Goal: Task Accomplishment & Management: Manage account settings

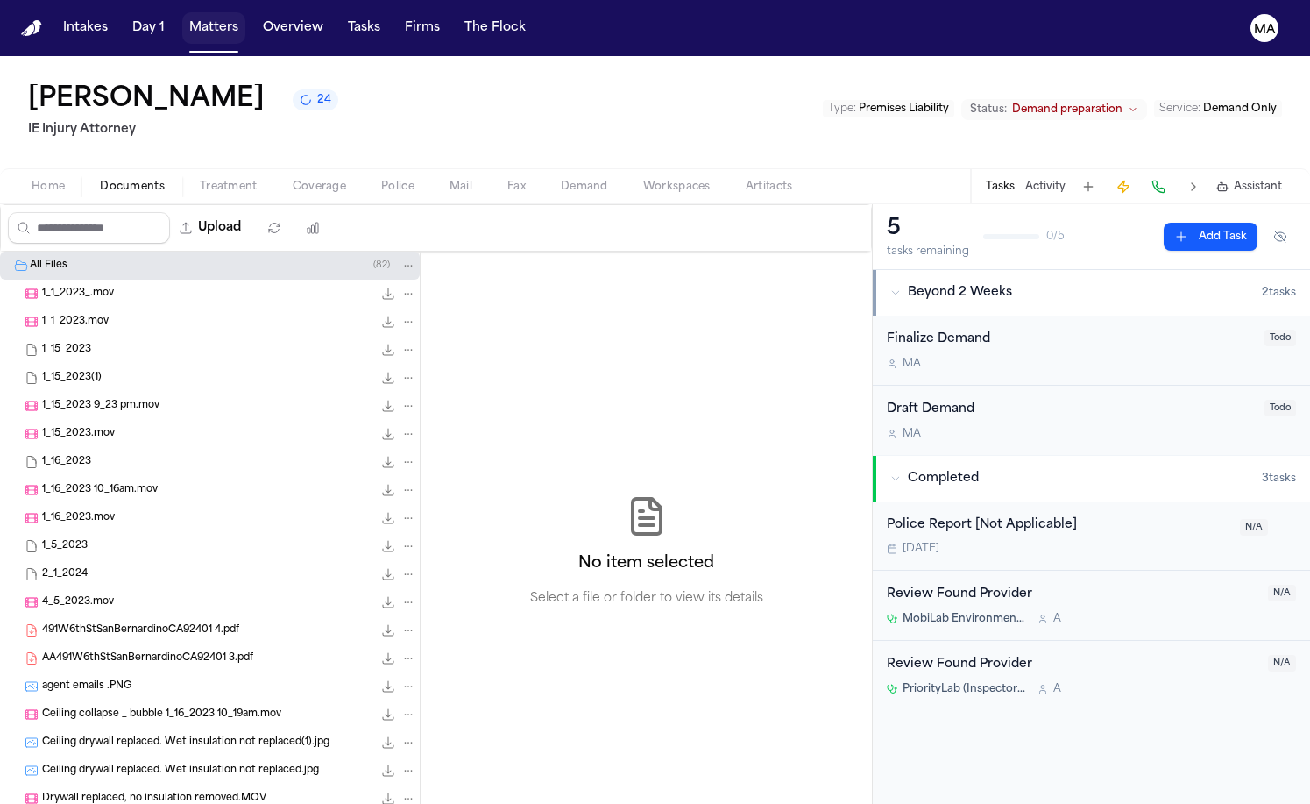
click at [182, 12] on button "Matters" at bounding box center [213, 28] width 63 height 32
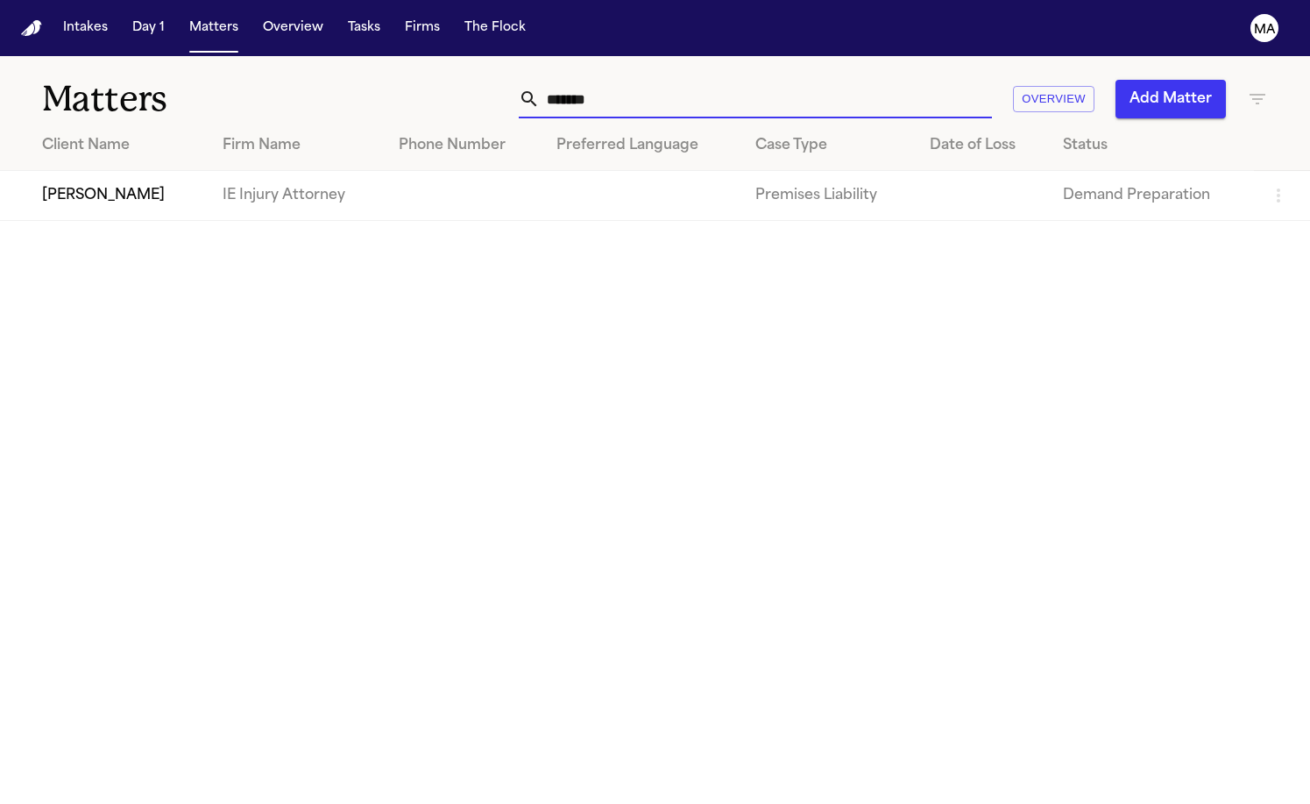
drag, startPoint x: 869, startPoint y: 68, endPoint x: 634, endPoint y: 36, distance: 237.1
click at [634, 56] on div "Matters ****** Overview Add Matter" at bounding box center [655, 88] width 1310 height 65
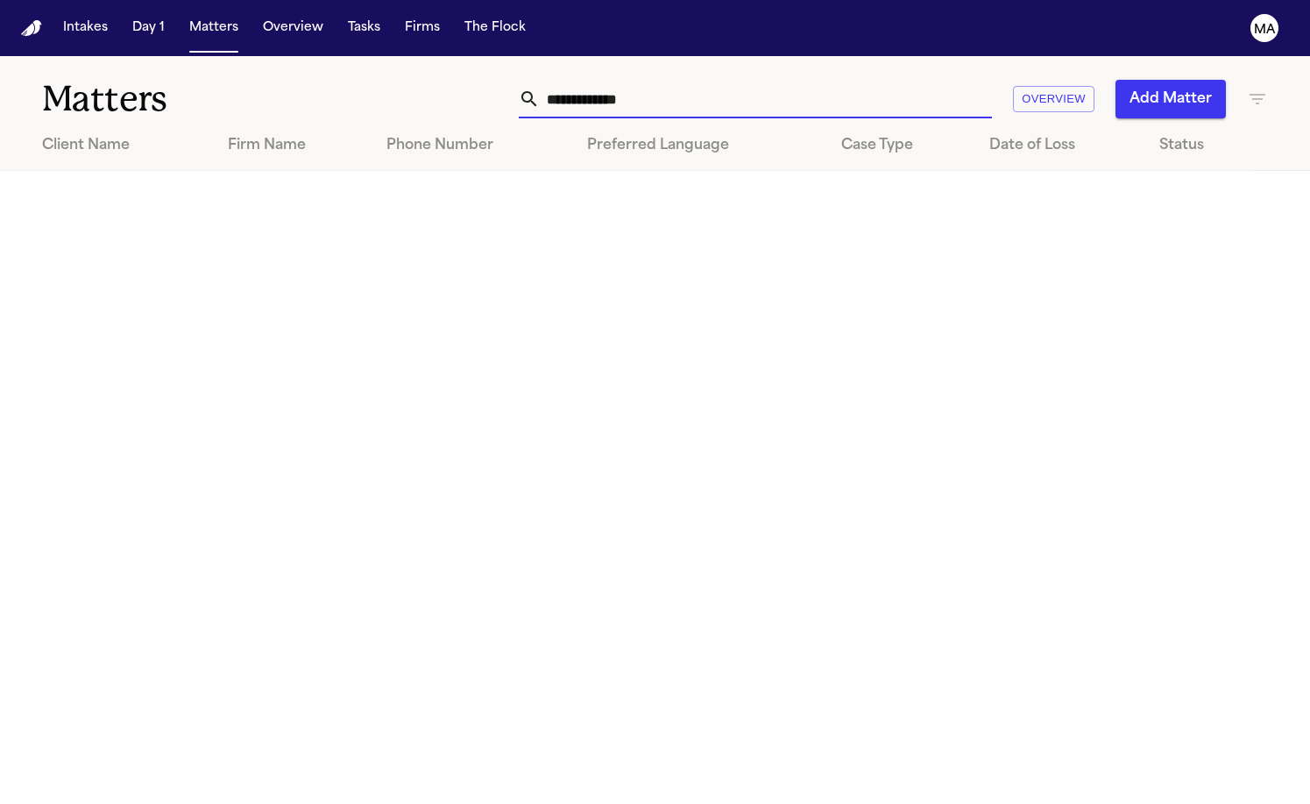
click at [1260, 89] on icon "button" at bounding box center [1257, 99] width 21 height 21
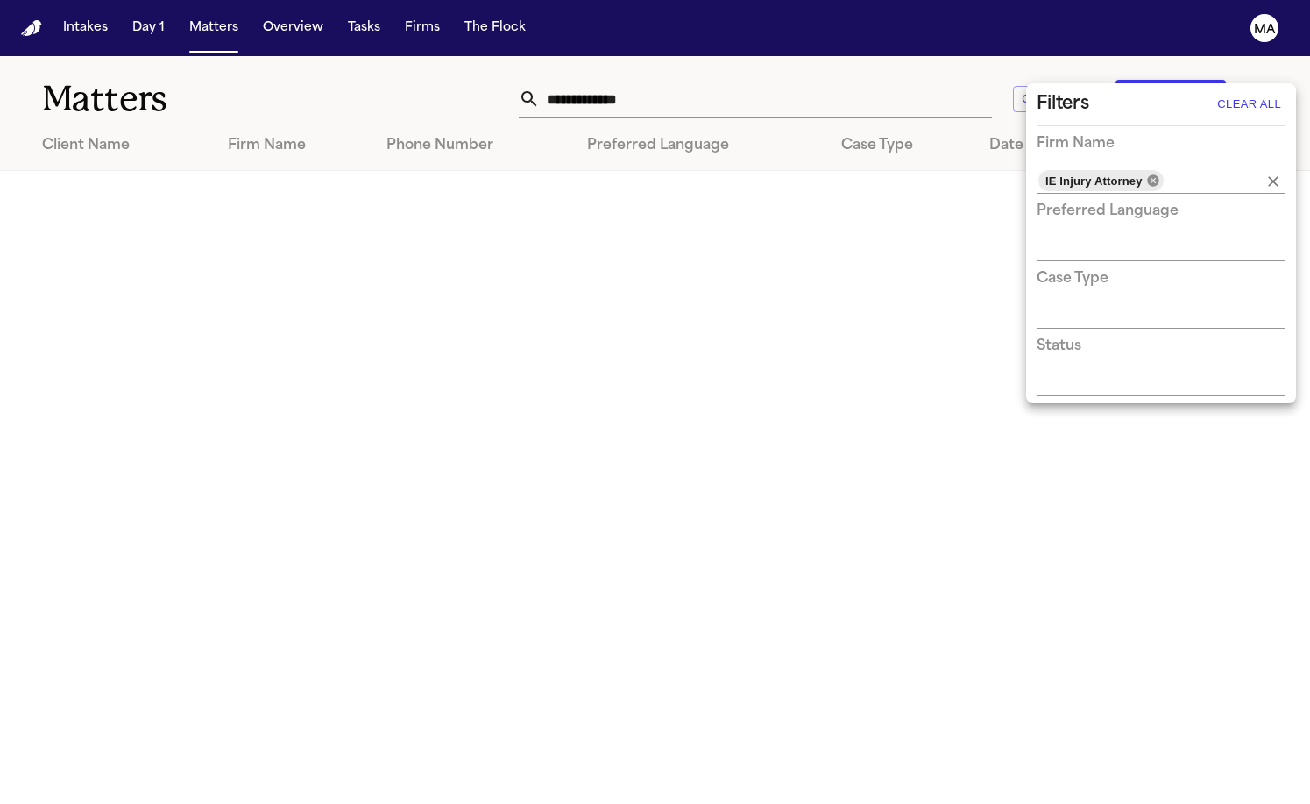
click at [1147, 174] on icon at bounding box center [1152, 179] width 11 height 11
click at [482, 259] on div at bounding box center [655, 402] width 1310 height 804
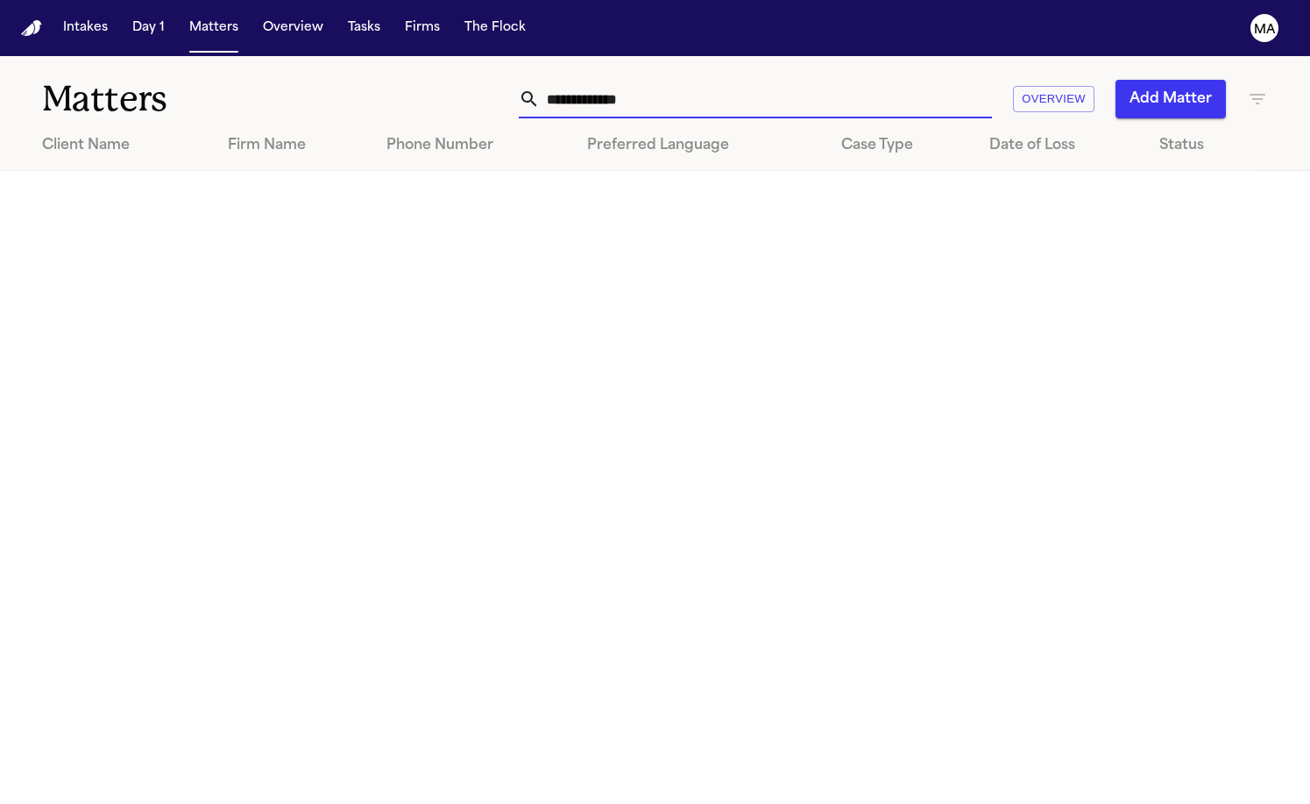
click at [878, 80] on input "**********" at bounding box center [766, 99] width 452 height 39
drag, startPoint x: 886, startPoint y: 76, endPoint x: 616, endPoint y: 39, distance: 272.5
click at [616, 56] on div "**********" at bounding box center [655, 88] width 1310 height 65
drag, startPoint x: 897, startPoint y: 76, endPoint x: 644, endPoint y: 41, distance: 254.9
click at [644, 56] on div "**********" at bounding box center [655, 88] width 1310 height 65
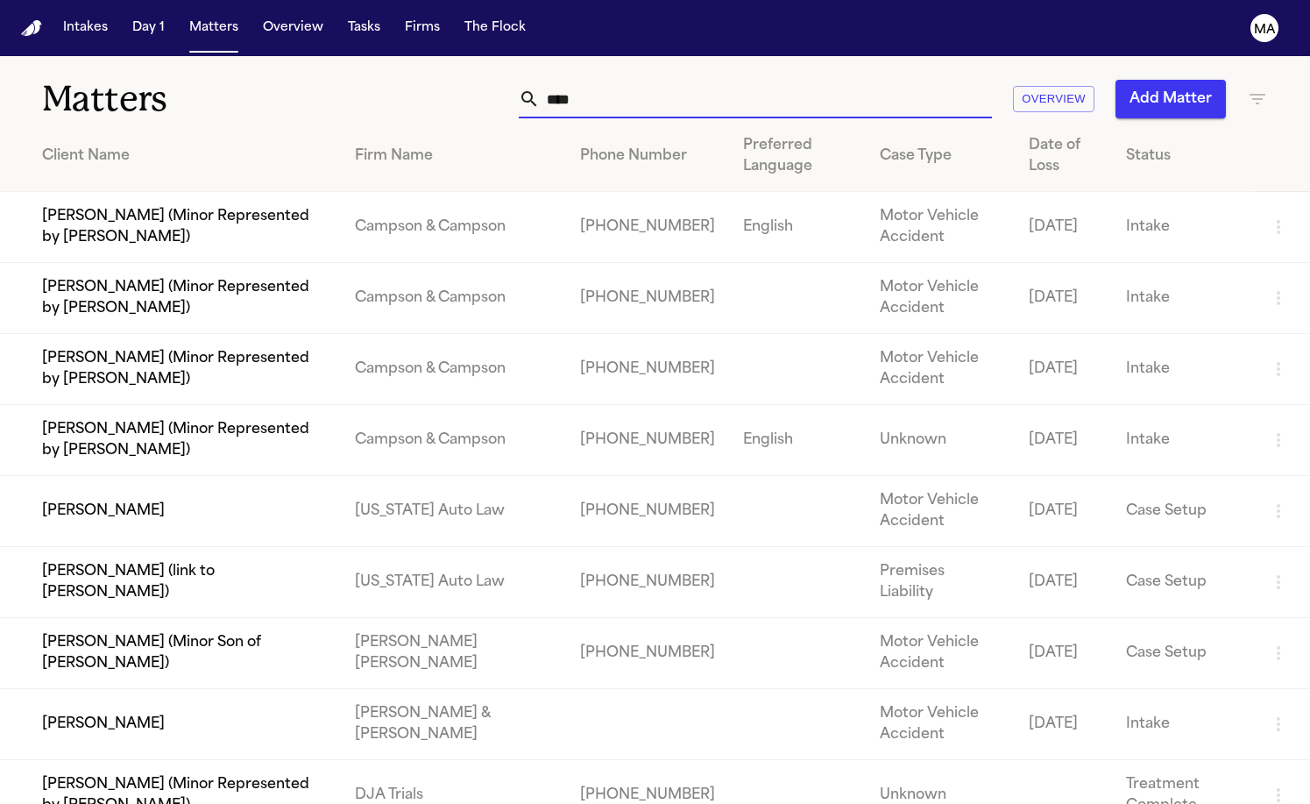
type input "****"
drag, startPoint x: 644, startPoint y: 41, endPoint x: 193, endPoint y: 356, distance: 550.2
click at [193, 476] on td "[PERSON_NAME]" at bounding box center [170, 511] width 341 height 71
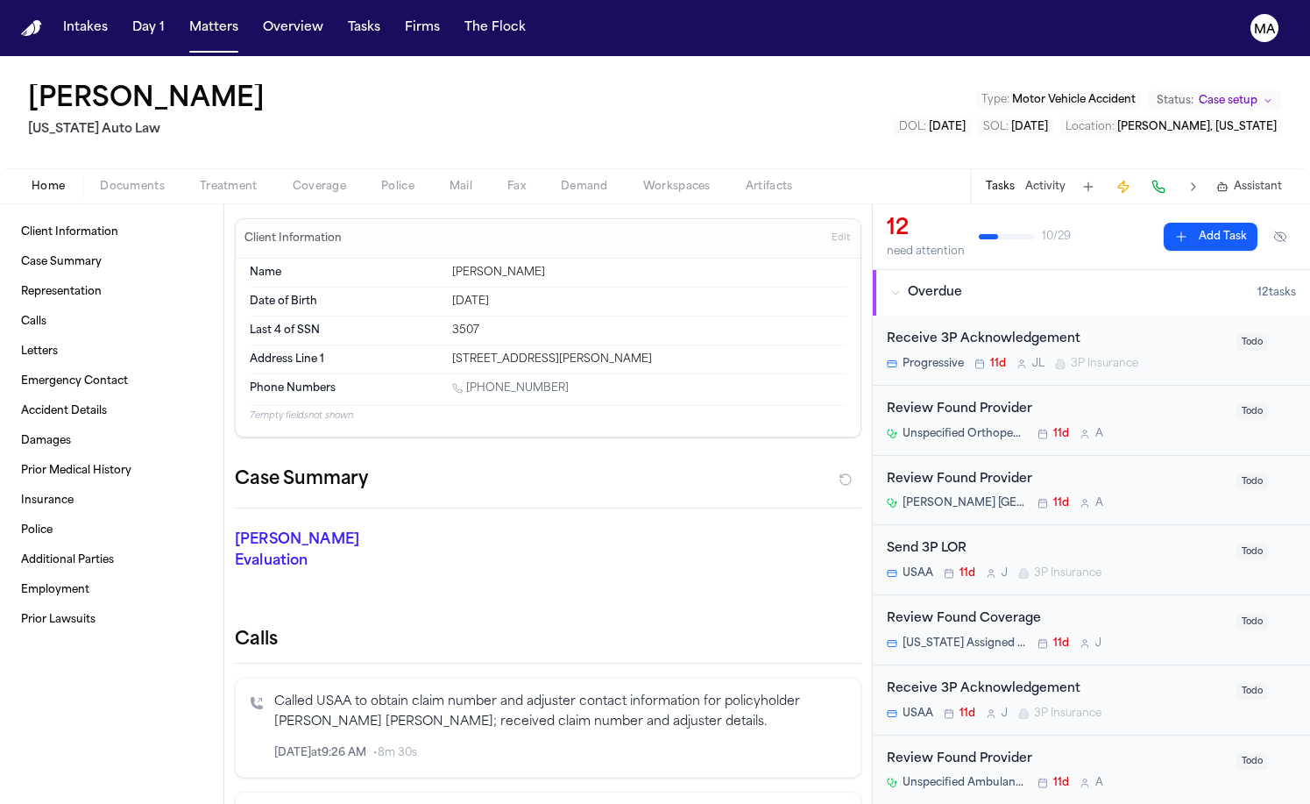
click at [100, 180] on span "Documents" at bounding box center [132, 187] width 65 height 14
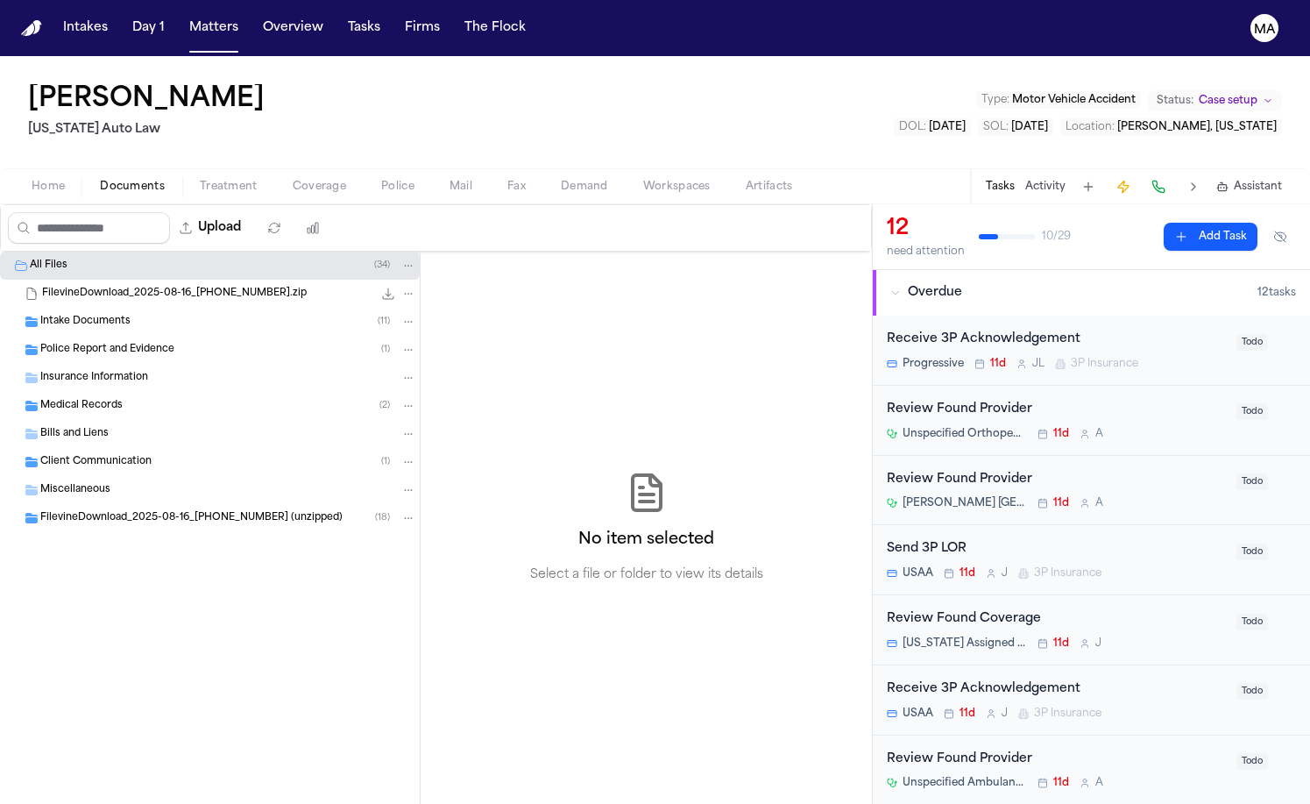
click at [114, 398] on div "Medical Records ( 2 )" at bounding box center [228, 406] width 376 height 16
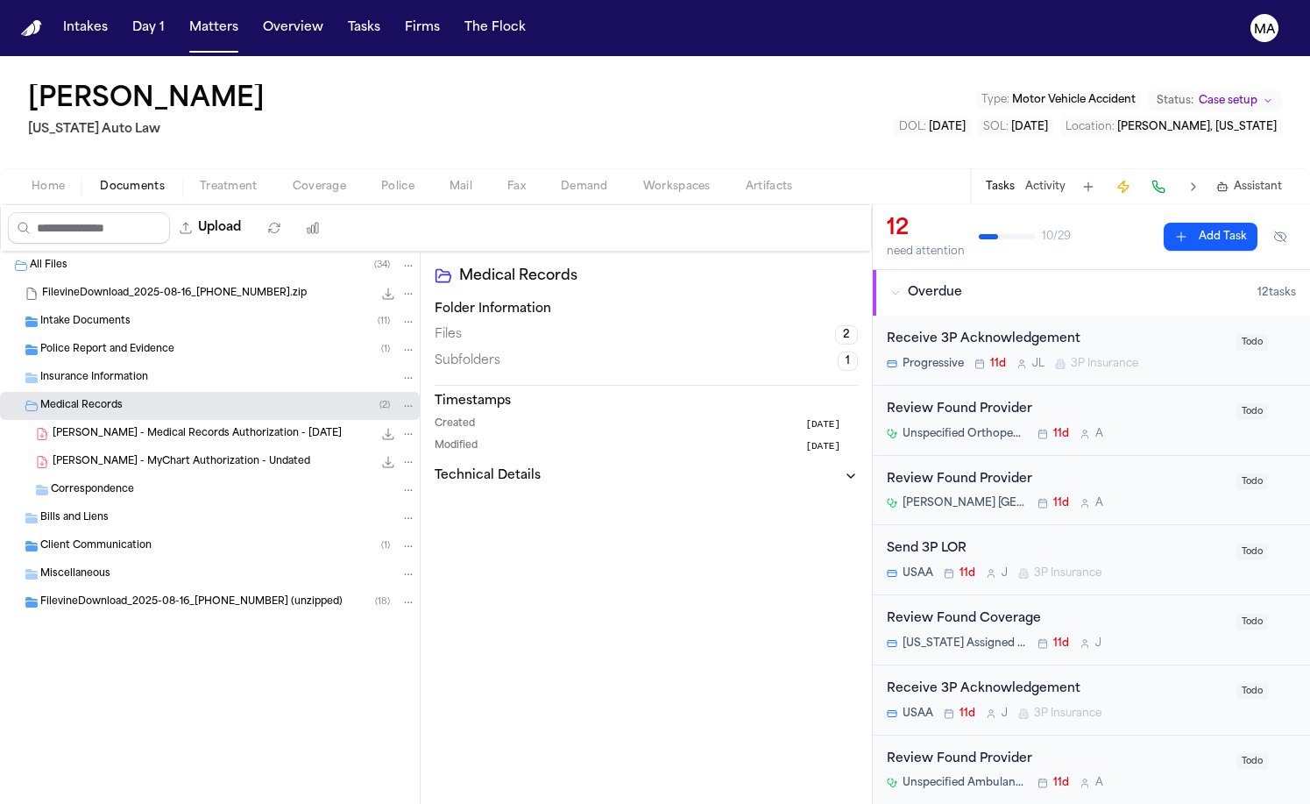
click at [141, 427] on span "[PERSON_NAME] - Medical Records Authorization - [DATE]" at bounding box center [197, 434] width 289 height 15
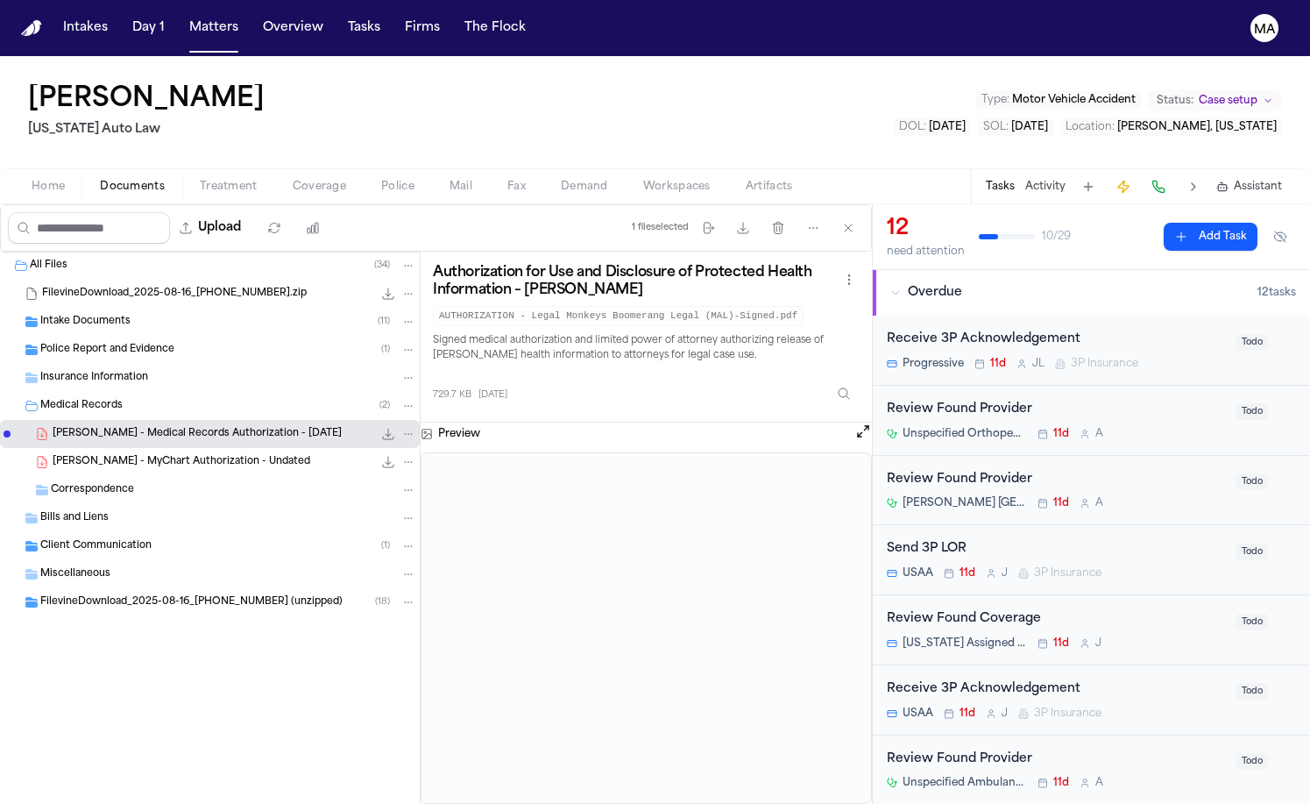
click at [83, 336] on div "Police Report and Evidence ( 1 )" at bounding box center [210, 350] width 420 height 28
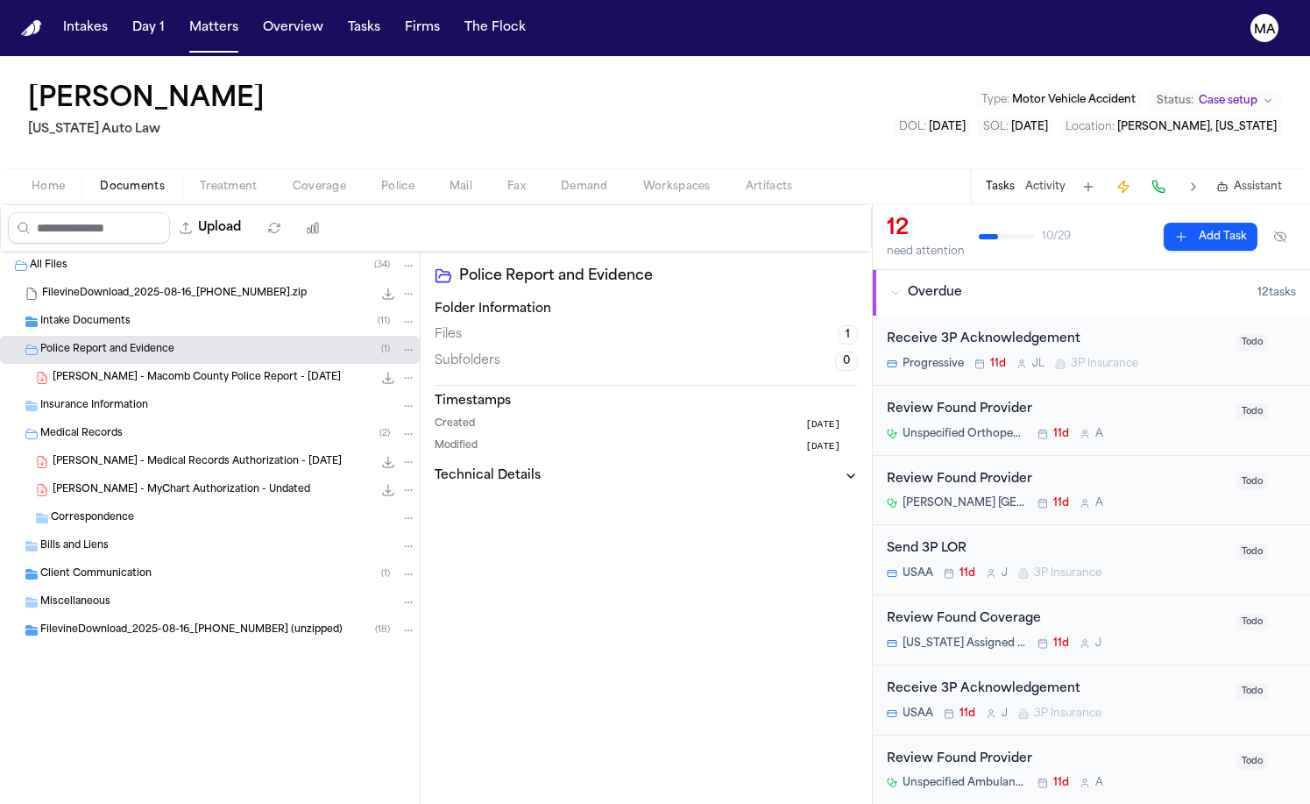
click at [88, 308] on div "Intake Documents ( 11 )" at bounding box center [210, 322] width 420 height 28
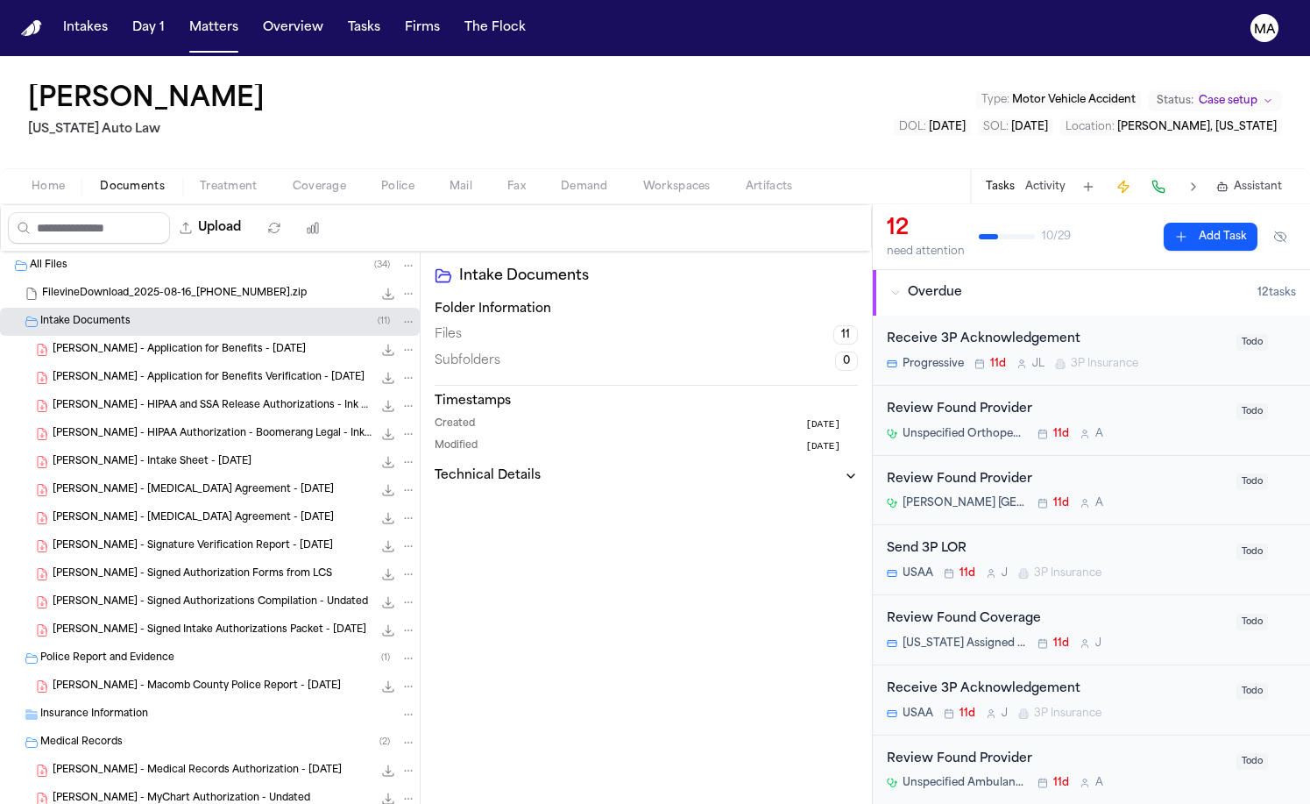
click at [128, 623] on span "[PERSON_NAME] - Signed Intake Authorizations Packet - [DATE]" at bounding box center [210, 630] width 314 height 15
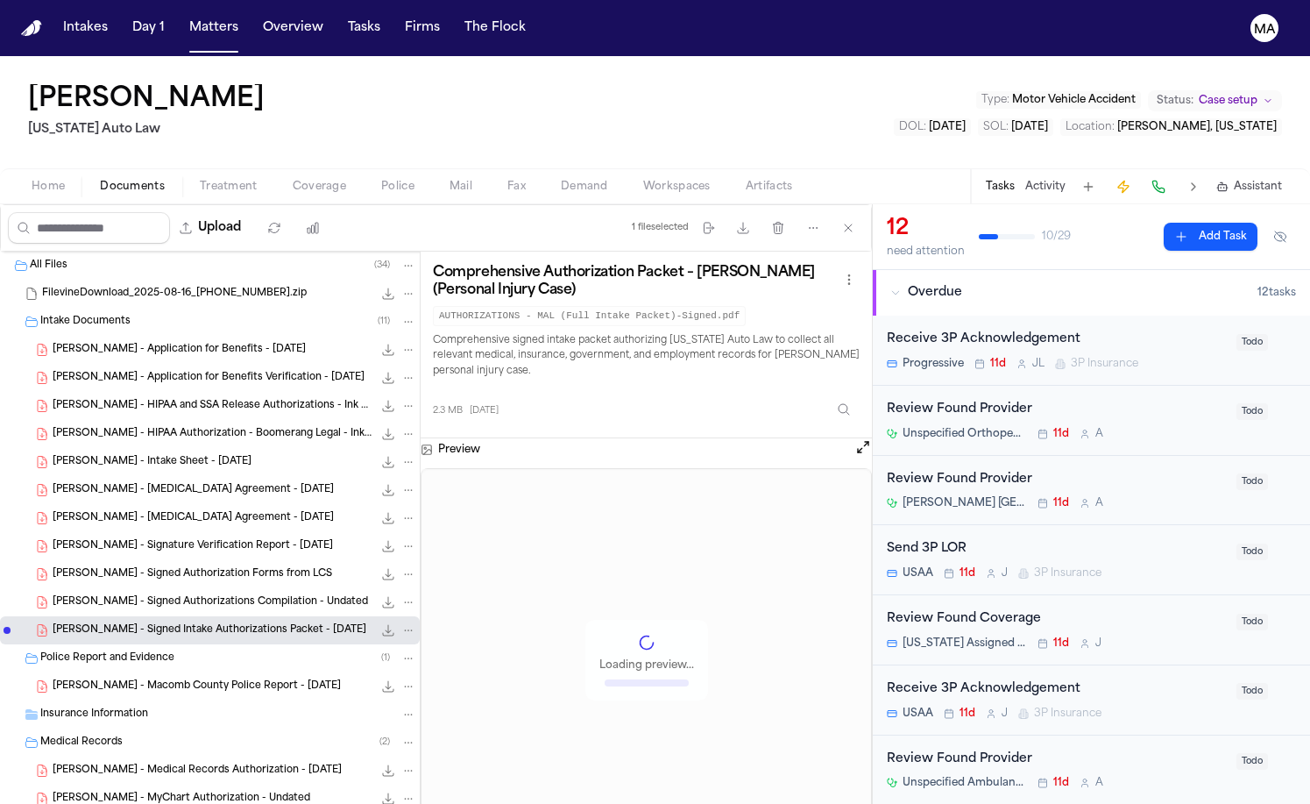
click at [125, 595] on span "[PERSON_NAME] - Signed Authorizations Compilation - Undated" at bounding box center [211, 602] width 316 height 15
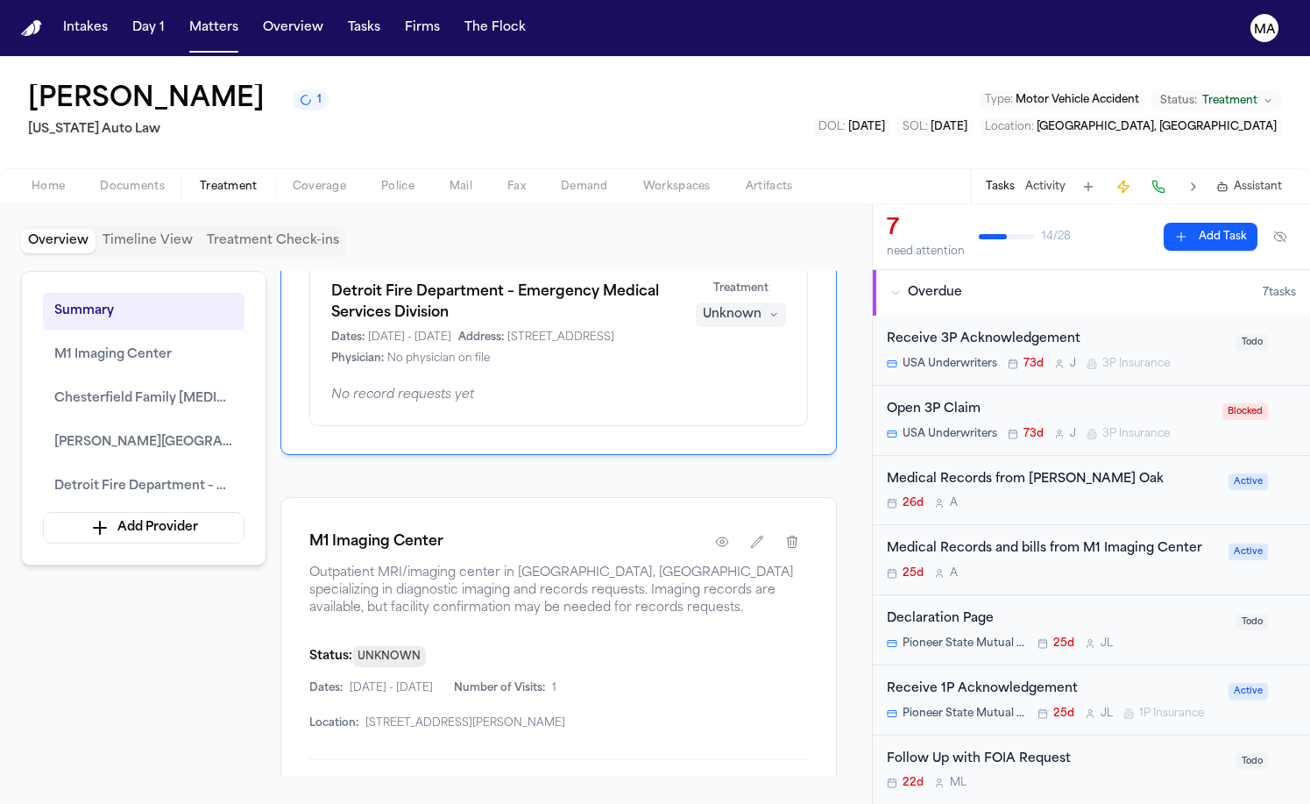
scroll to position [735, 0]
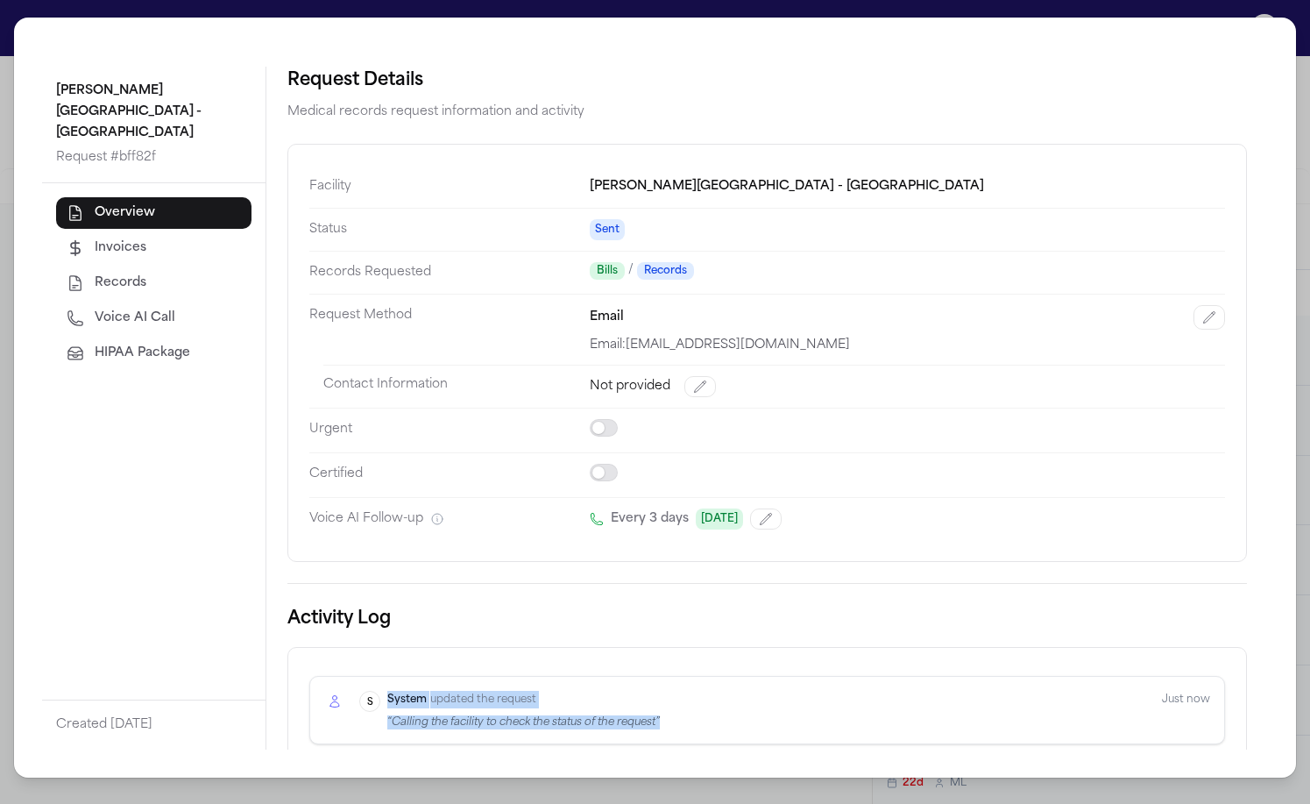
drag, startPoint x: 225, startPoint y: 381, endPoint x: 444, endPoint y: 401, distance: 219.2
click at [444, 676] on div "System S System updated the request “ Calling the facility to check the status …" at bounding box center [767, 710] width 916 height 68
click at [412, 647] on div "System S System updated the request “ Calling the facility to check the status …" at bounding box center [767, 740] width 960 height 187
click at [340, 534] on div "Request Details Medical records request information and activity Facility [PERS…" at bounding box center [767, 408] width 1002 height 683
click at [1076, 19] on div "[PERSON_NAME][GEOGRAPHIC_DATA] - Royal Oak Request # bff82f Overview Invoices R…" at bounding box center [655, 402] width 1310 height 804
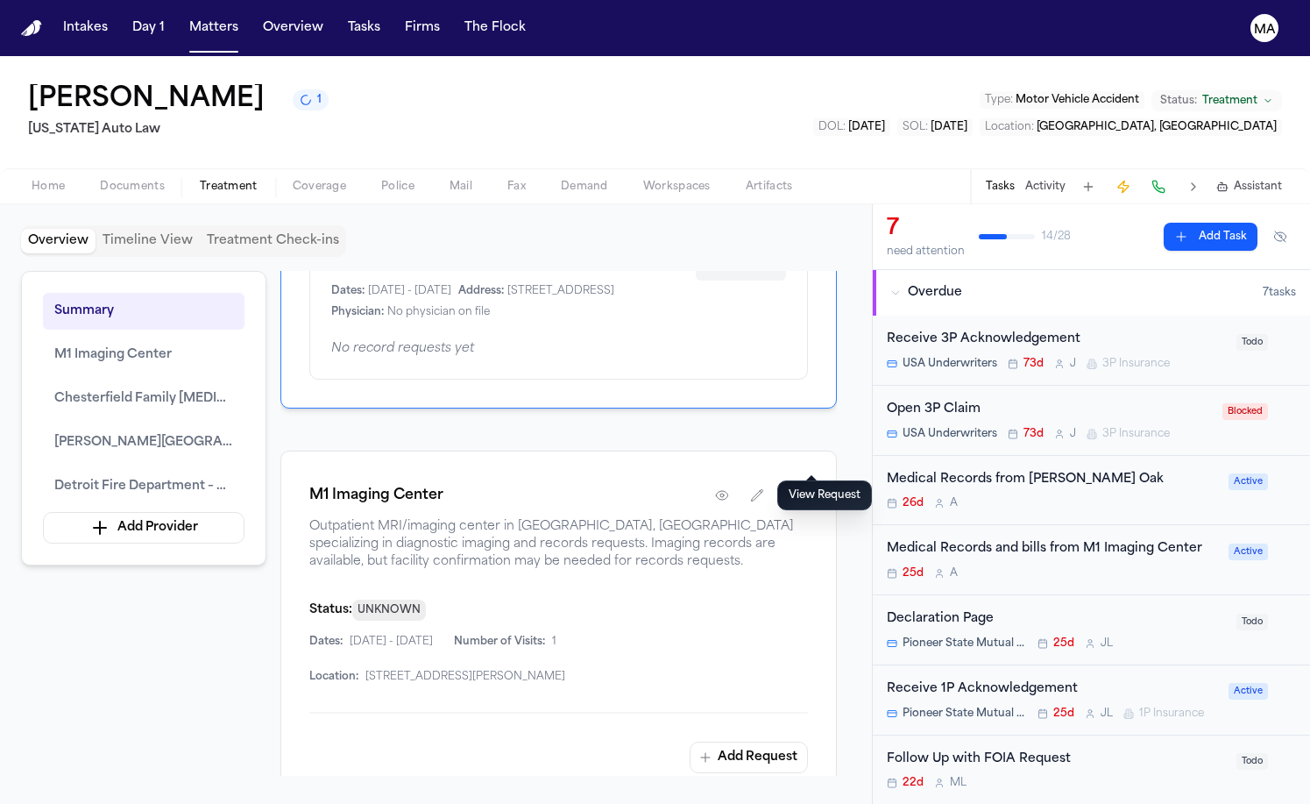
click at [746, 687] on div "Overview Providers Manage 1 M1 Imaging Center Dates: [DATE] - [DATE] Address: […" at bounding box center [558, 523] width 557 height 505
click at [143, 25] on nav "Intakes Day 1 Matters Overview Tasks Firms The Flock MA" at bounding box center [655, 28] width 1310 height 56
click at [182, 18] on button "Matters" at bounding box center [213, 28] width 63 height 32
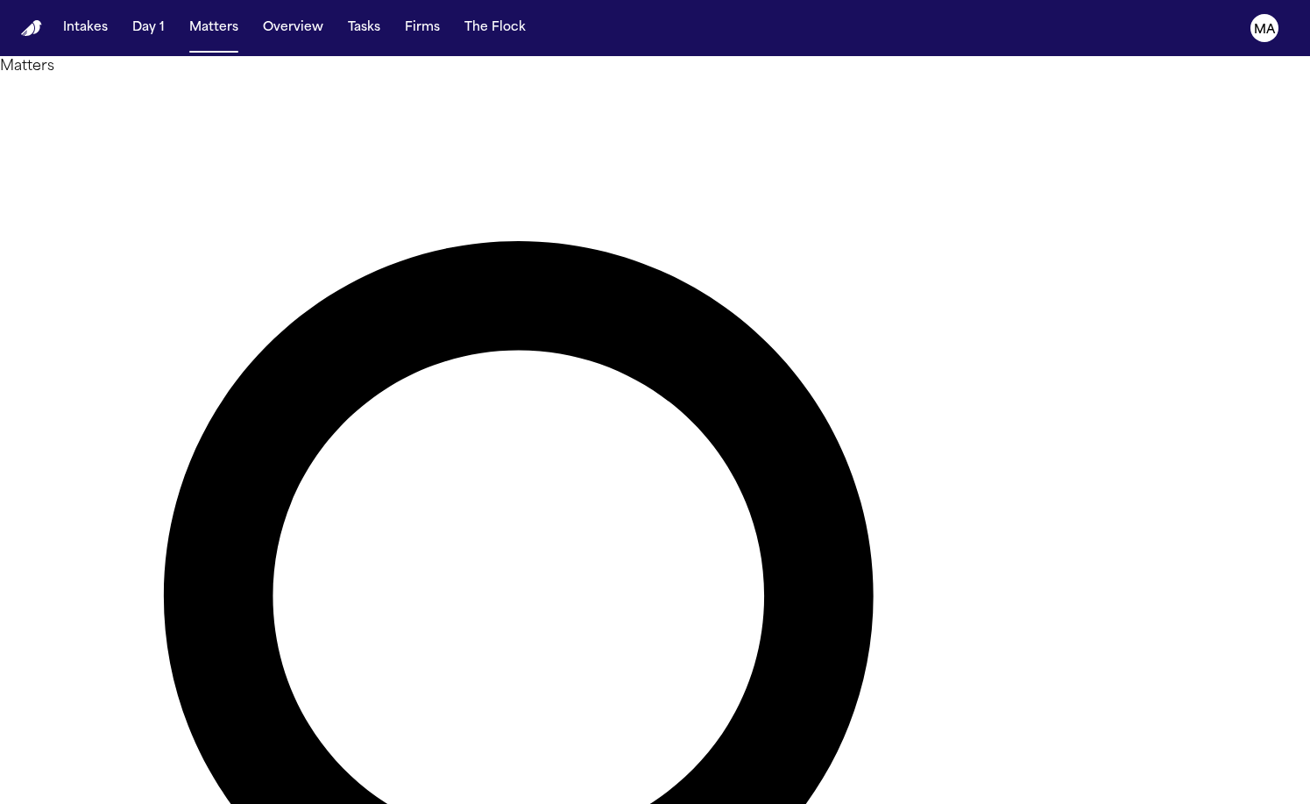
click at [128, 6] on nav "Intakes Day 1 Matters Overview Tasks Firms The Flock MA" at bounding box center [655, 28] width 1310 height 56
click at [182, 14] on button "Matters" at bounding box center [213, 28] width 63 height 32
type input "****"
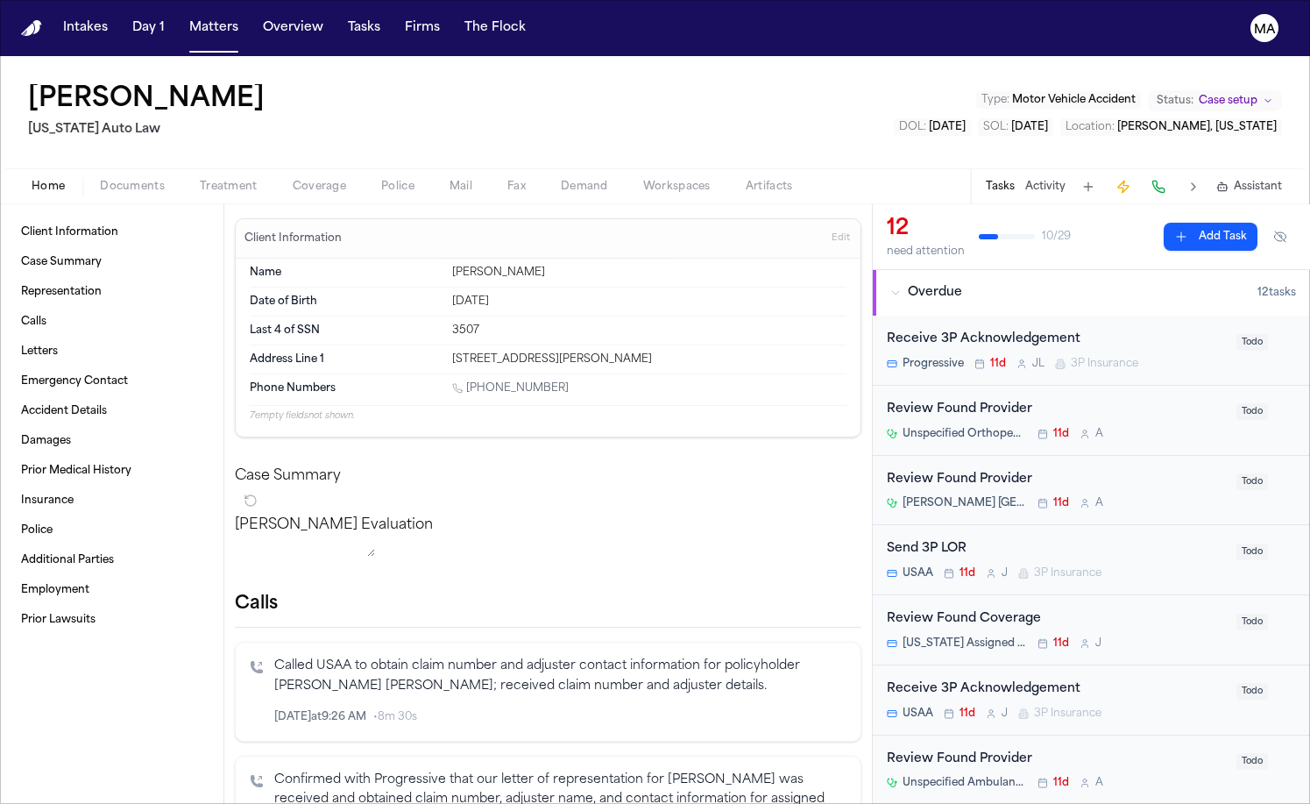
click at [100, 180] on span "Documents" at bounding box center [132, 187] width 65 height 14
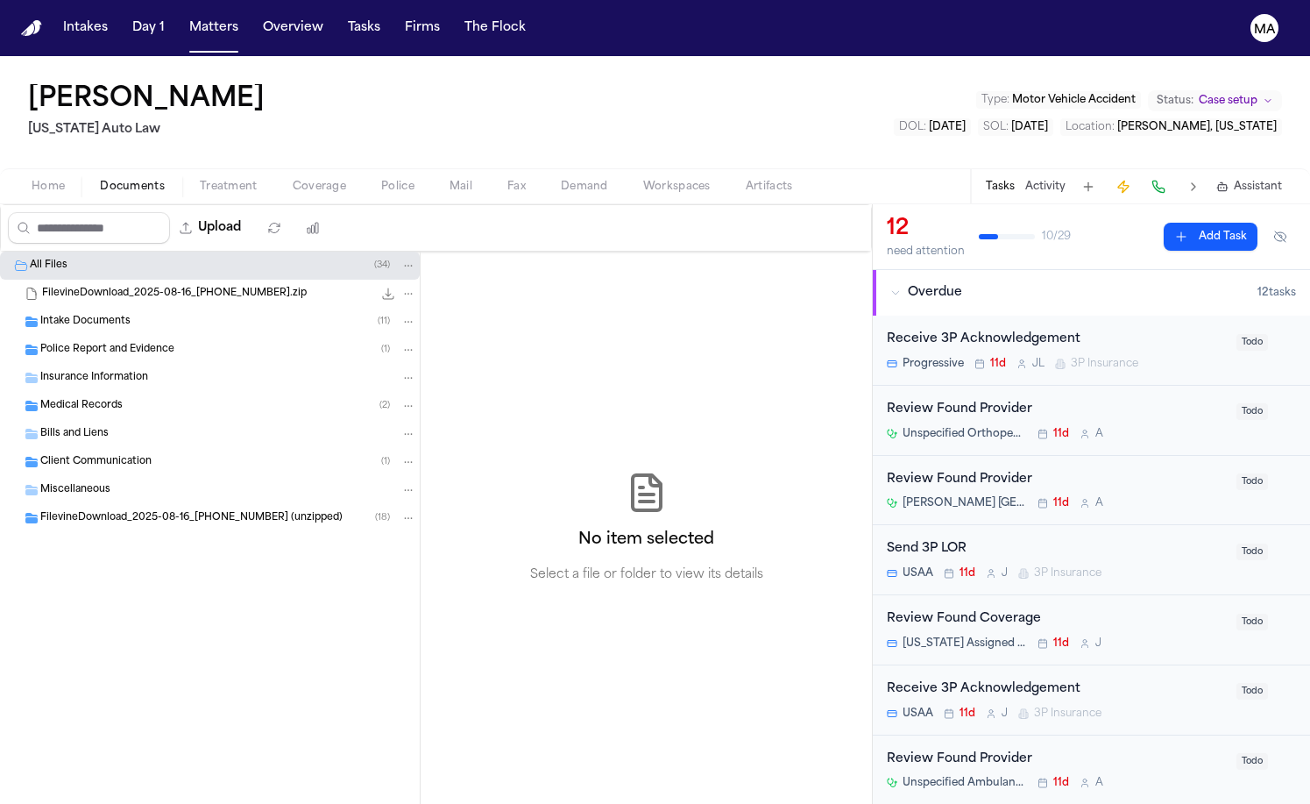
click at [116, 392] on div "Medical Records ( 2 )" at bounding box center [210, 406] width 420 height 28
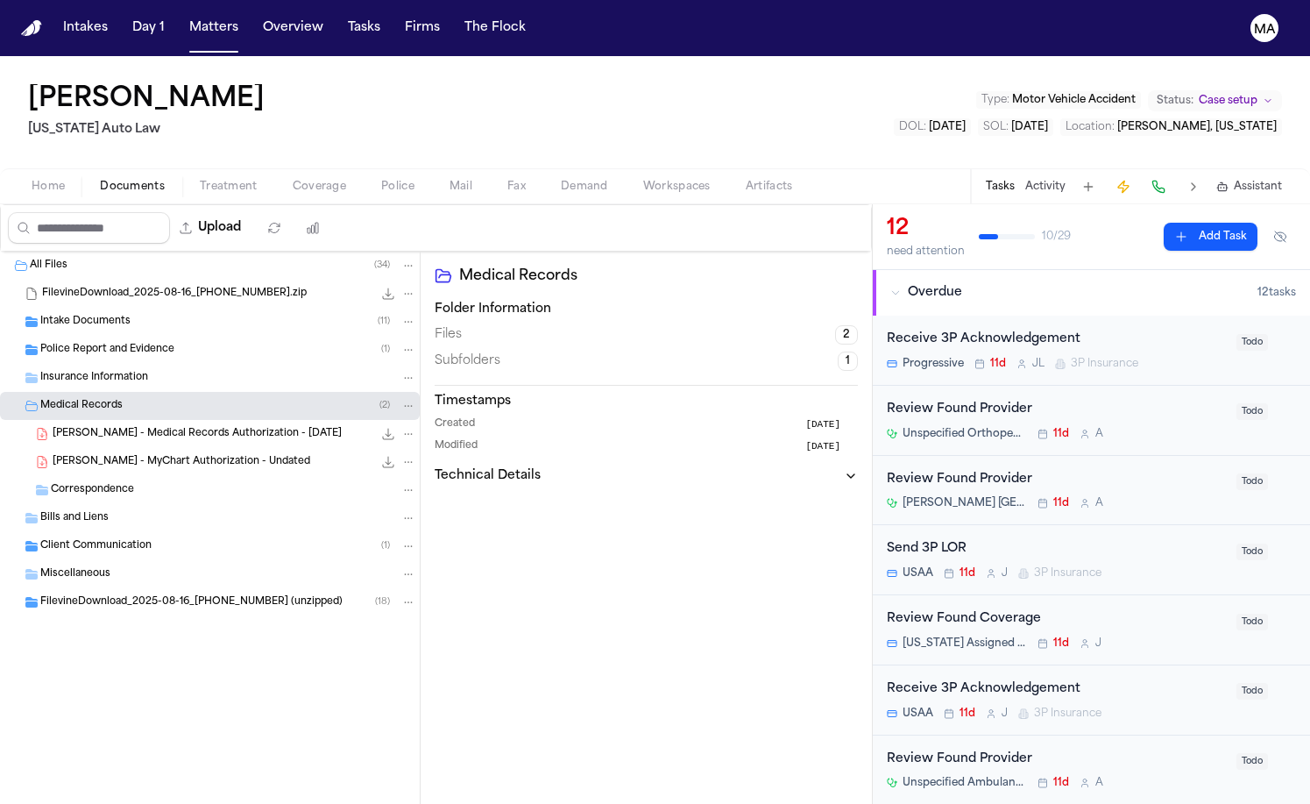
click at [115, 398] on div "Medical Records ( 2 )" at bounding box center [228, 406] width 376 height 16
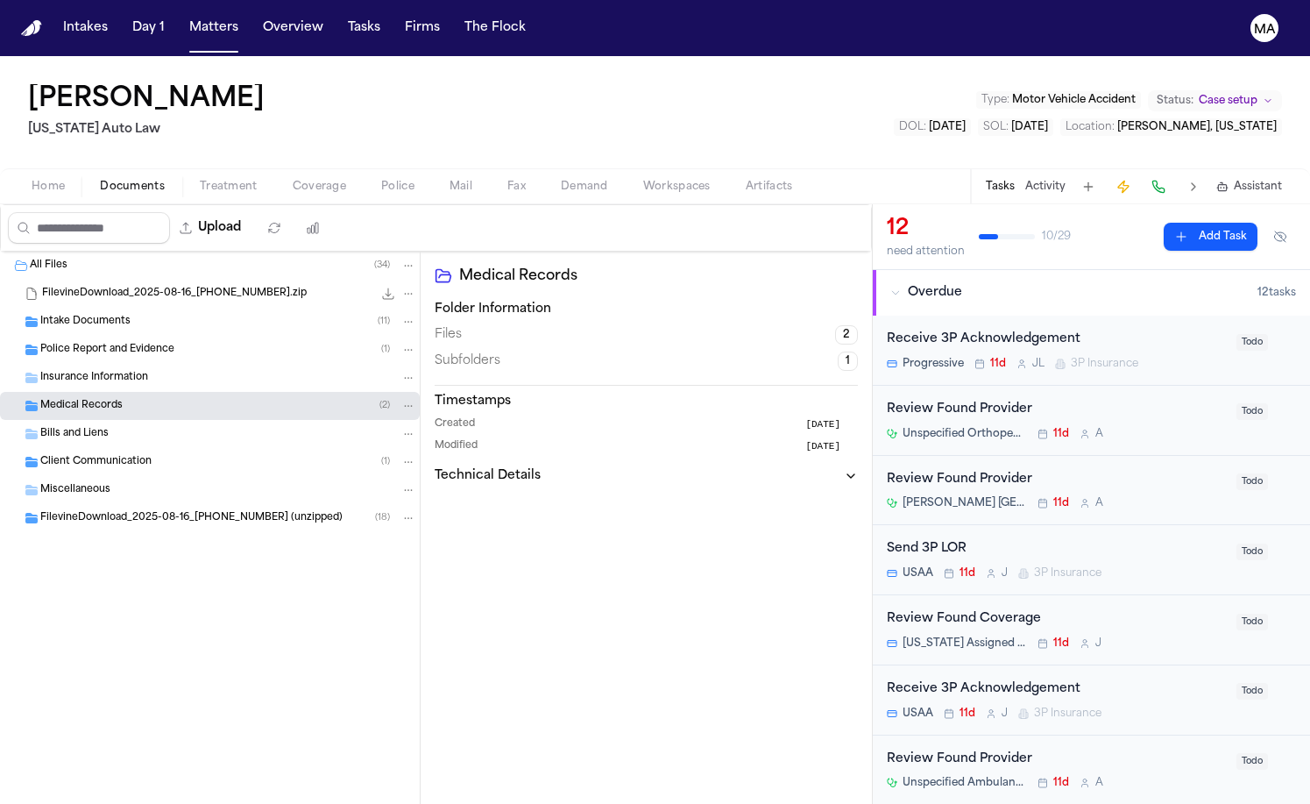
click at [111, 455] on span "Client Communication" at bounding box center [95, 462] width 111 height 15
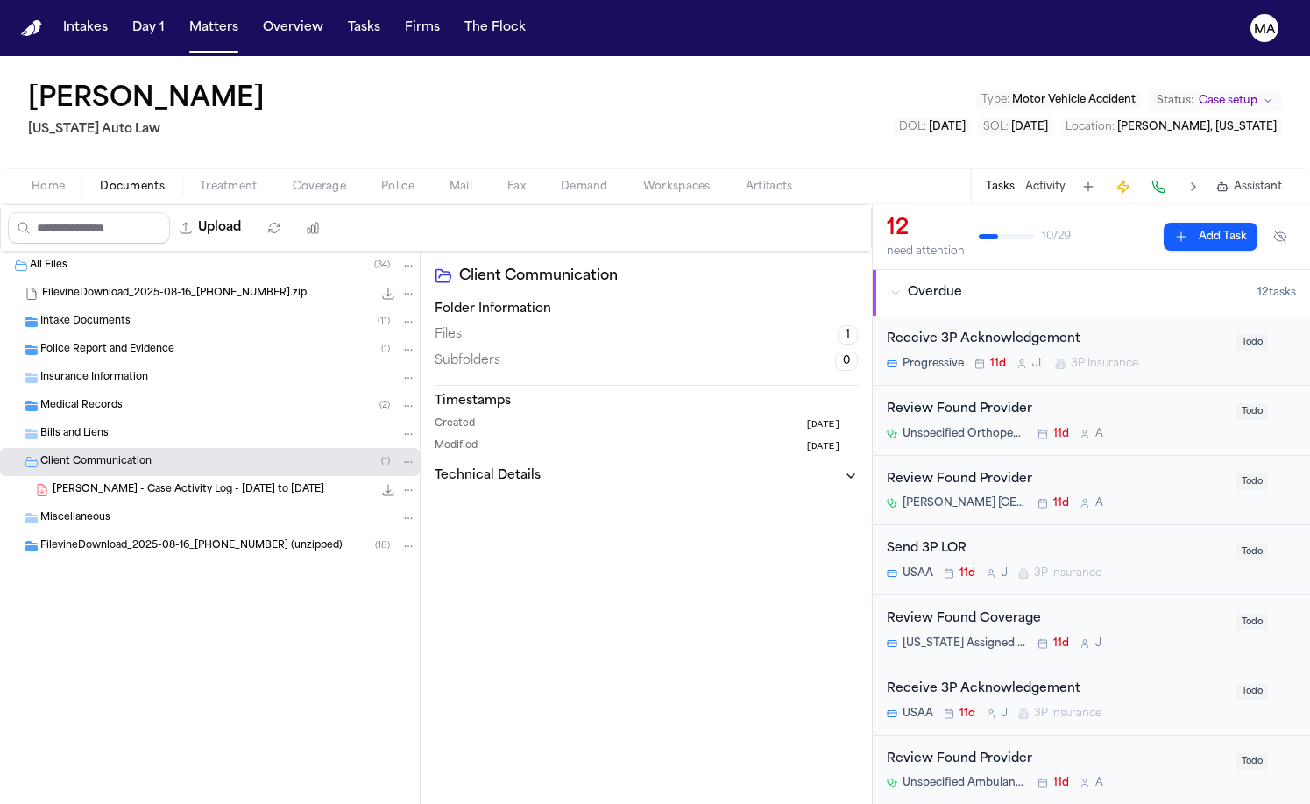
click at [111, 455] on span "Client Communication" at bounding box center [95, 462] width 111 height 15
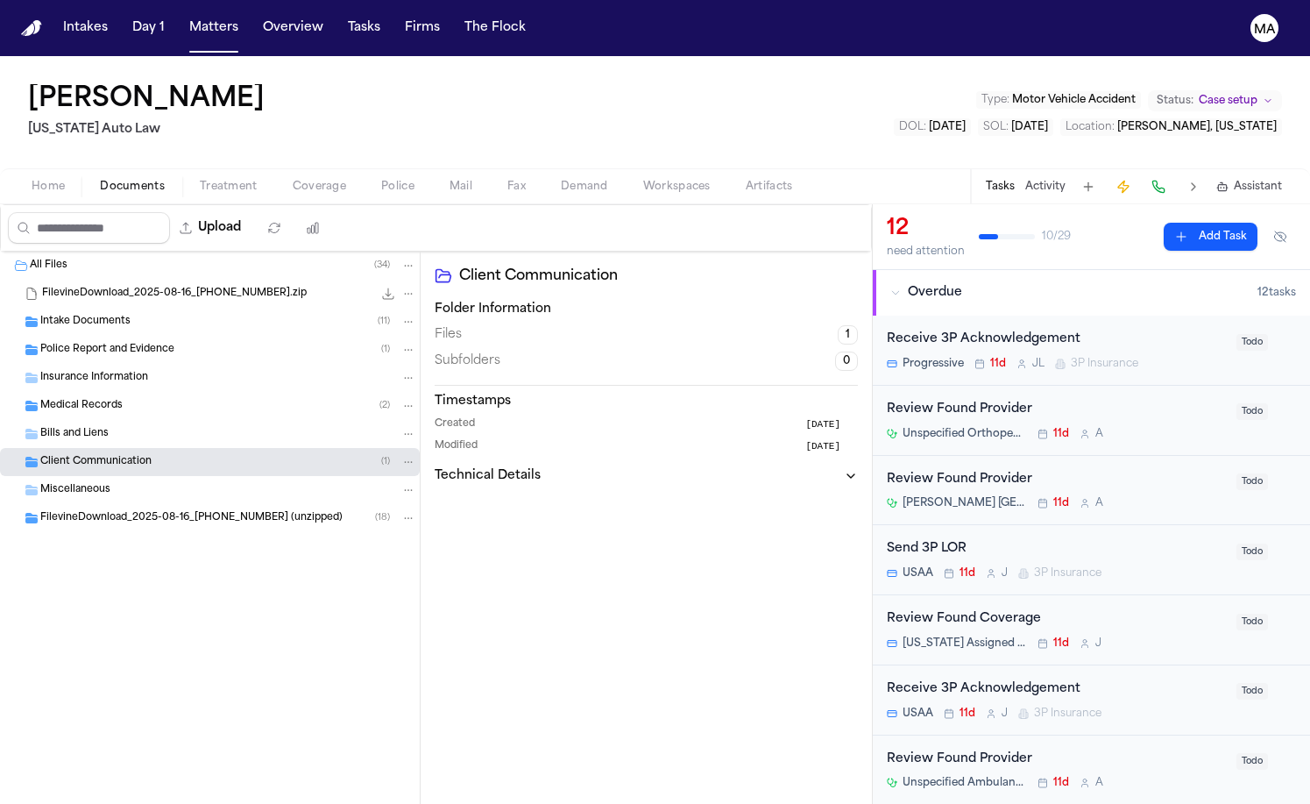
click at [82, 392] on div "Medical Records ( 2 )" at bounding box center [210, 406] width 420 height 28
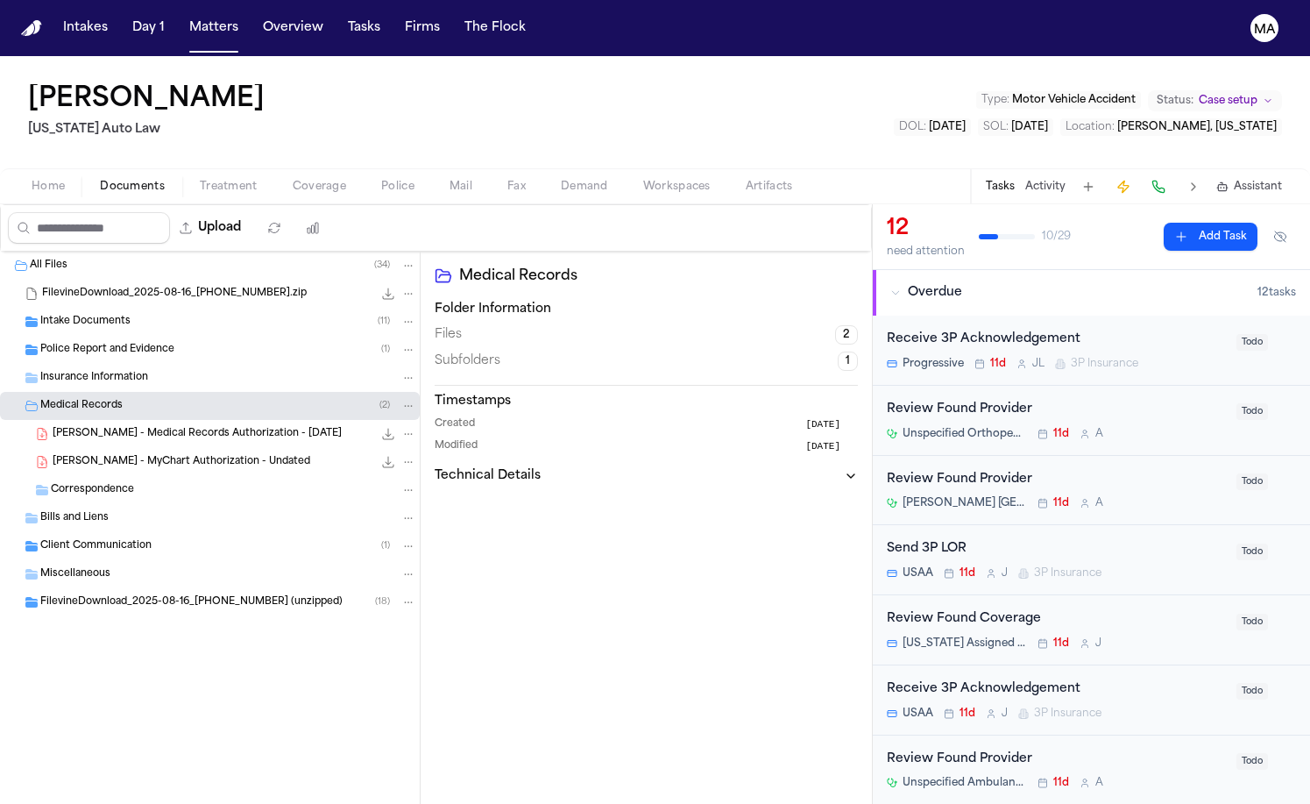
click at [114, 336] on div "Police Report and Evidence ( 1 )" at bounding box center [210, 350] width 420 height 28
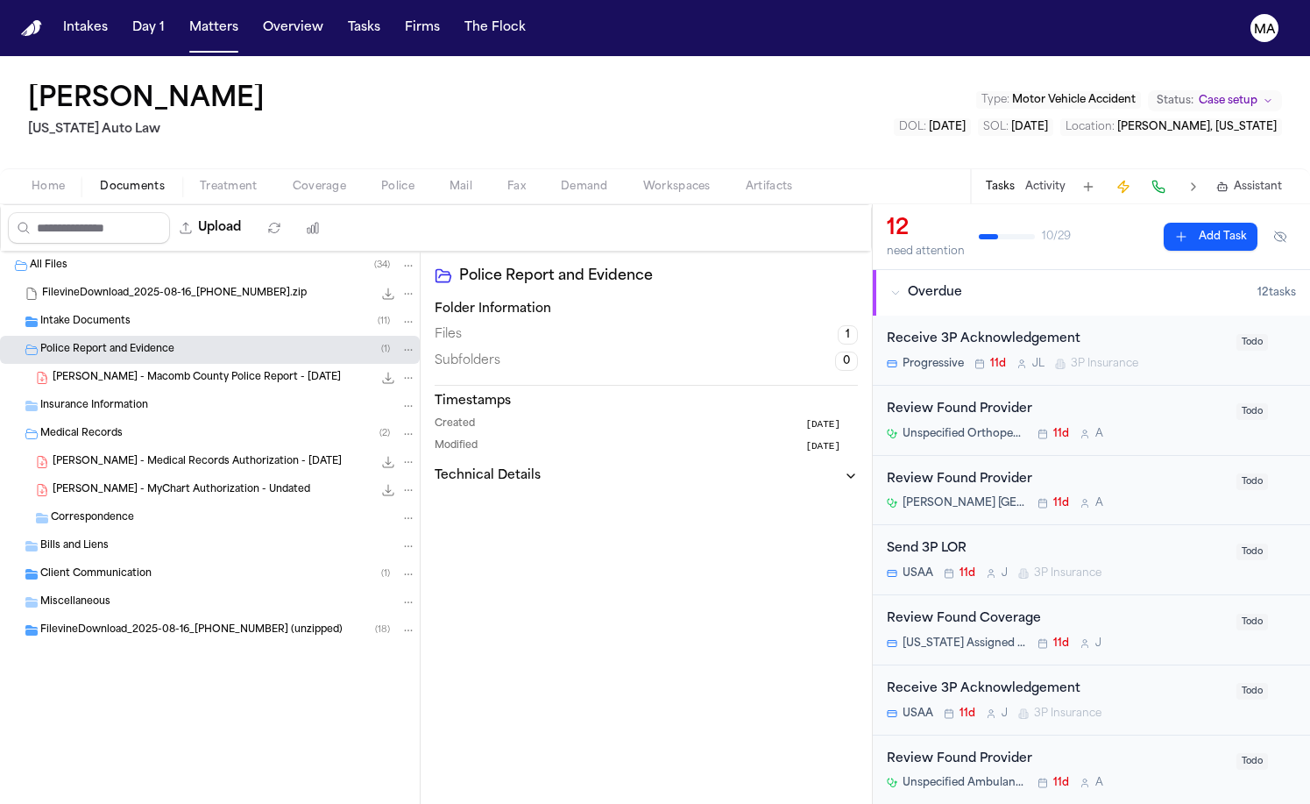
click at [117, 308] on div "Intake Documents ( 11 )" at bounding box center [210, 322] width 420 height 28
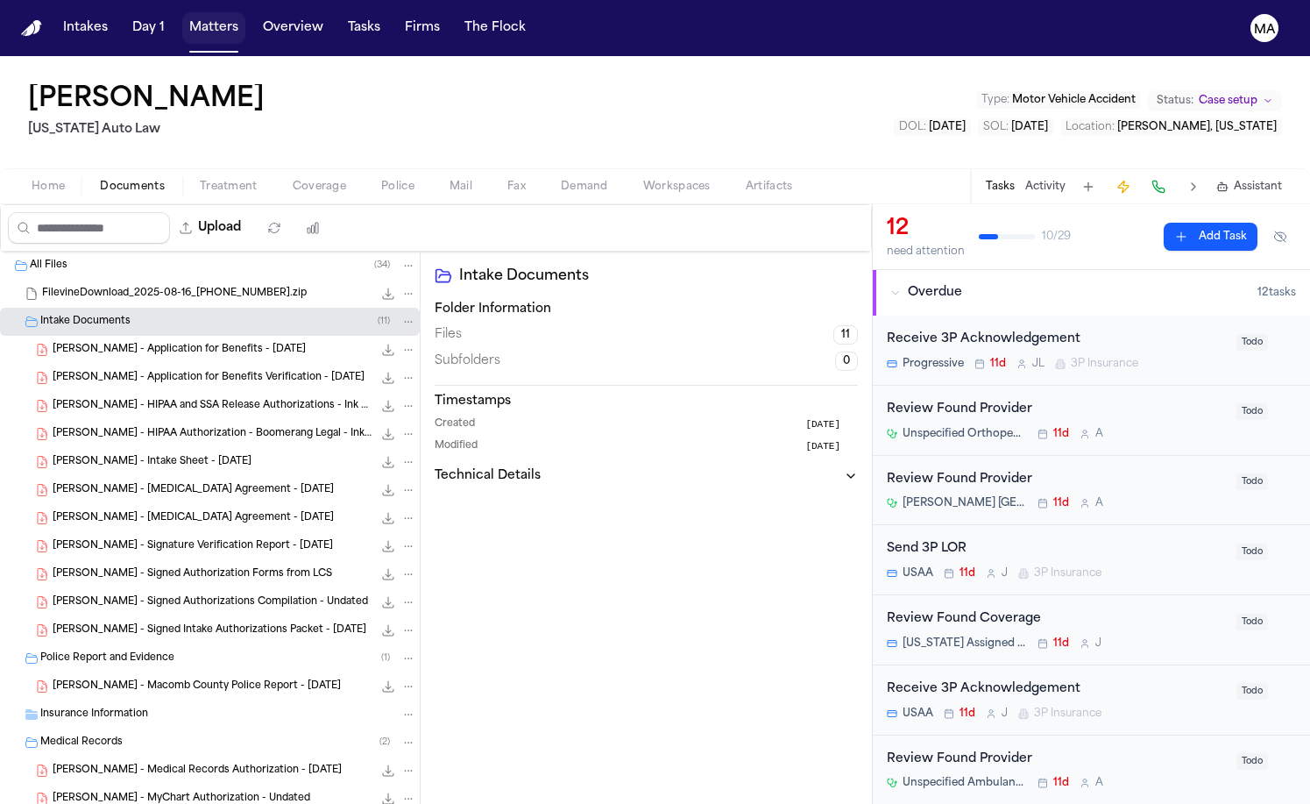
click at [182, 17] on button "Matters" at bounding box center [213, 28] width 63 height 32
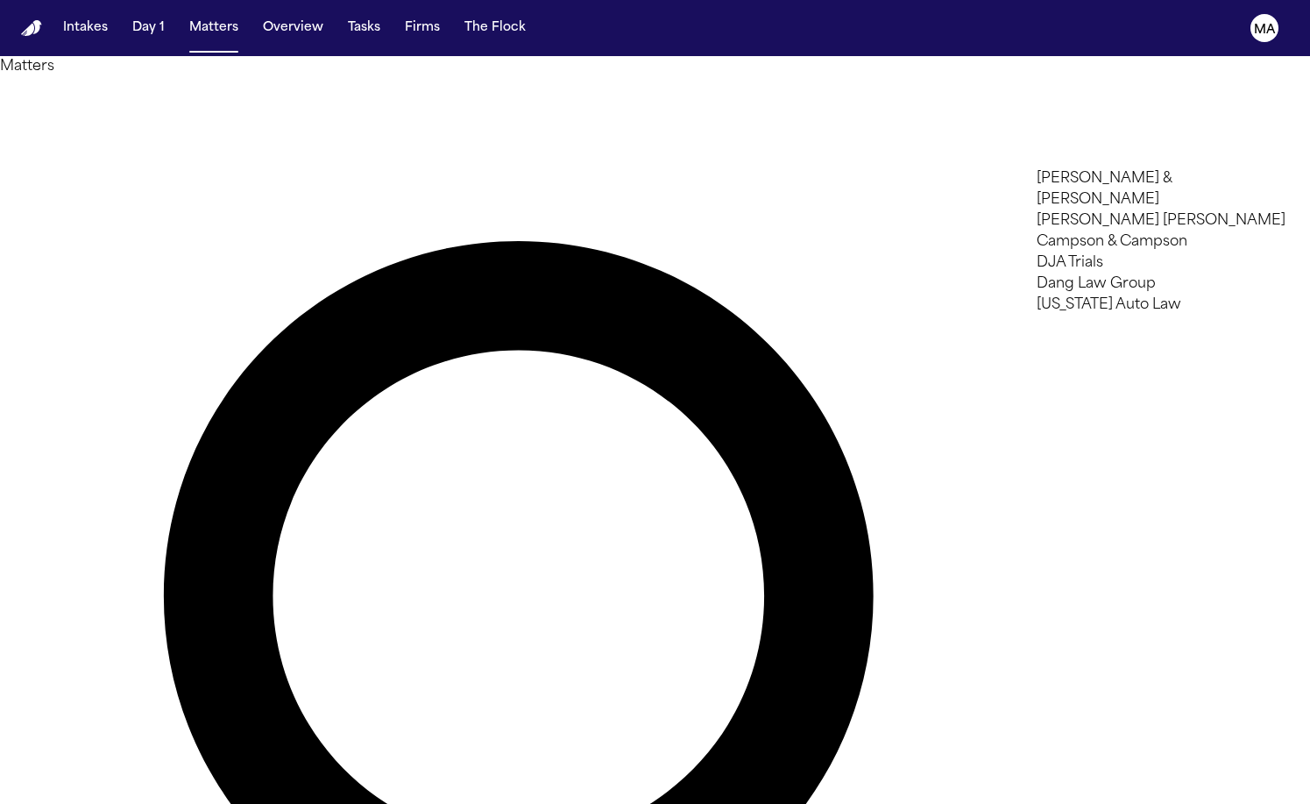
type input "*"
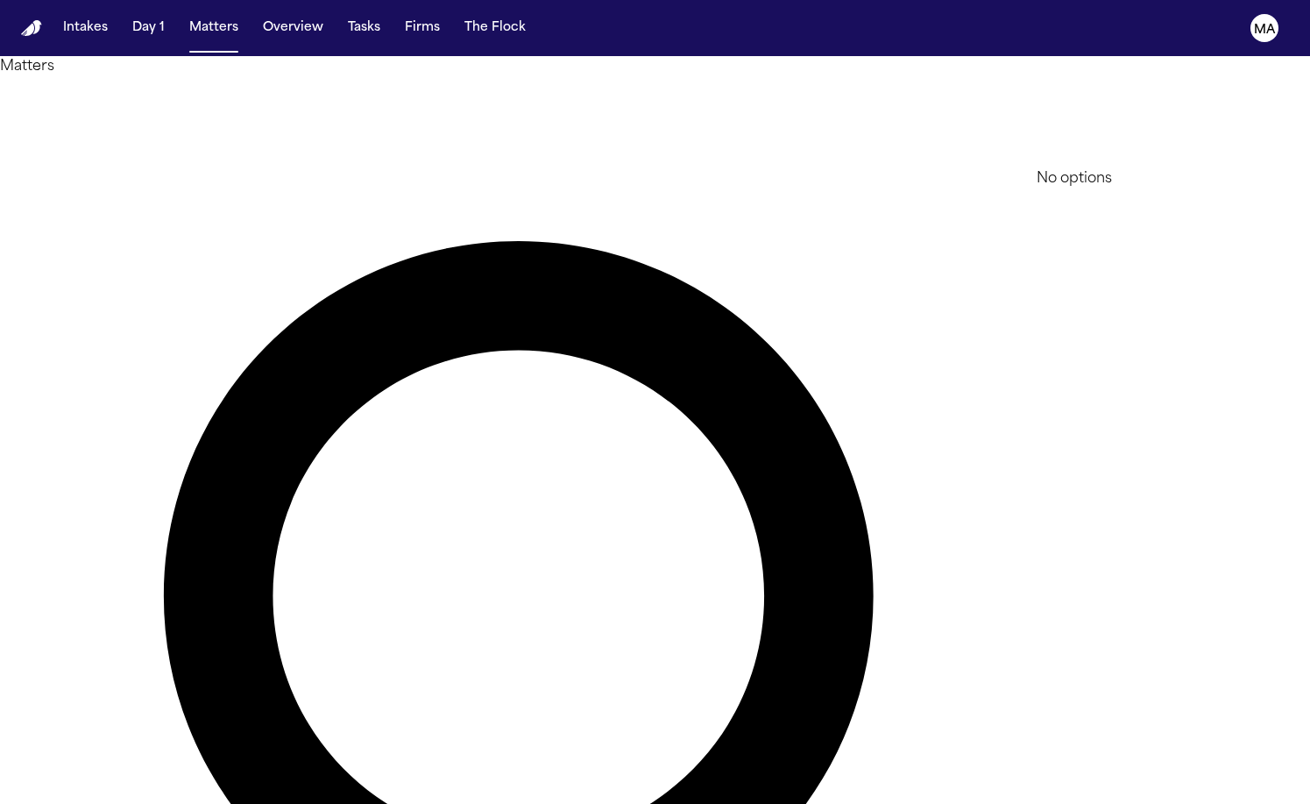
type input "*"
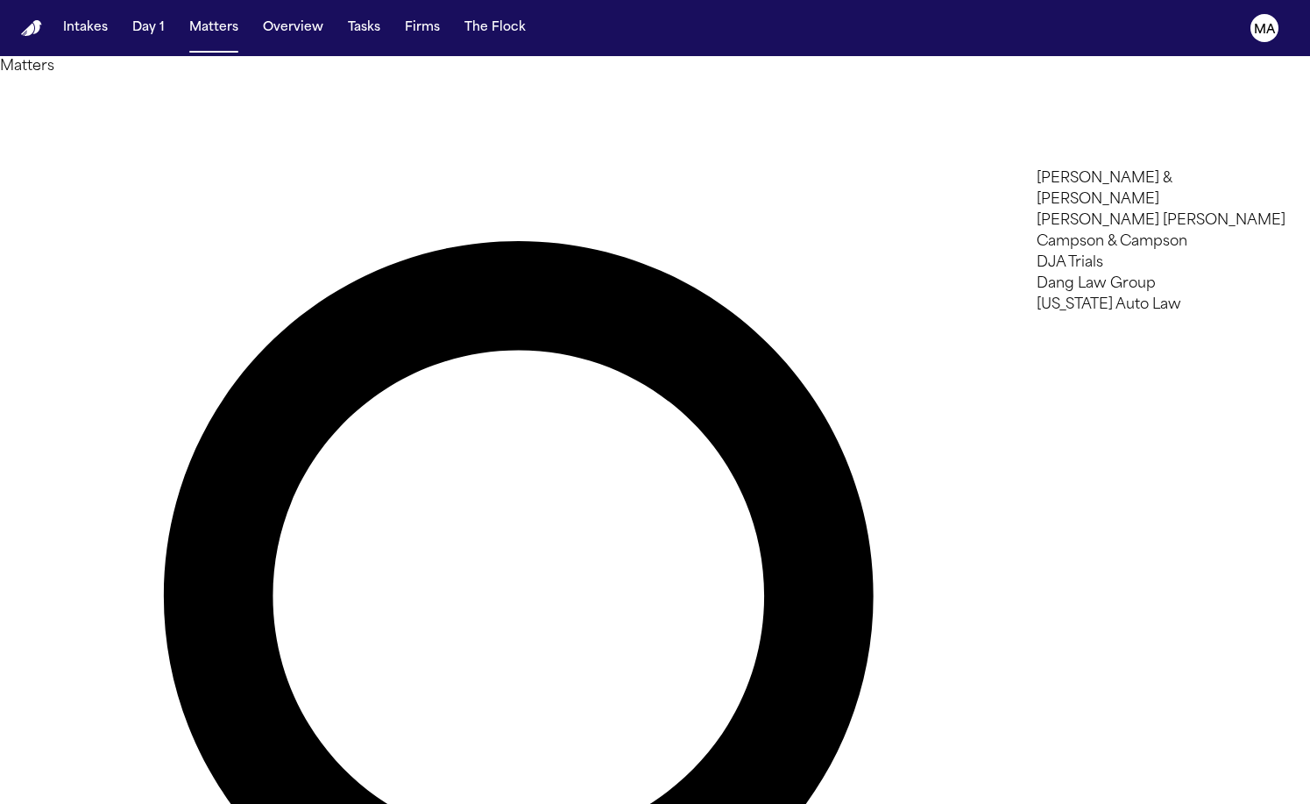
click at [1003, 803] on div at bounding box center [655, 804] width 1310 height 0
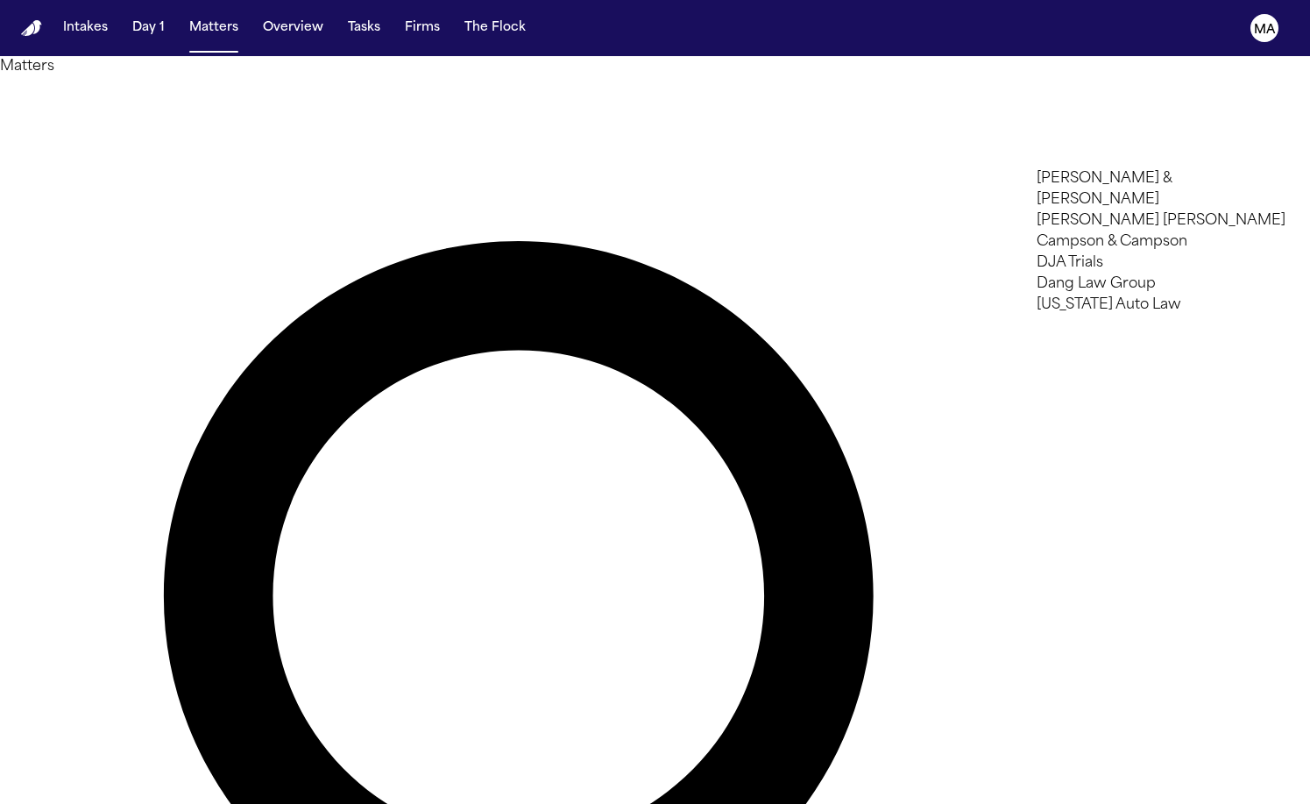
click at [663, 803] on div at bounding box center [655, 804] width 1310 height 0
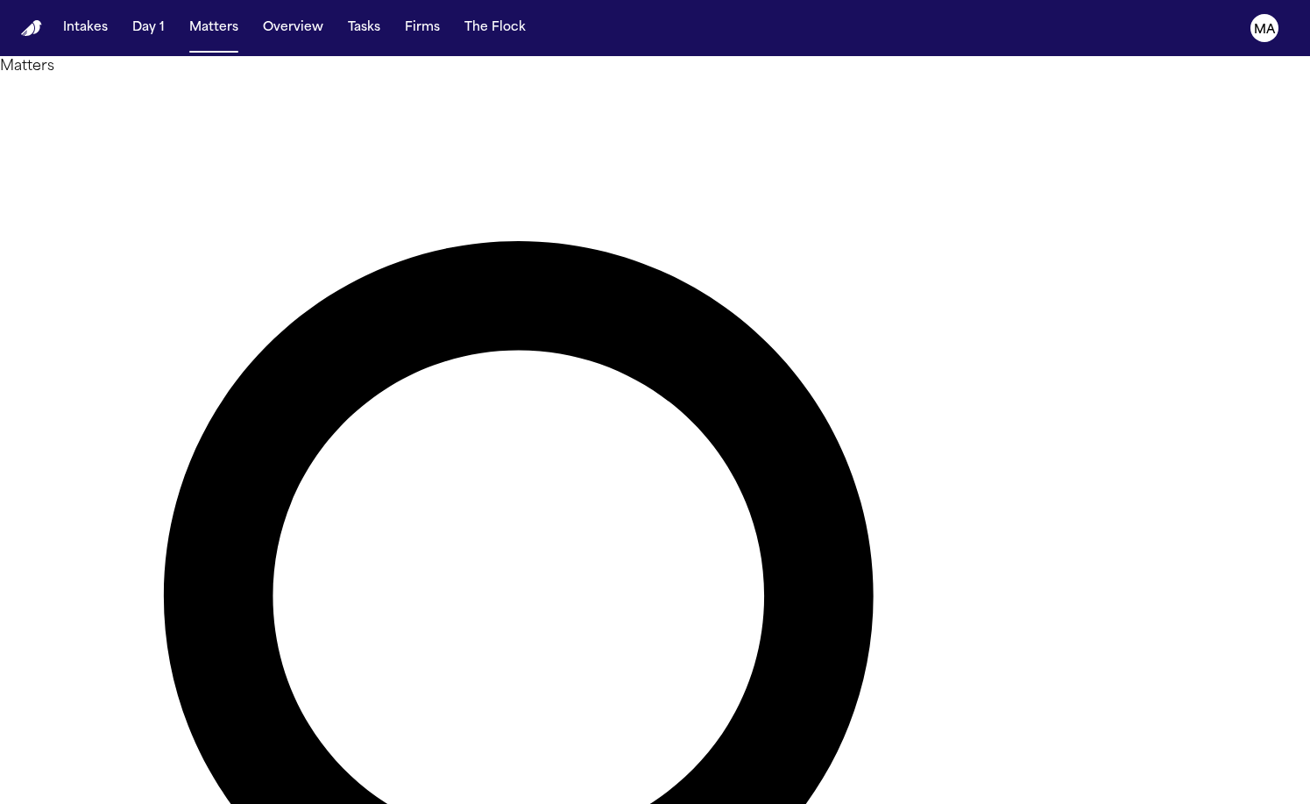
drag, startPoint x: 845, startPoint y: 75, endPoint x: 687, endPoint y: 73, distance: 157.8
click at [687, 77] on div "**** Overview Add Matter" at bounding box center [655, 753] width 1310 height 1352
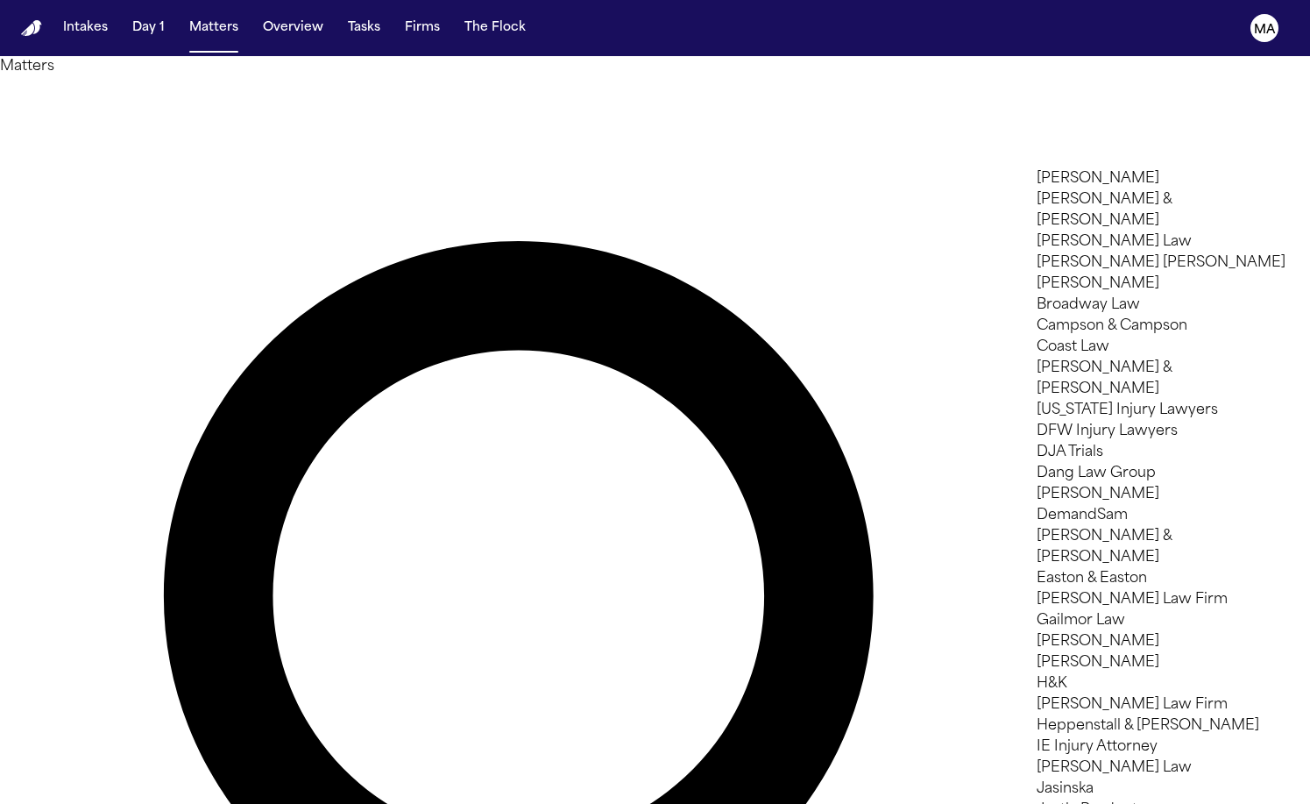
scroll to position [498, 0]
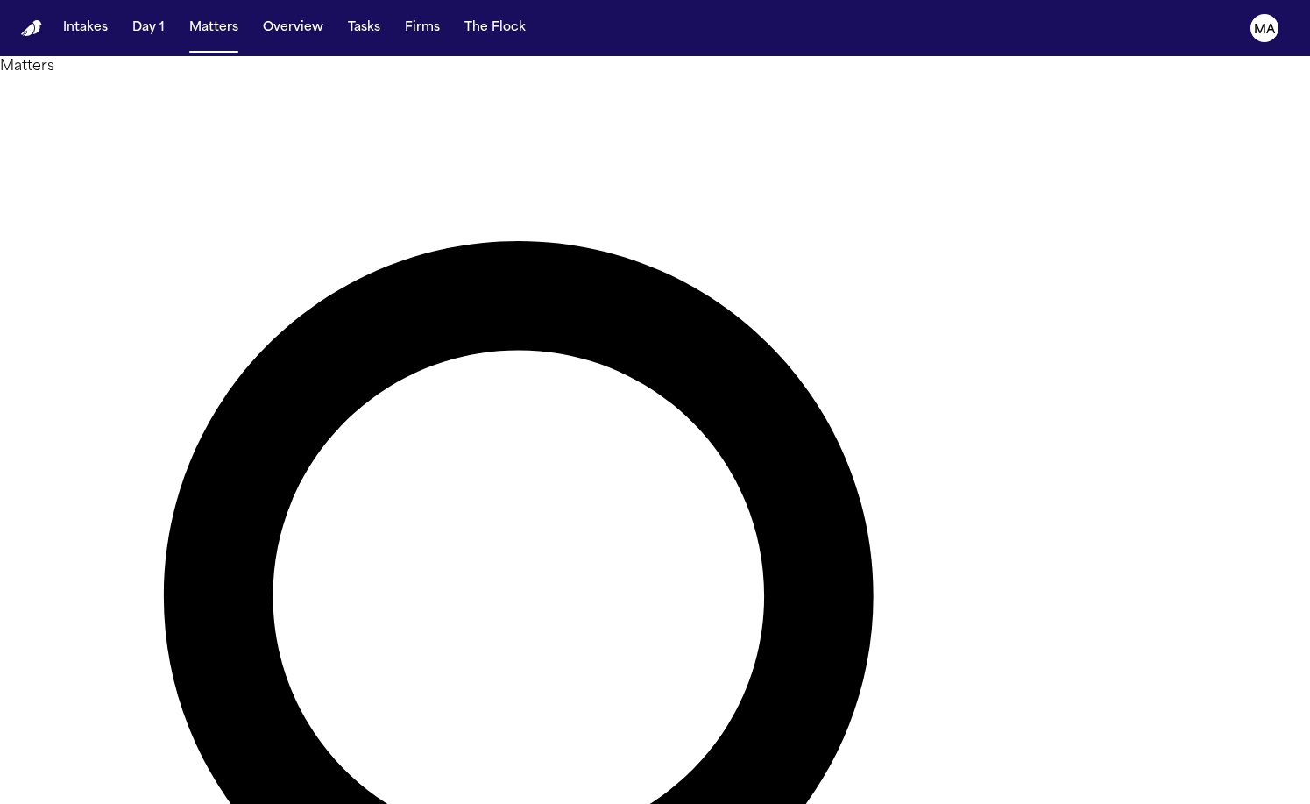
click at [834, 803] on div at bounding box center [655, 804] width 1310 height 0
type input "*"
type input "******"
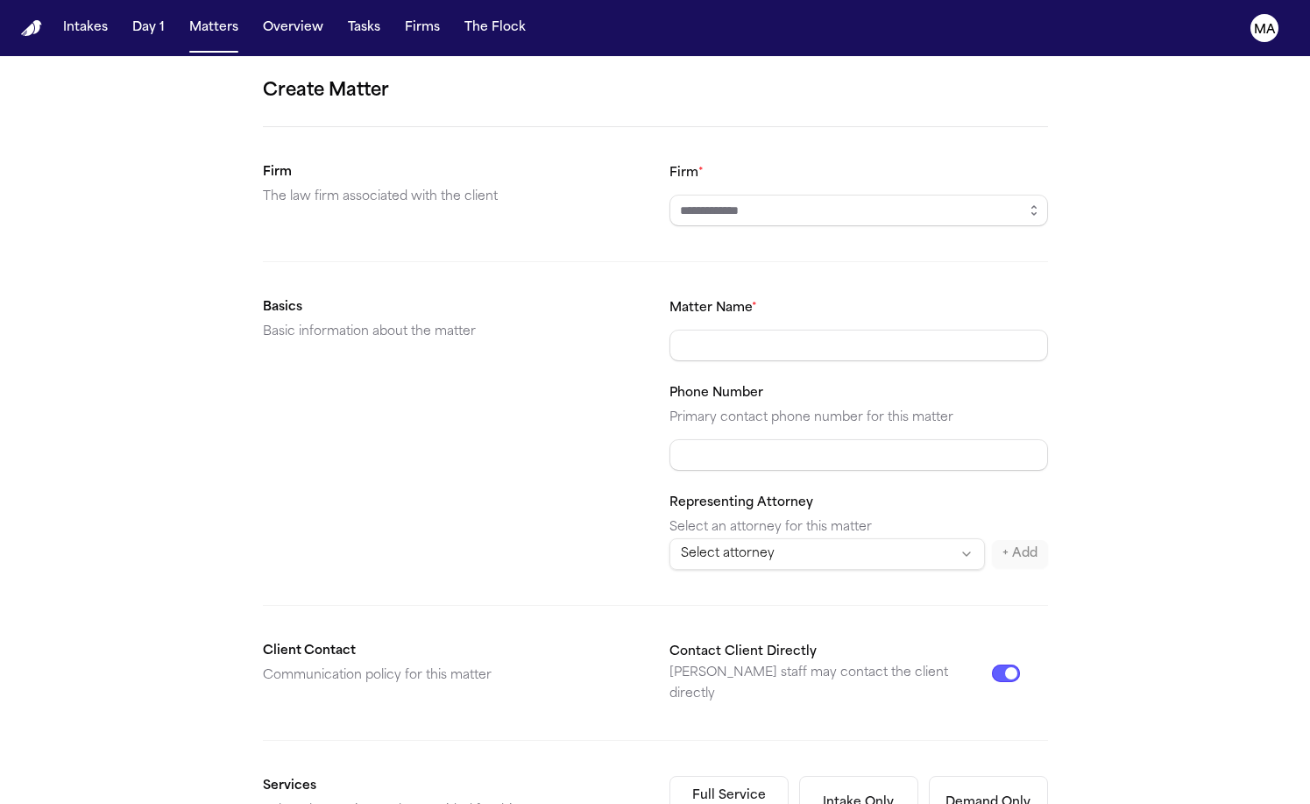
click at [739, 162] on div "Firm *" at bounding box center [859, 194] width 379 height 64
click at [722, 195] on input "Firm *" at bounding box center [859, 211] width 379 height 32
type input "**********"
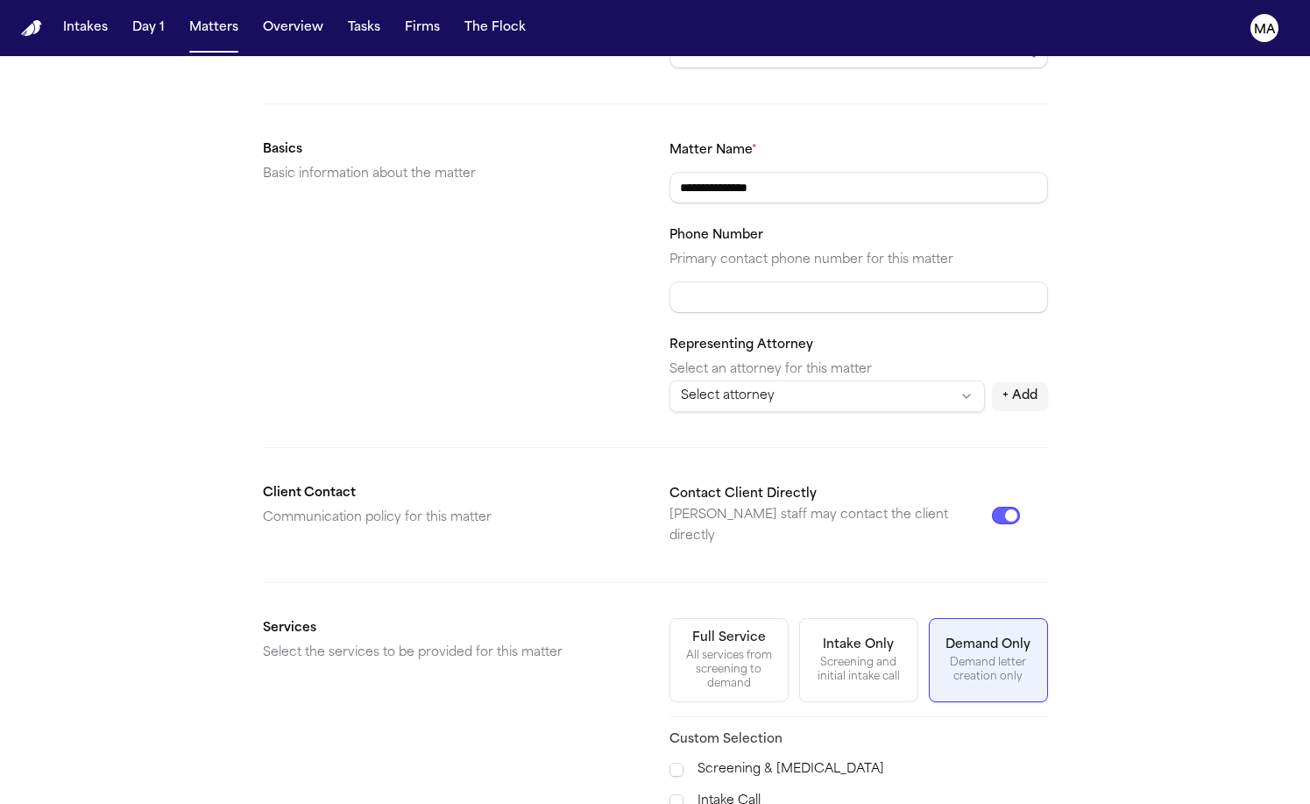
scroll to position [157, 0]
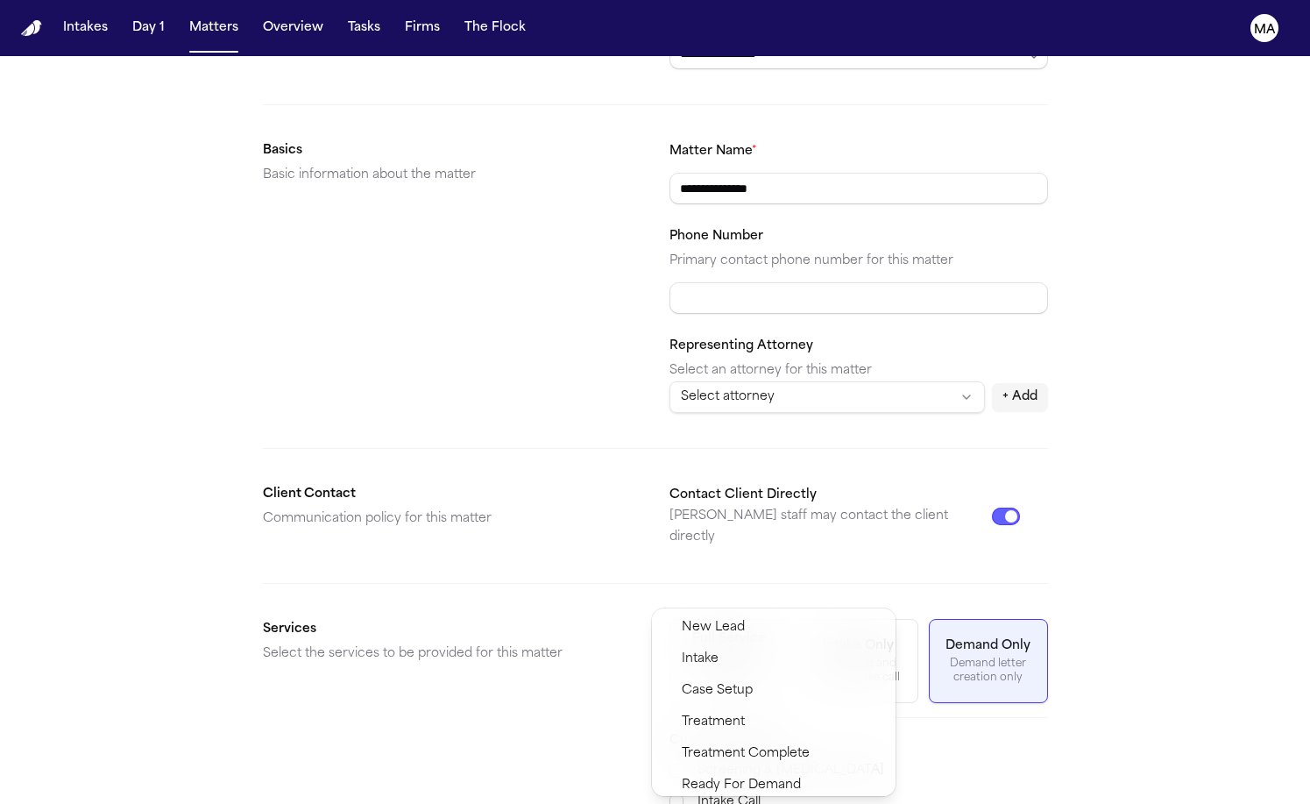
click at [699, 803] on span "Demand Preparation" at bounding box center [745, 816] width 127 height 21
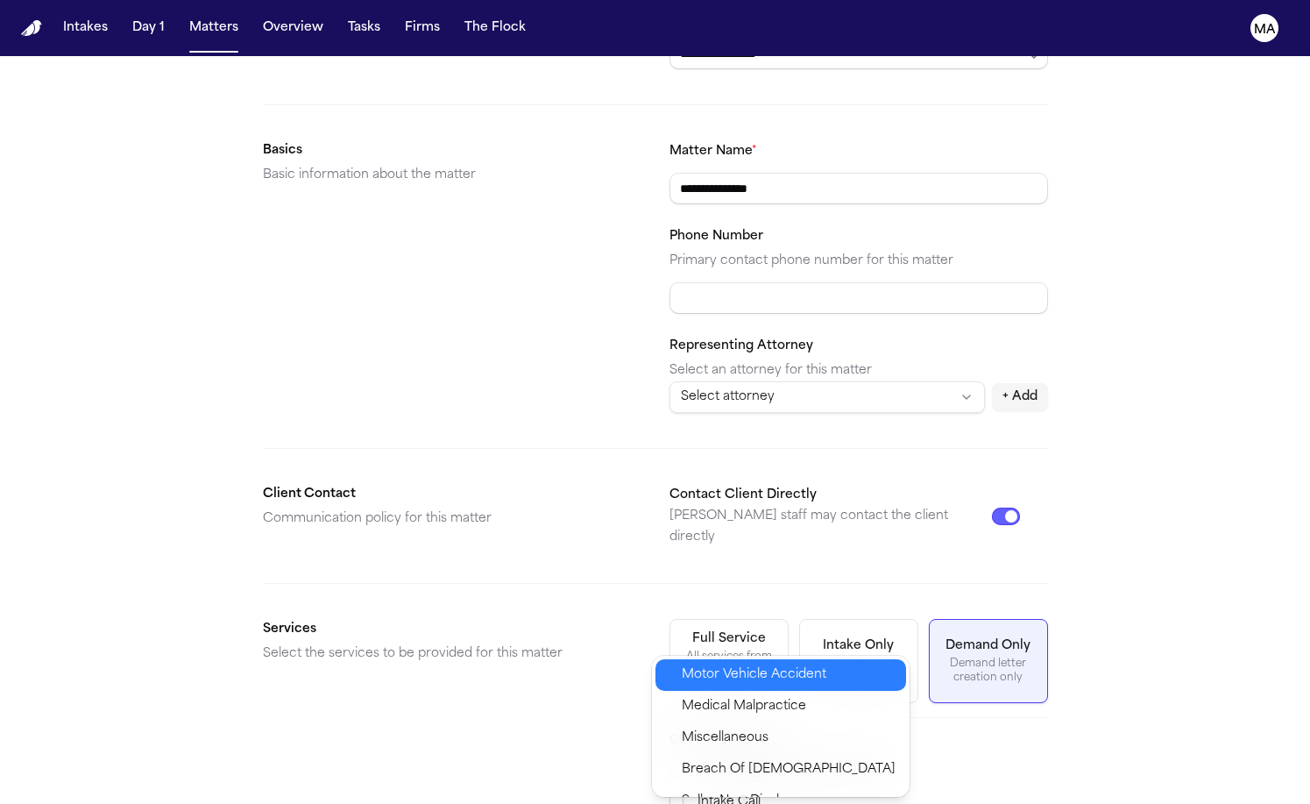
click at [730, 665] on span "Motor Vehicle Accident" at bounding box center [754, 674] width 145 height 21
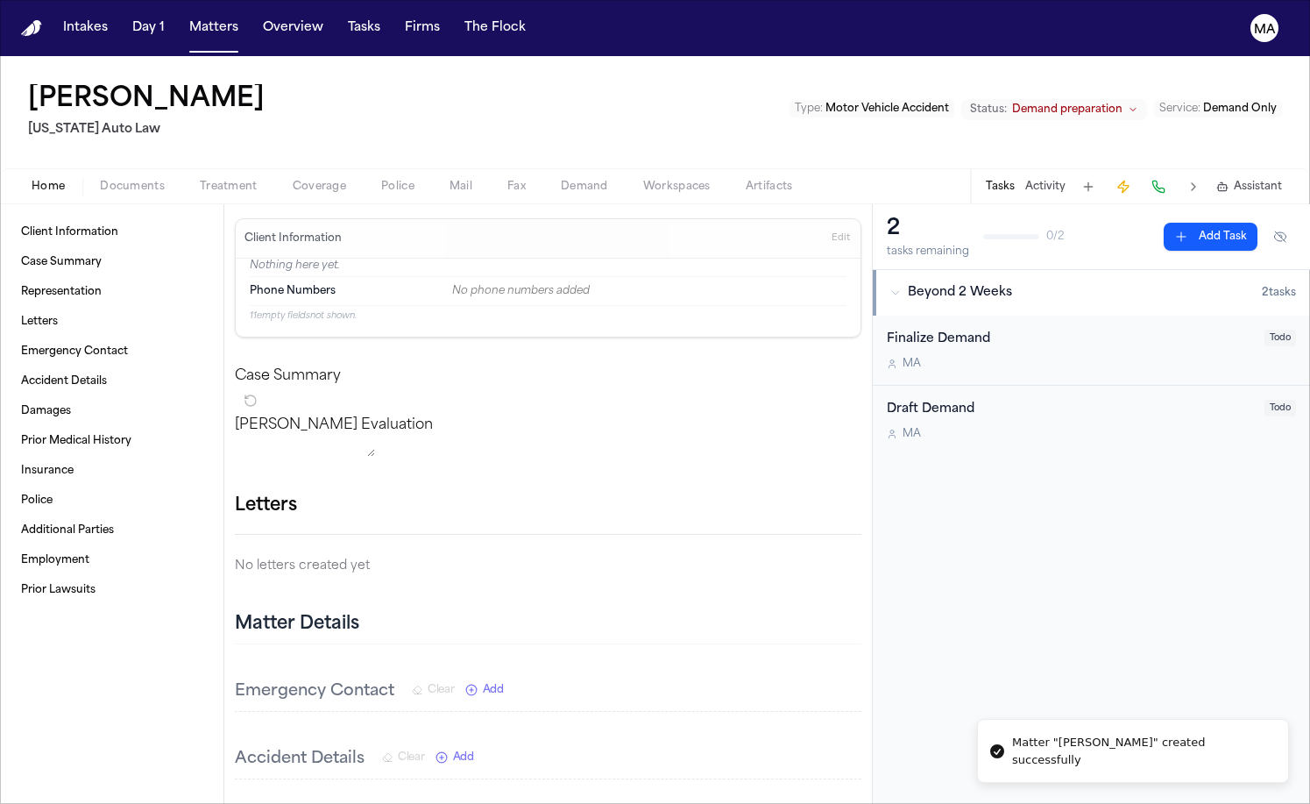
click at [100, 180] on span "Documents" at bounding box center [132, 187] width 65 height 14
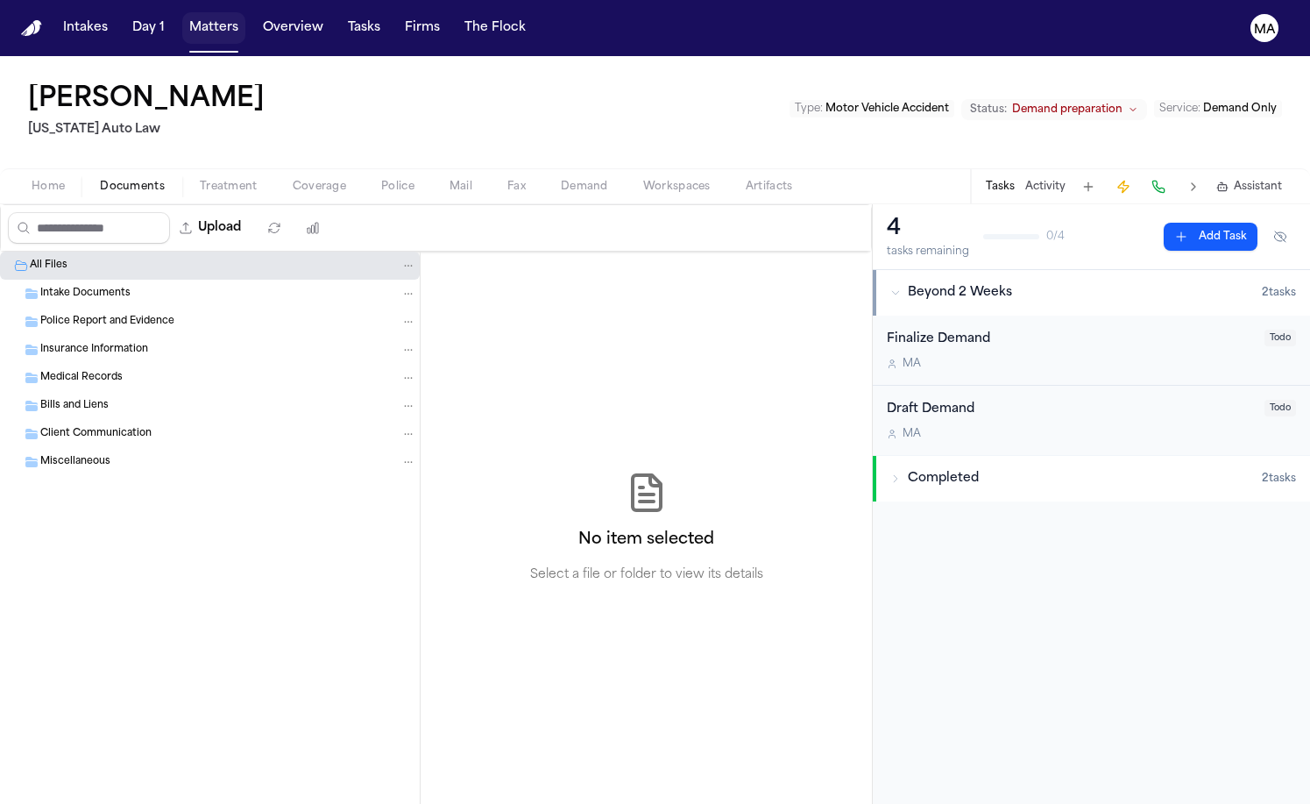
click at [182, 12] on button "Matters" at bounding box center [213, 28] width 63 height 32
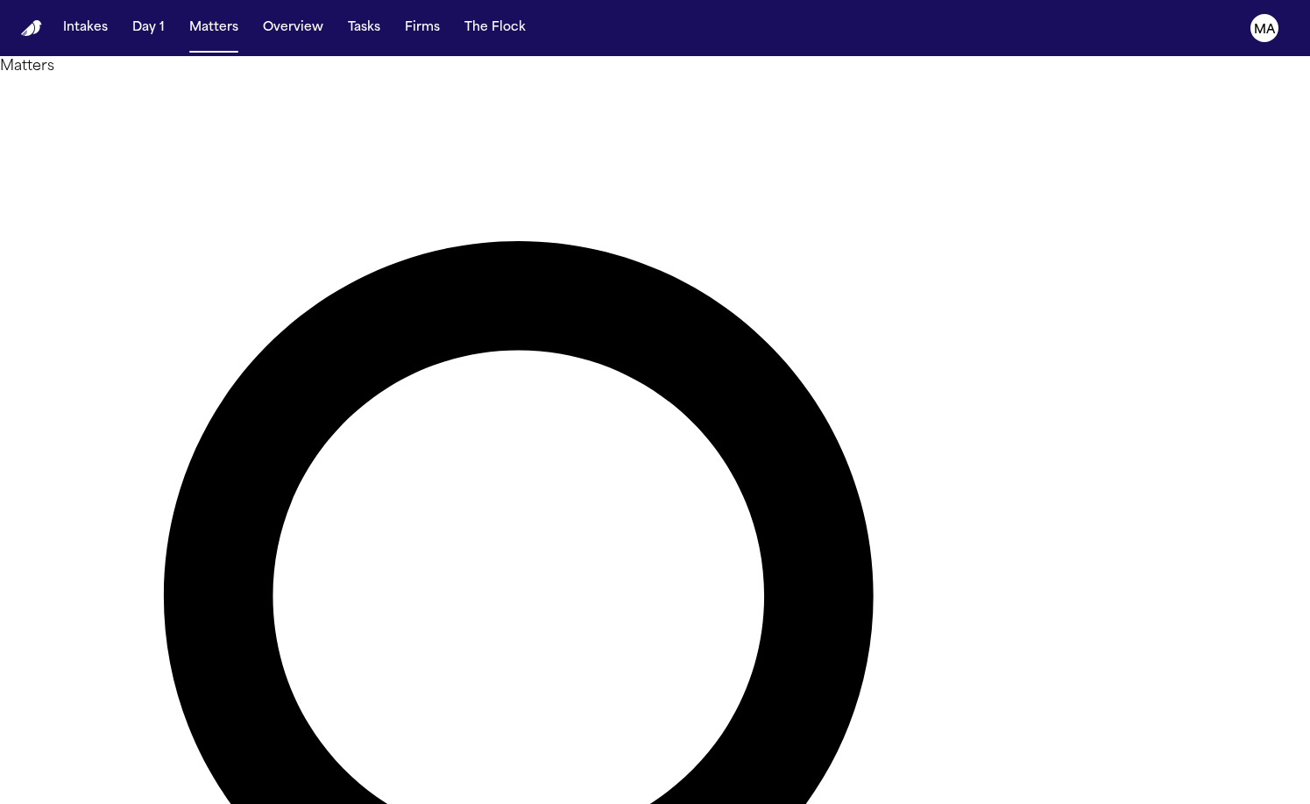
drag, startPoint x: 872, startPoint y: 82, endPoint x: 737, endPoint y: 82, distance: 135.0
click at [737, 82] on div "****** Overview Add Matter" at bounding box center [655, 753] width 1310 height 1352
drag, startPoint x: 841, startPoint y: 79, endPoint x: 788, endPoint y: 70, distance: 54.2
click at [788, 77] on div "******" at bounding box center [655, 742] width 1310 height 1331
type input "**********"
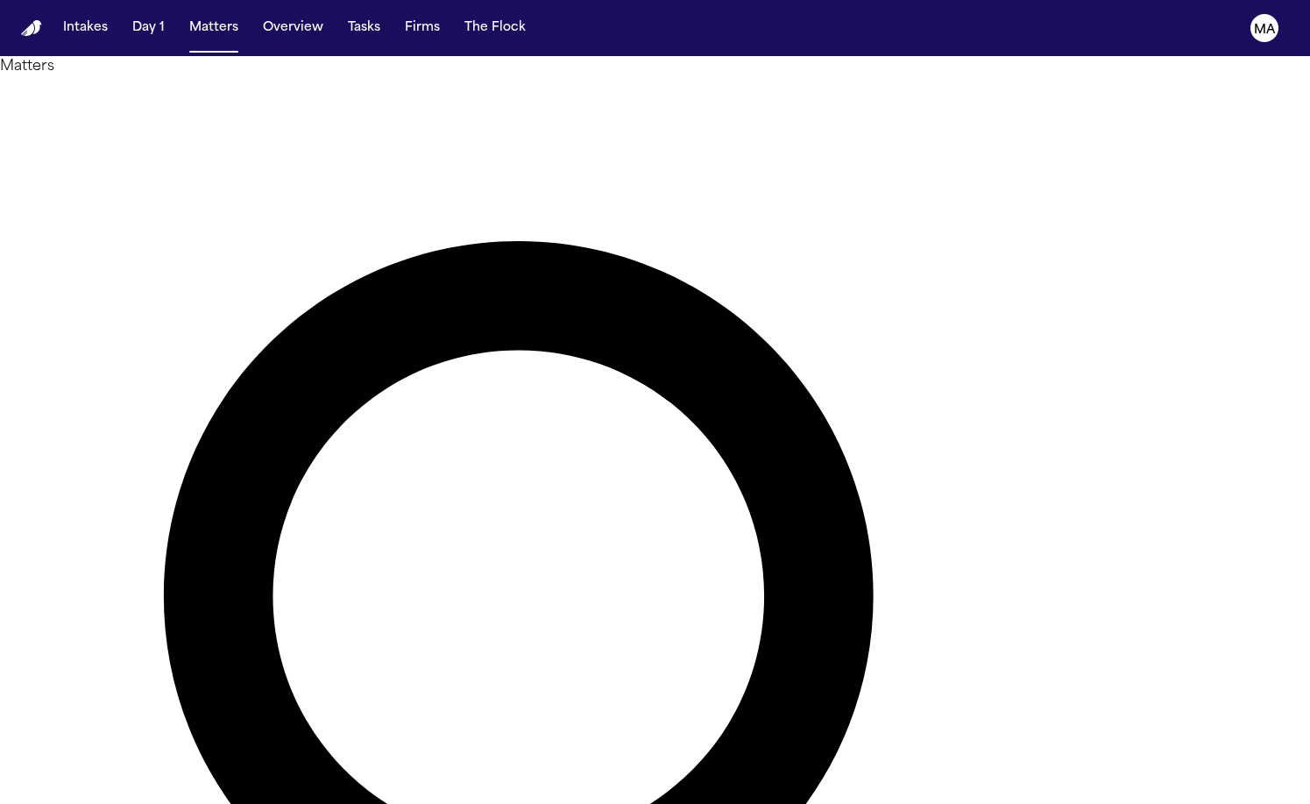
drag, startPoint x: 461, startPoint y: 181, endPoint x: 202, endPoint y: 169, distance: 259.7
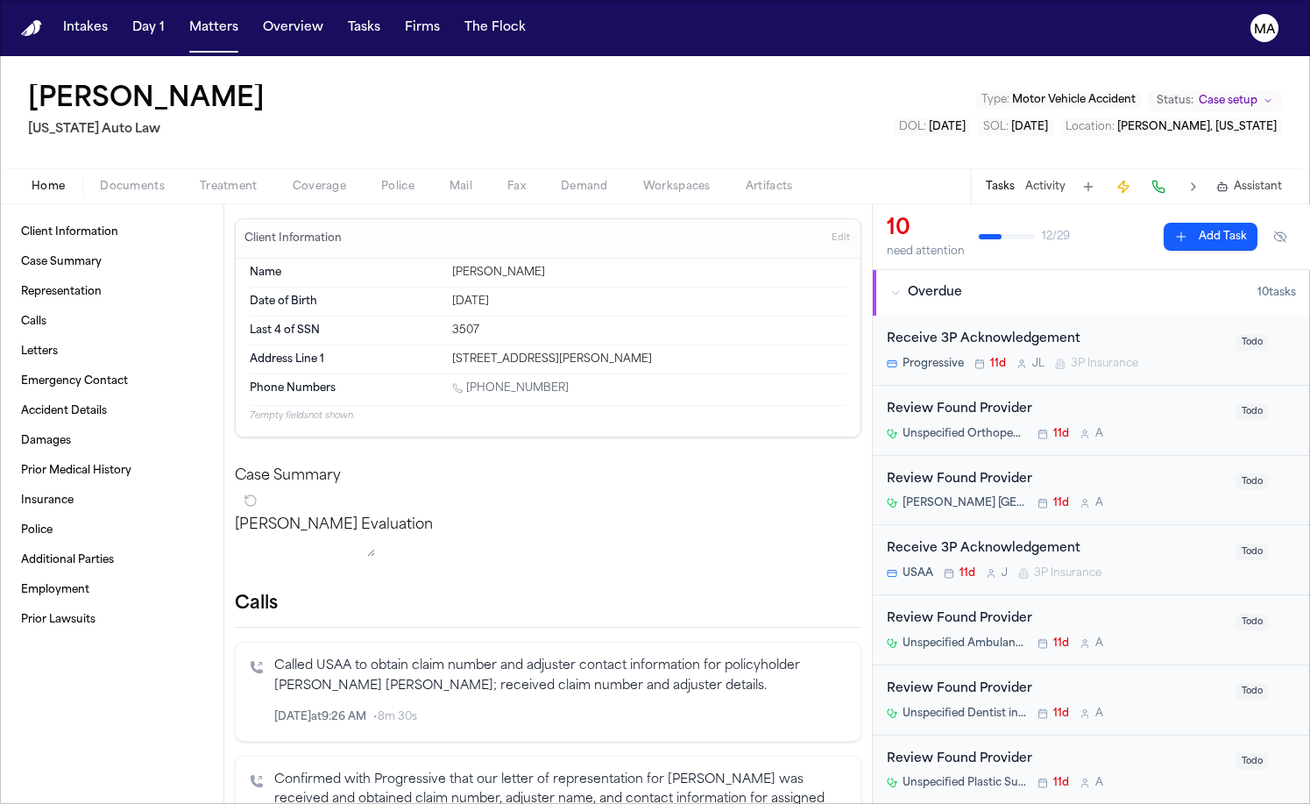
click at [100, 180] on span "Documents" at bounding box center [132, 187] width 65 height 14
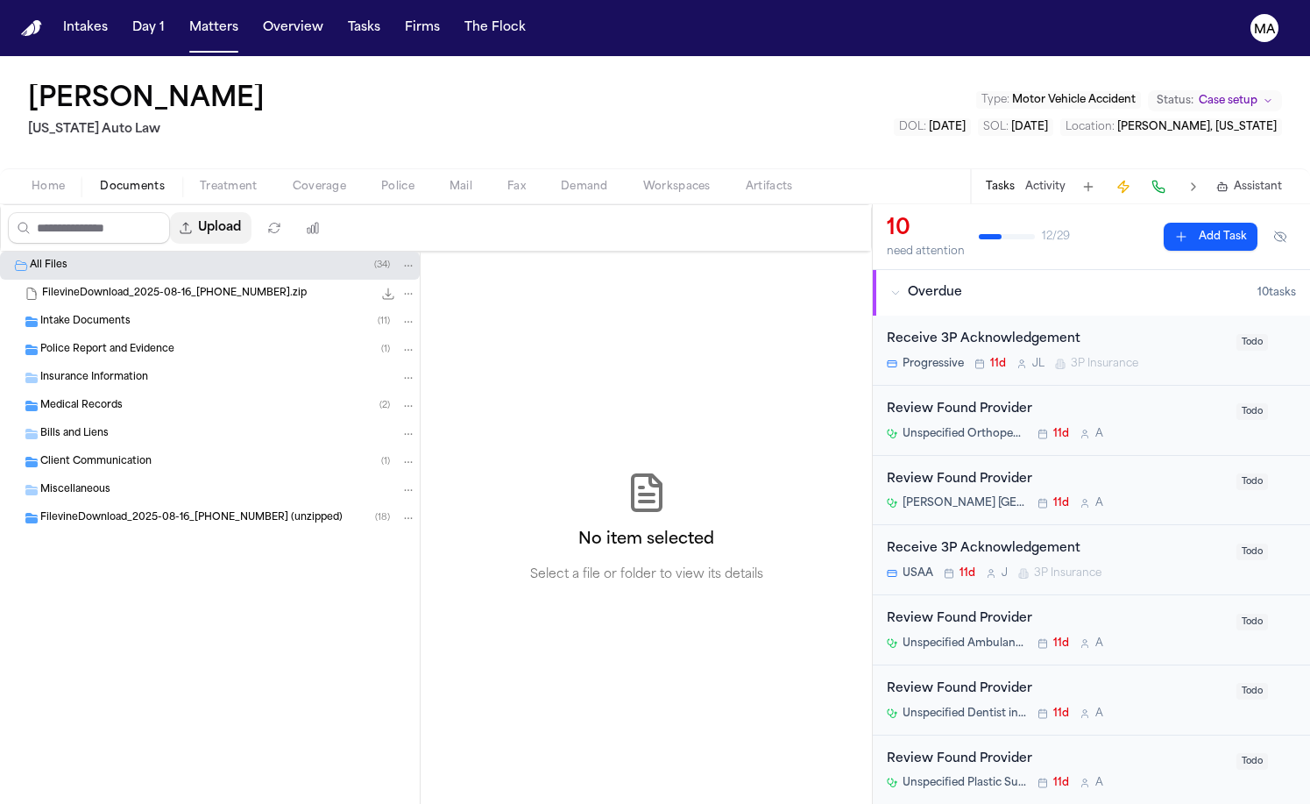
click at [172, 212] on button "Upload" at bounding box center [211, 228] width 82 height 32
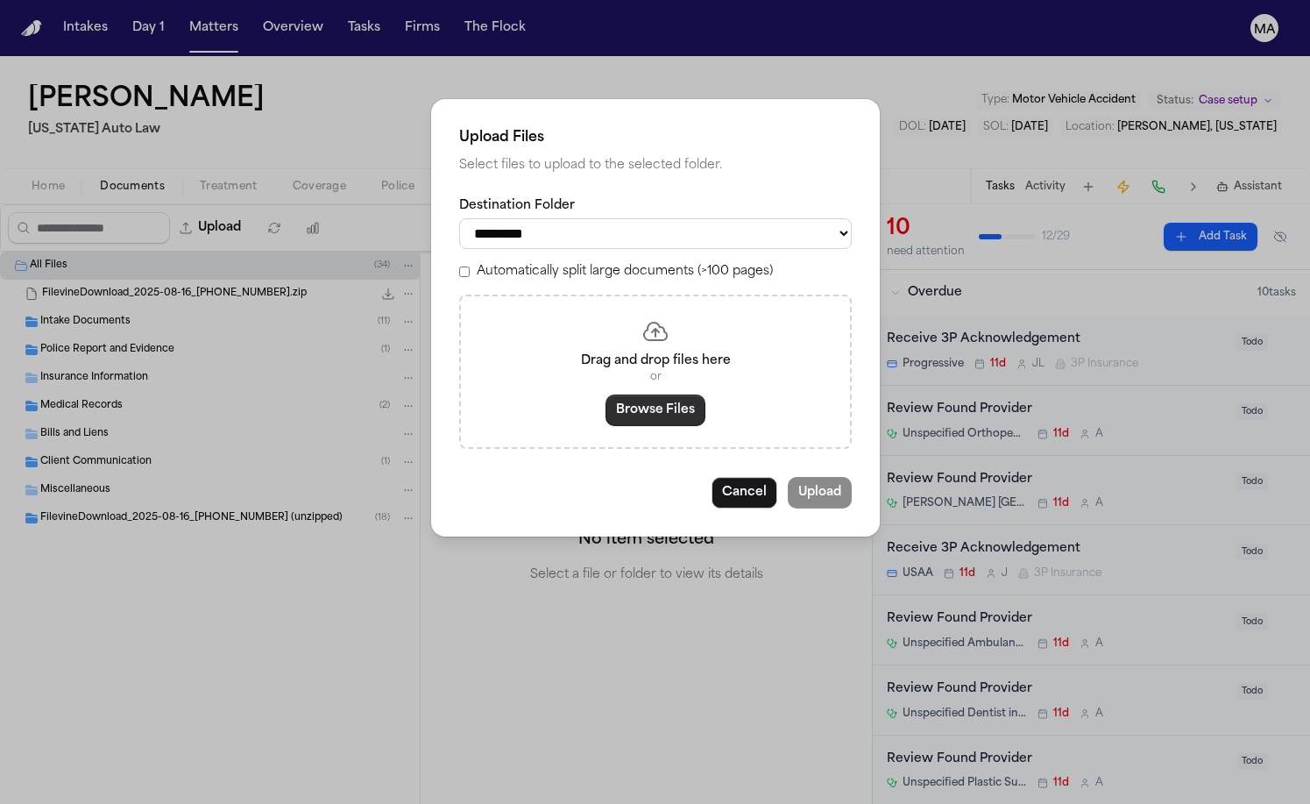
click at [636, 394] on button "Browse Files" at bounding box center [656, 410] width 100 height 32
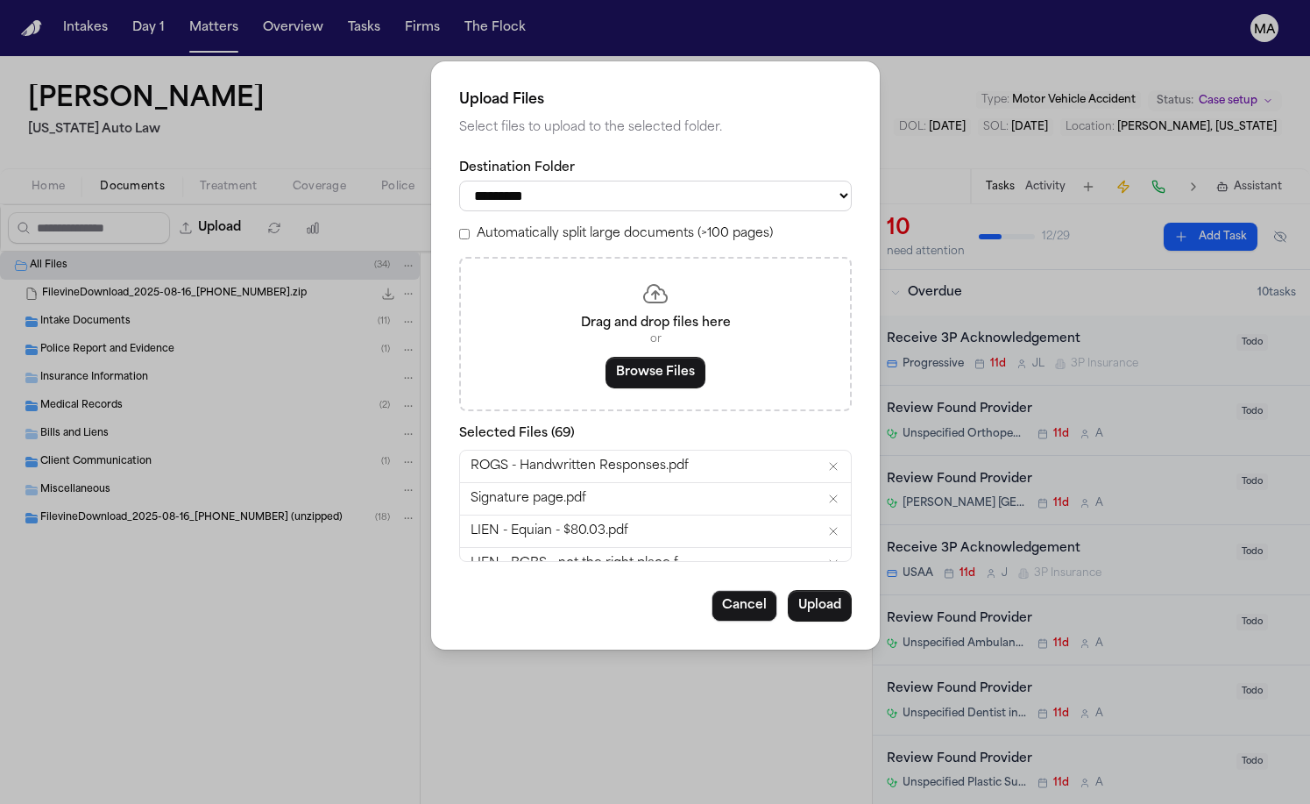
click at [558, 225] on label "Automatically split large documents (>100 pages)" at bounding box center [625, 234] width 296 height 18
click at [788, 590] on button "Upload" at bounding box center [820, 606] width 64 height 32
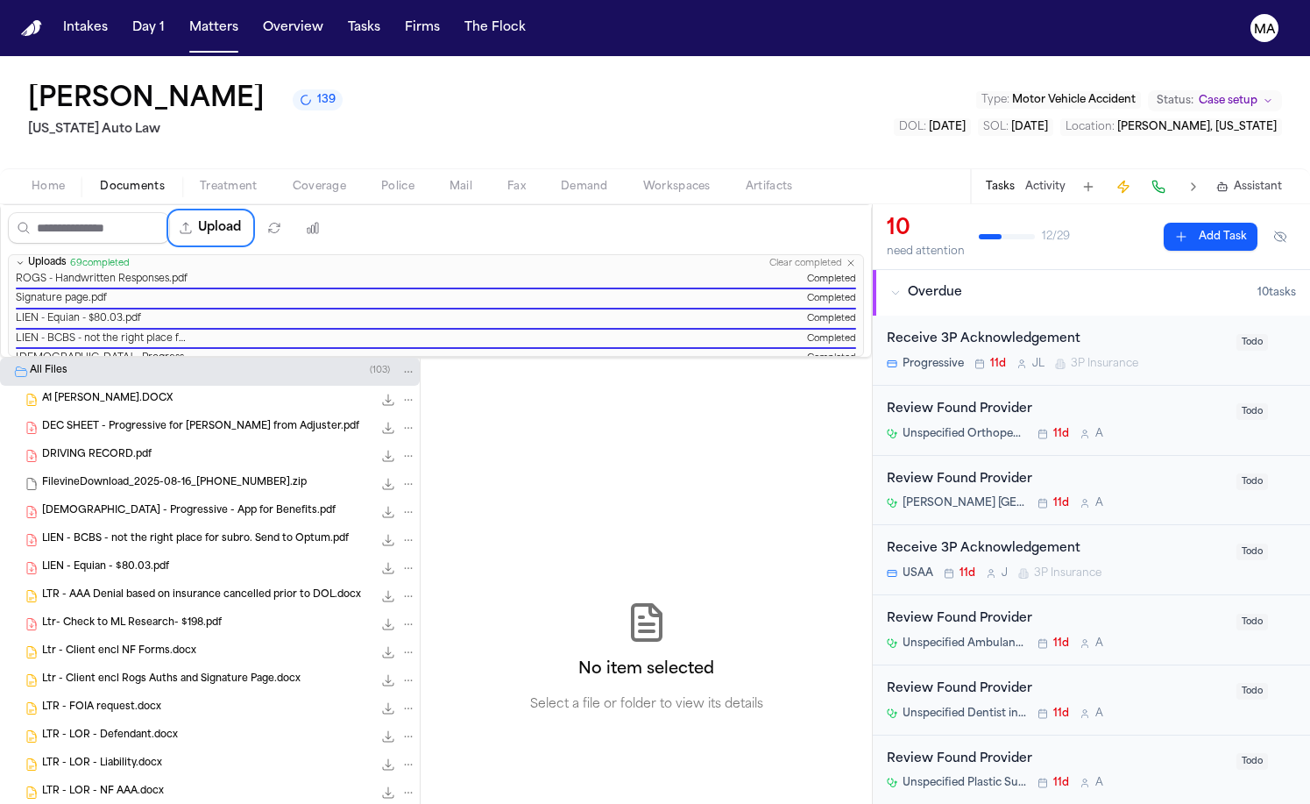
click at [636, 358] on div "No item selected Select a file or folder to view its details" at bounding box center [646, 658] width 451 height 600
click at [421, 358] on div "No item selected Select a file or folder to view its details" at bounding box center [646, 658] width 451 height 600
click at [182, 14] on button "Matters" at bounding box center [213, 28] width 63 height 32
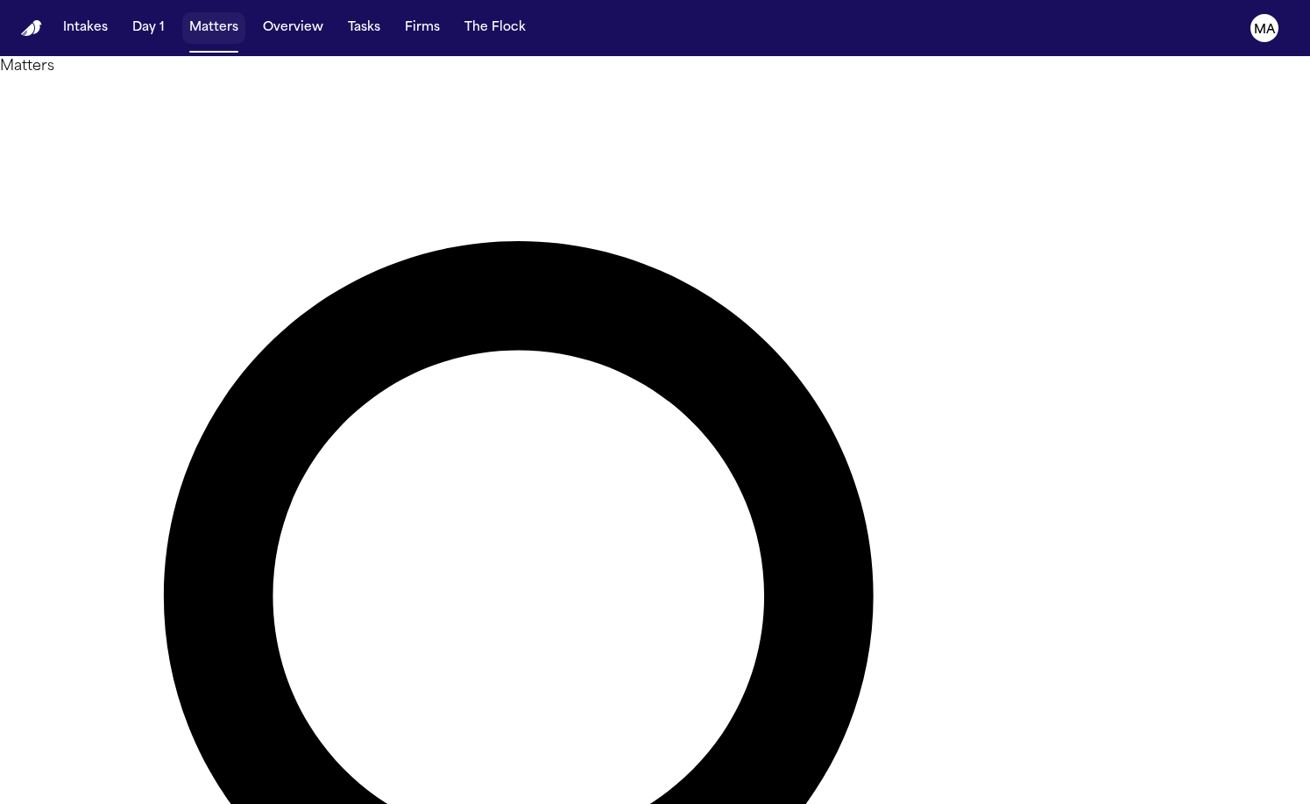
click at [182, 14] on button "Matters" at bounding box center [213, 28] width 63 height 32
drag, startPoint x: 866, startPoint y: 80, endPoint x: 649, endPoint y: 45, distance: 220.2
click at [652, 56] on div "**********" at bounding box center [655, 742] width 1310 height 1373
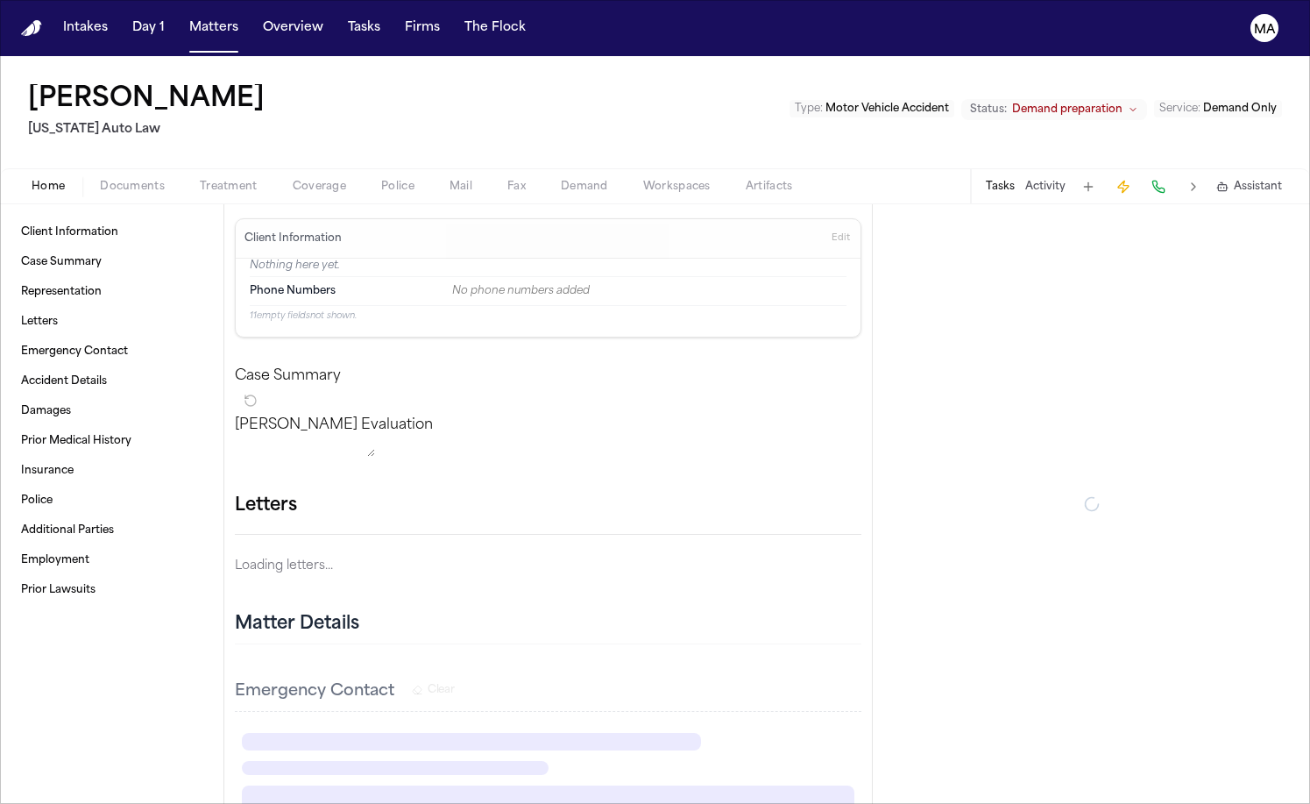
click at [107, 180] on span "Documents" at bounding box center [132, 187] width 65 height 14
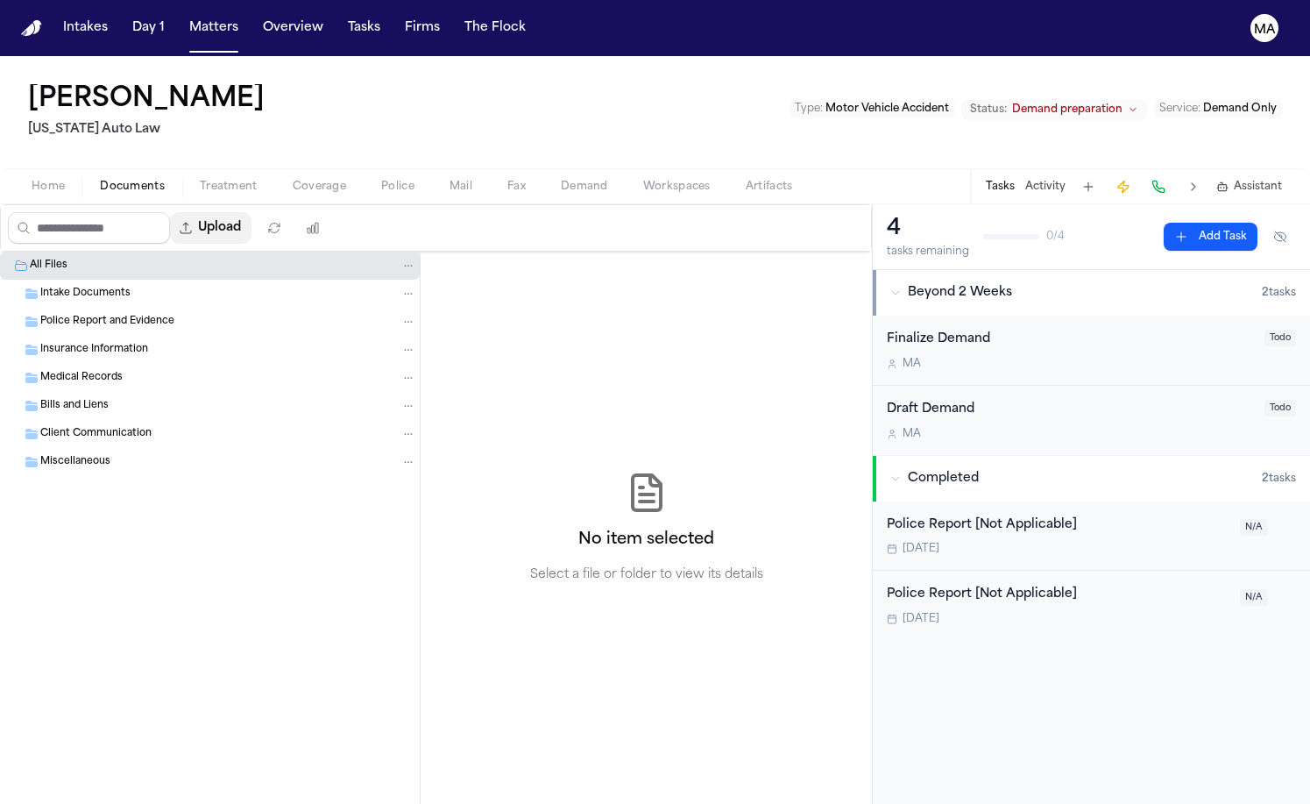
click at [188, 212] on button "Upload" at bounding box center [211, 228] width 82 height 32
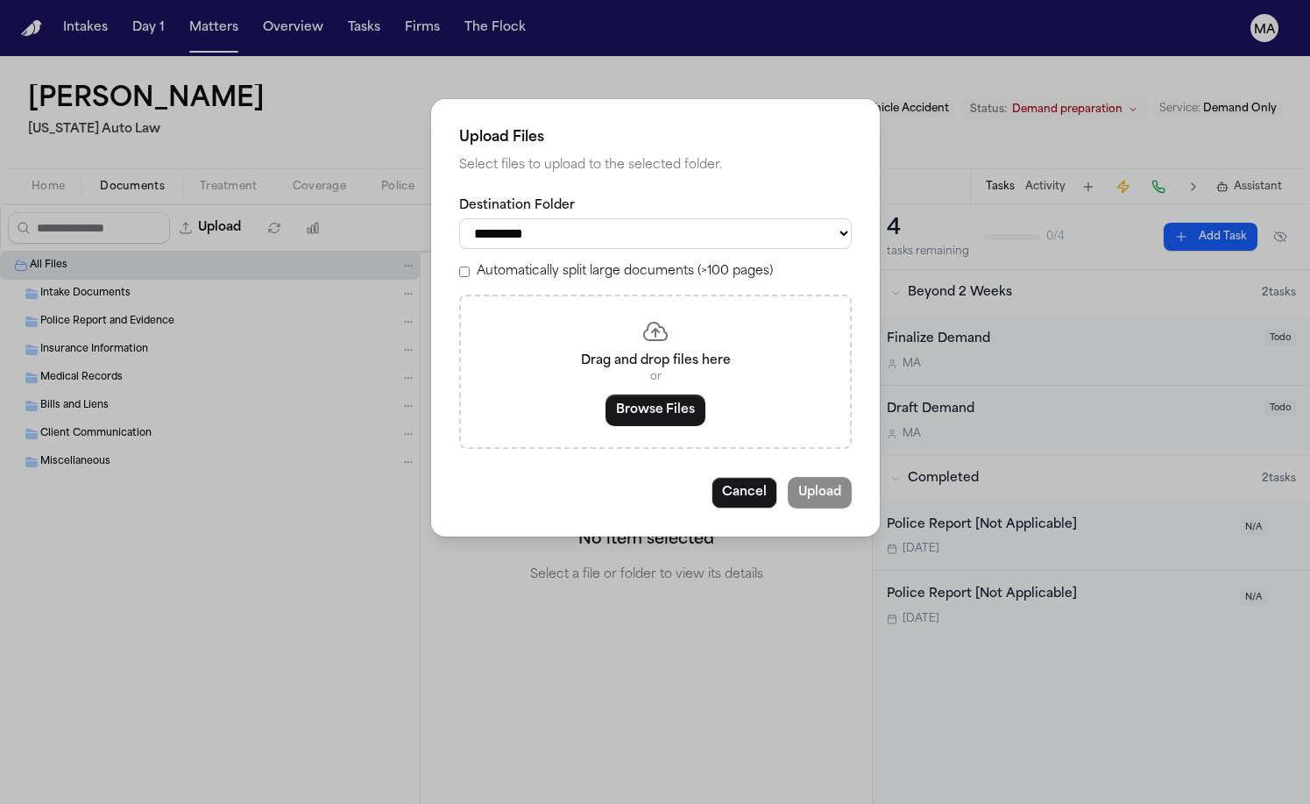
click at [557, 263] on label "Automatically split large documents (>100 pages)" at bounding box center [625, 272] width 296 height 18
click at [635, 394] on button "Browse Files" at bounding box center [656, 410] width 100 height 32
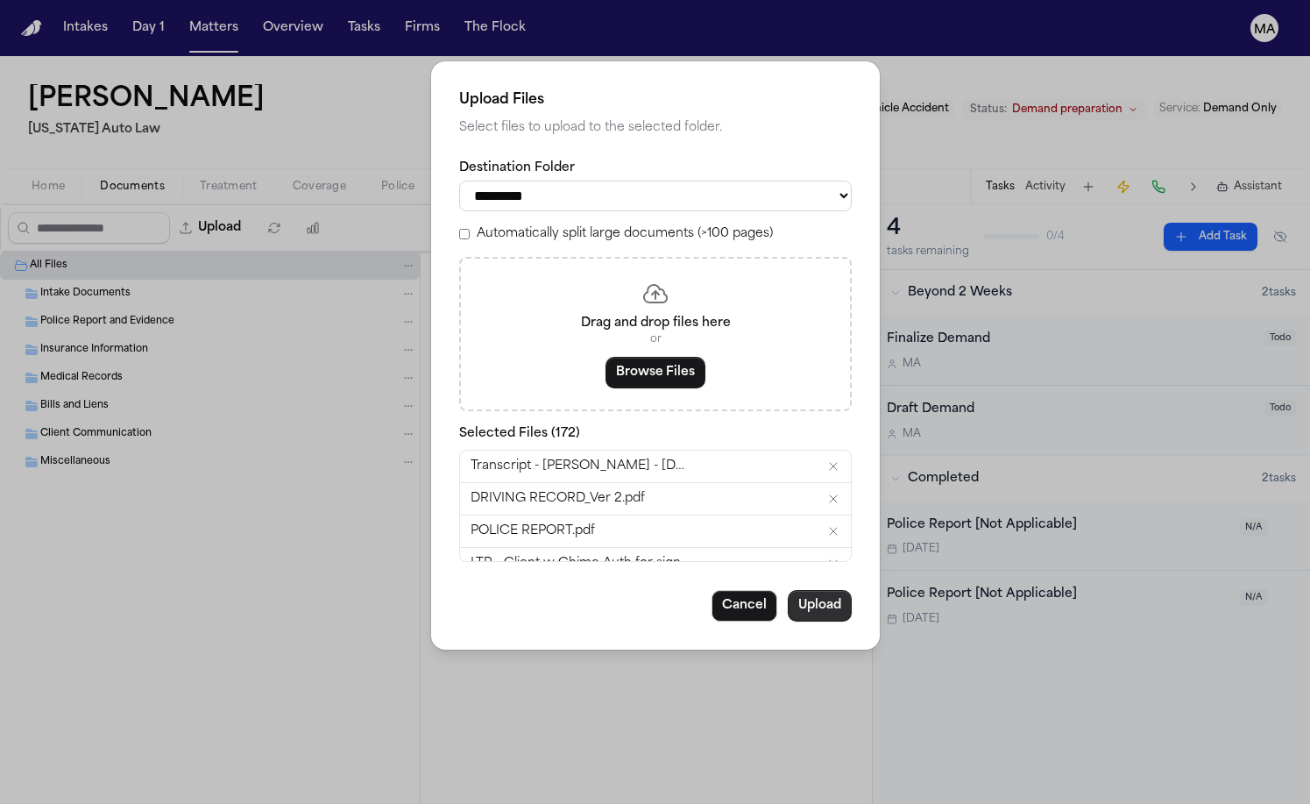
click at [788, 590] on button "Upload" at bounding box center [820, 606] width 64 height 32
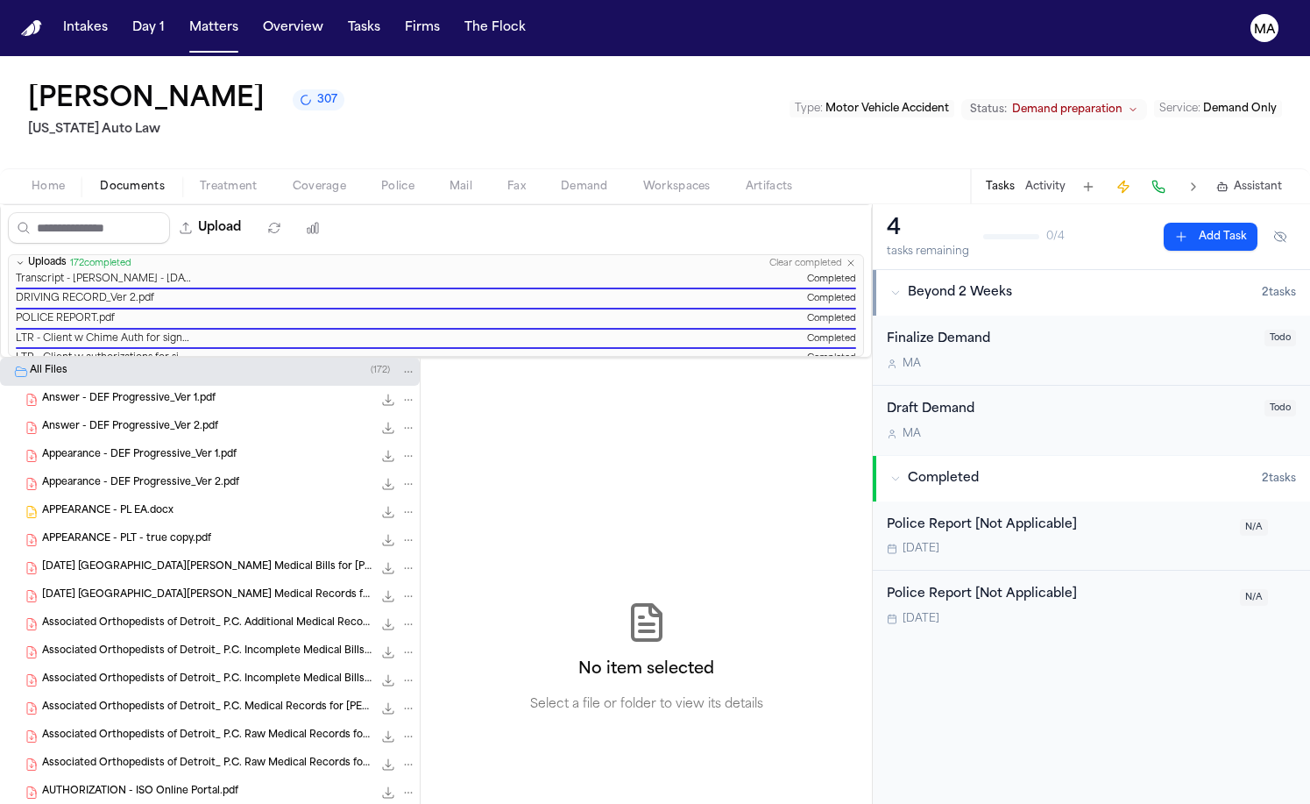
click at [146, 28] on nav "Intakes Day 1 Matters Overview Tasks Firms The Flock MA" at bounding box center [655, 28] width 1310 height 56
click at [182, 20] on button "Matters" at bounding box center [213, 28] width 63 height 32
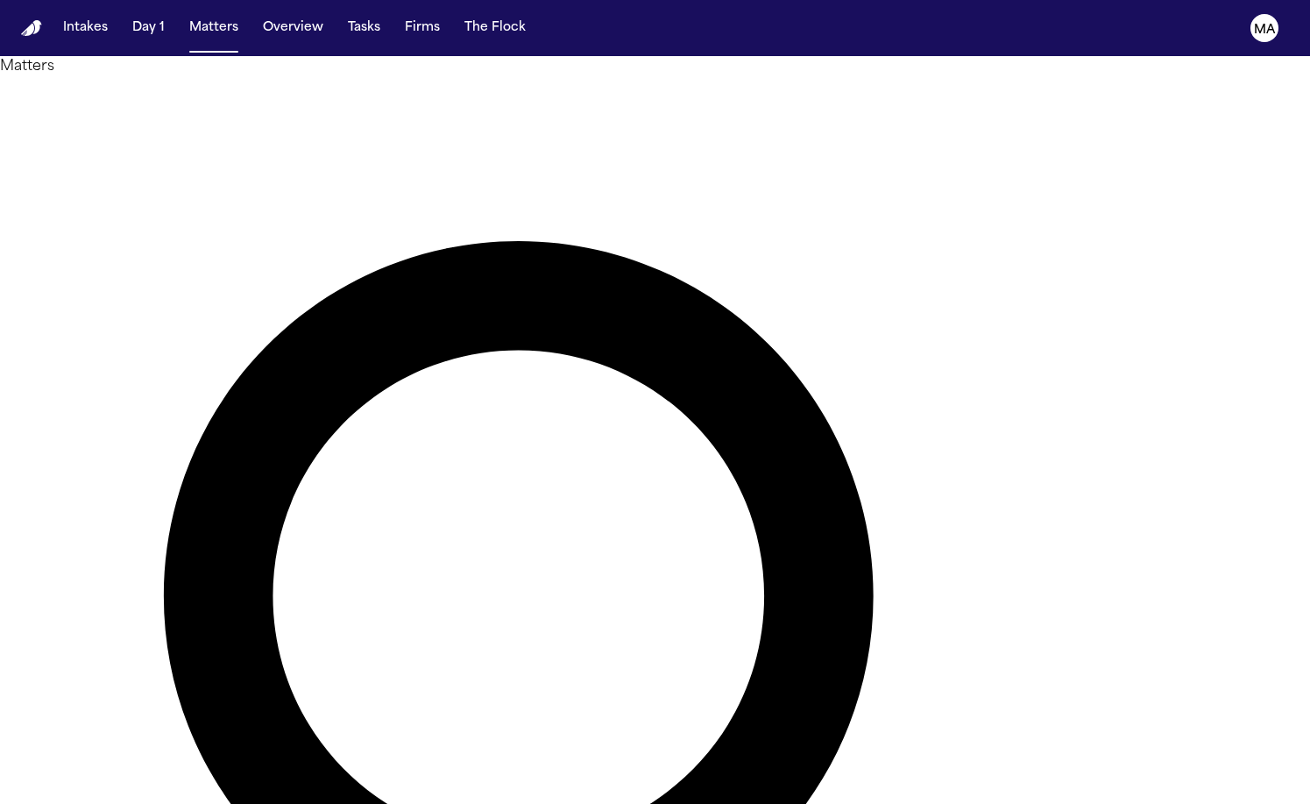
type input "****"
drag, startPoint x: 840, startPoint y: 105, endPoint x: 169, endPoint y: 370, distance: 720.9
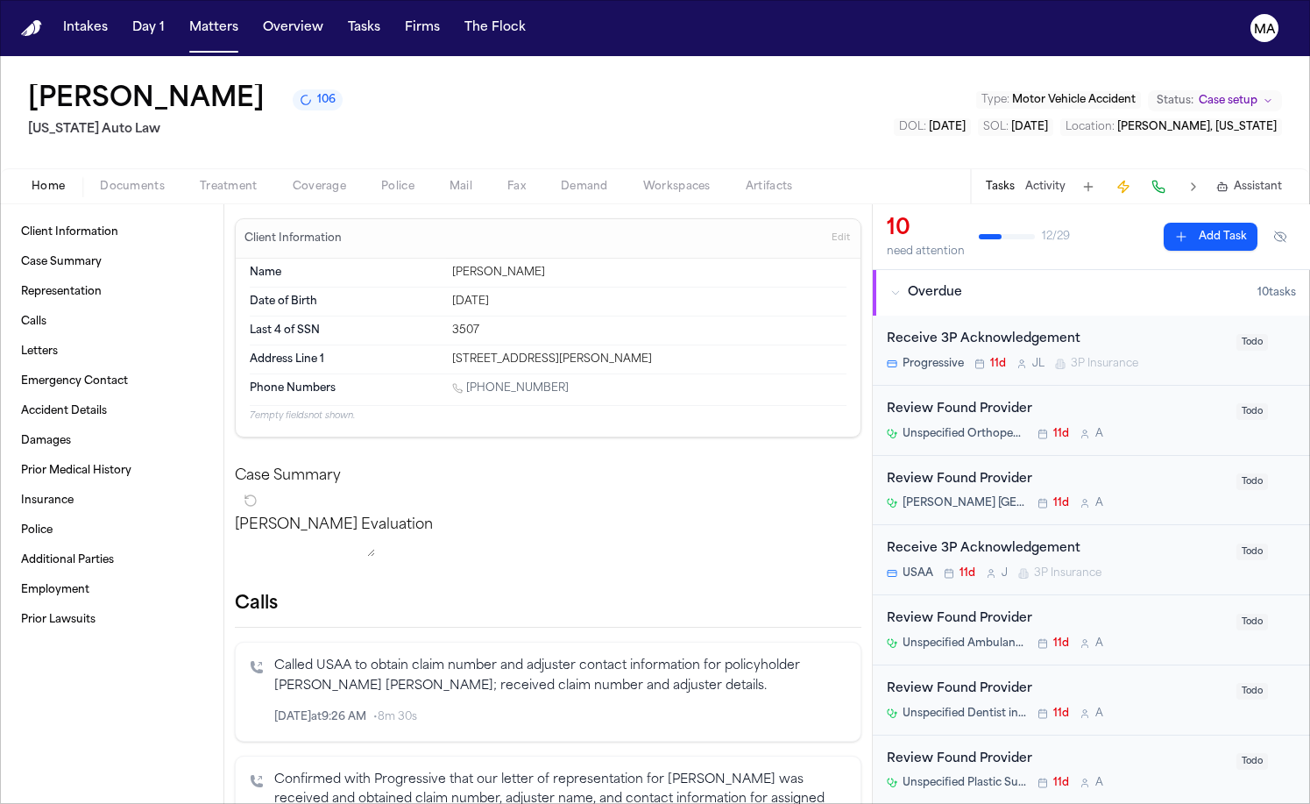
click at [317, 93] on span "106" at bounding box center [326, 100] width 18 height 14
click at [302, 56] on div "[PERSON_NAME] 106 [US_STATE] Auto Law Type : Motor Vehicle Accident Status: Cas…" at bounding box center [655, 112] width 1310 height 112
click at [499, 515] on div "[PERSON_NAME] Evaluation * ​" at bounding box center [548, 539] width 627 height 49
click at [182, 14] on button "Matters" at bounding box center [213, 28] width 63 height 32
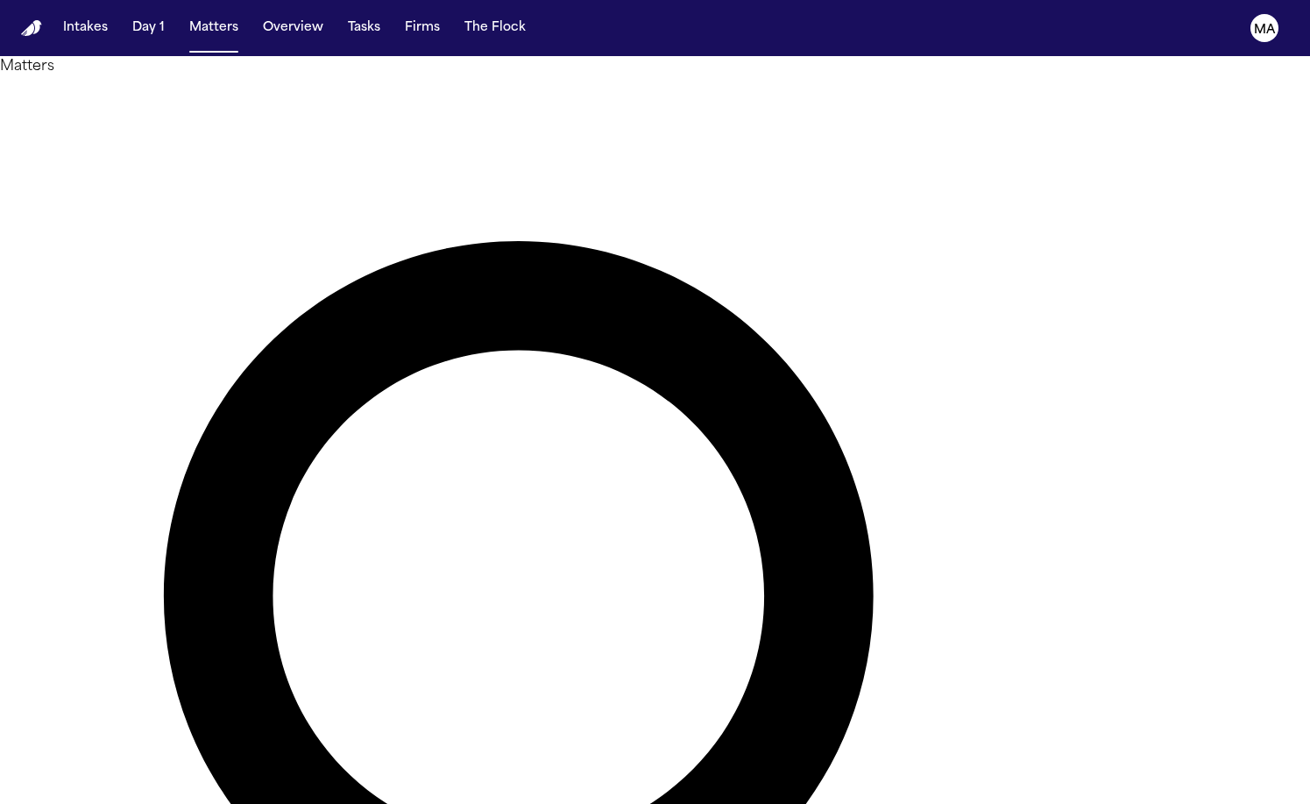
drag, startPoint x: 846, startPoint y: 81, endPoint x: 728, endPoint y: 73, distance: 117.7
click at [729, 77] on div "**** Overview Add Matter" at bounding box center [655, 753] width 1310 height 1352
type input "*******"
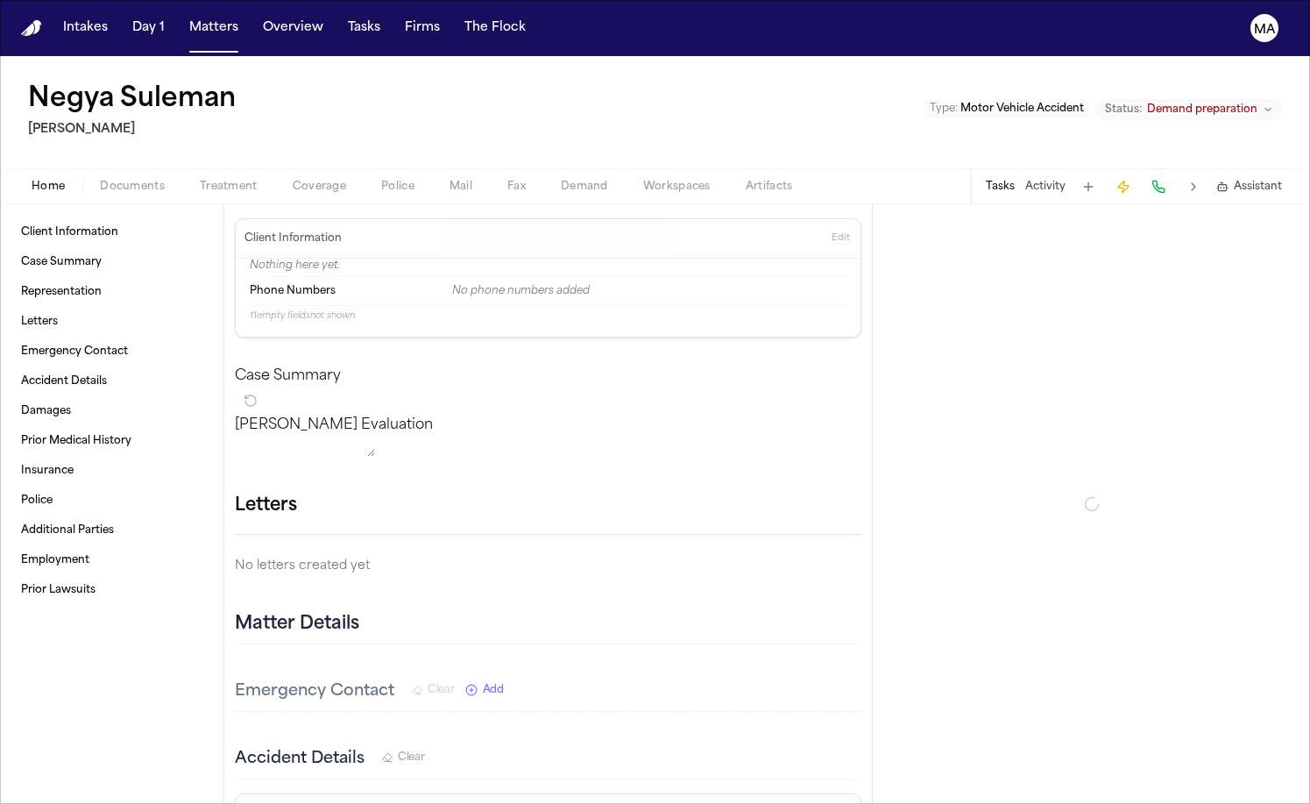
click at [100, 180] on span "Documents" at bounding box center [132, 187] width 65 height 14
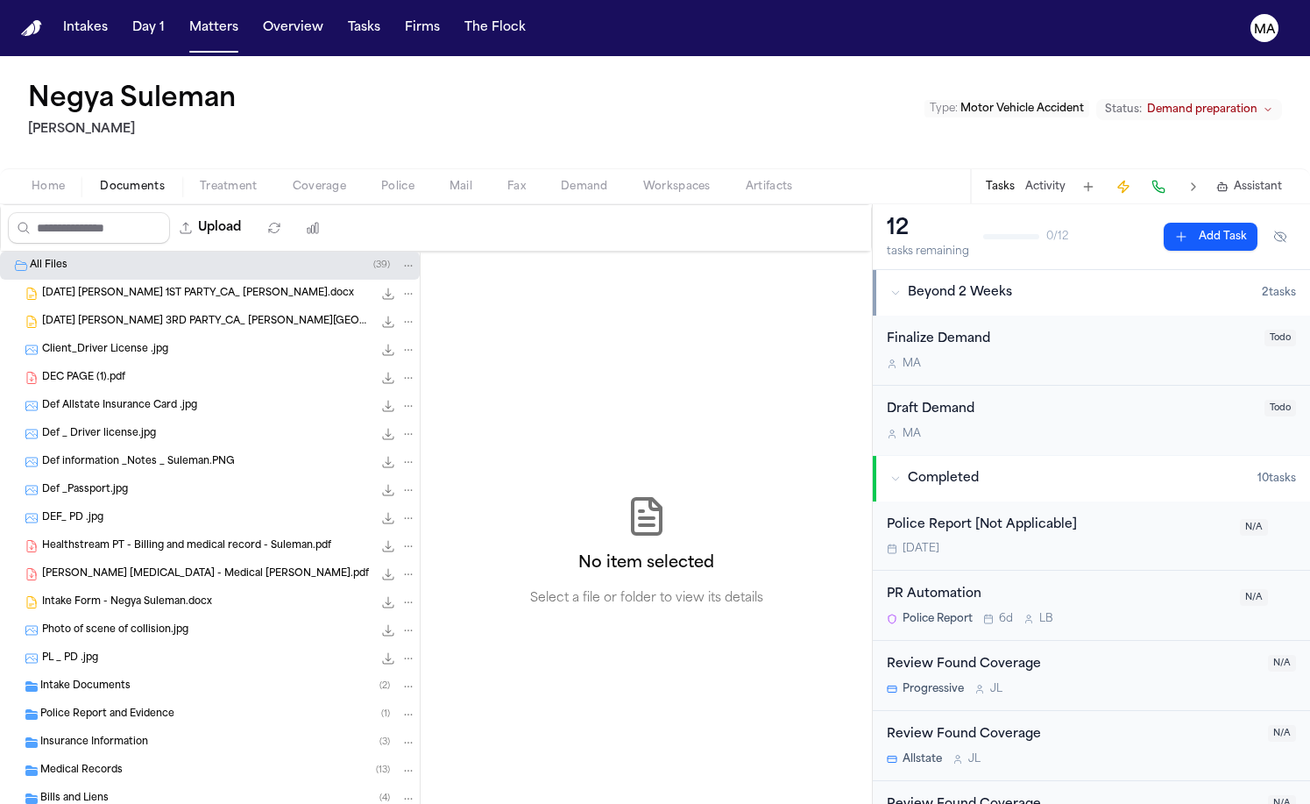
click at [561, 180] on span "Demand" at bounding box center [584, 187] width 47 height 14
select select "**********"
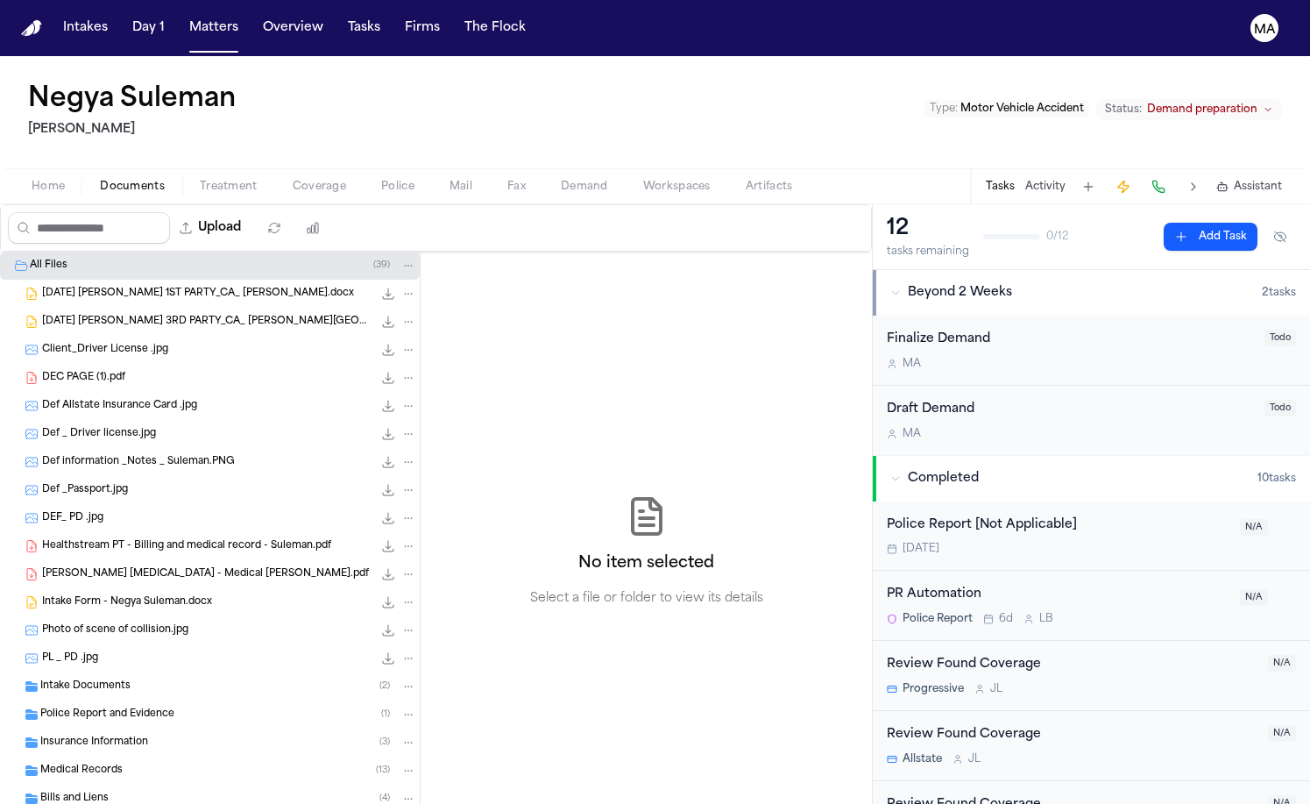
select select "**********"
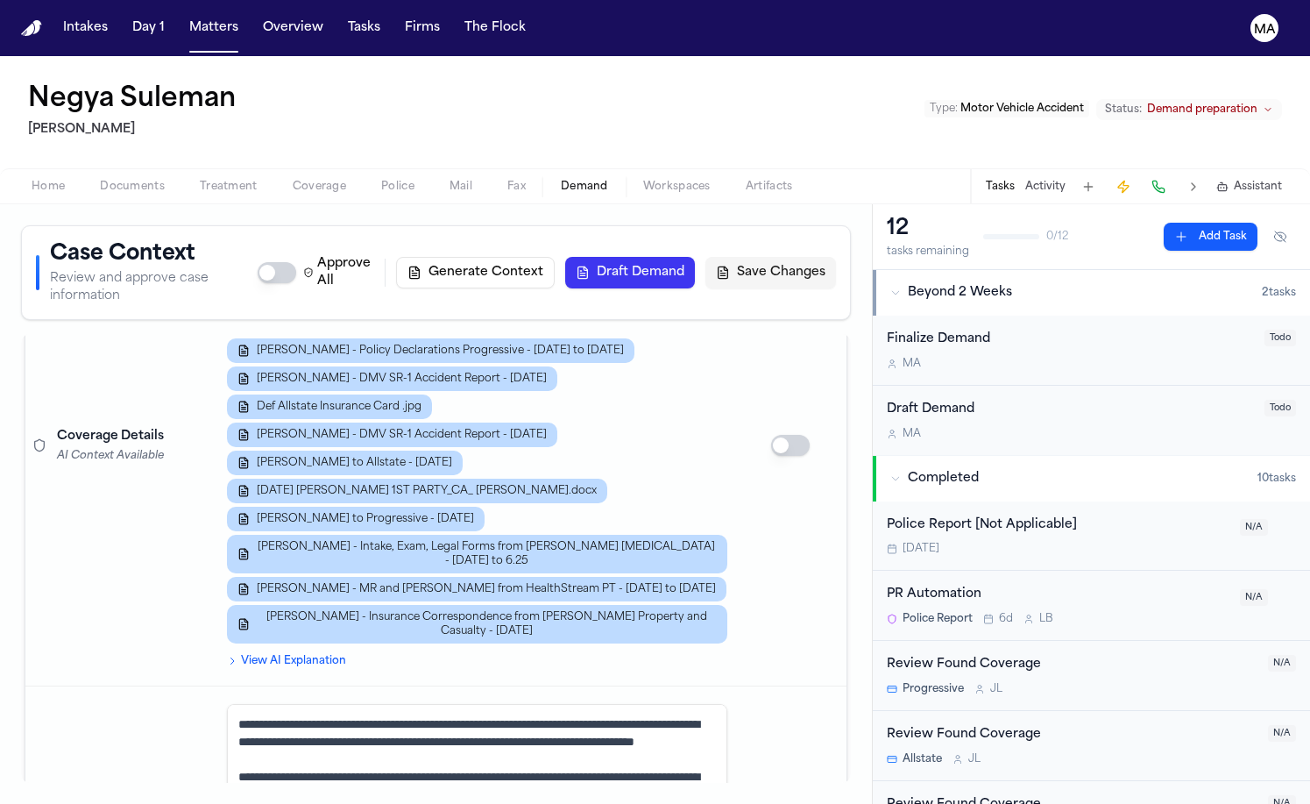
scroll to position [1061, 0]
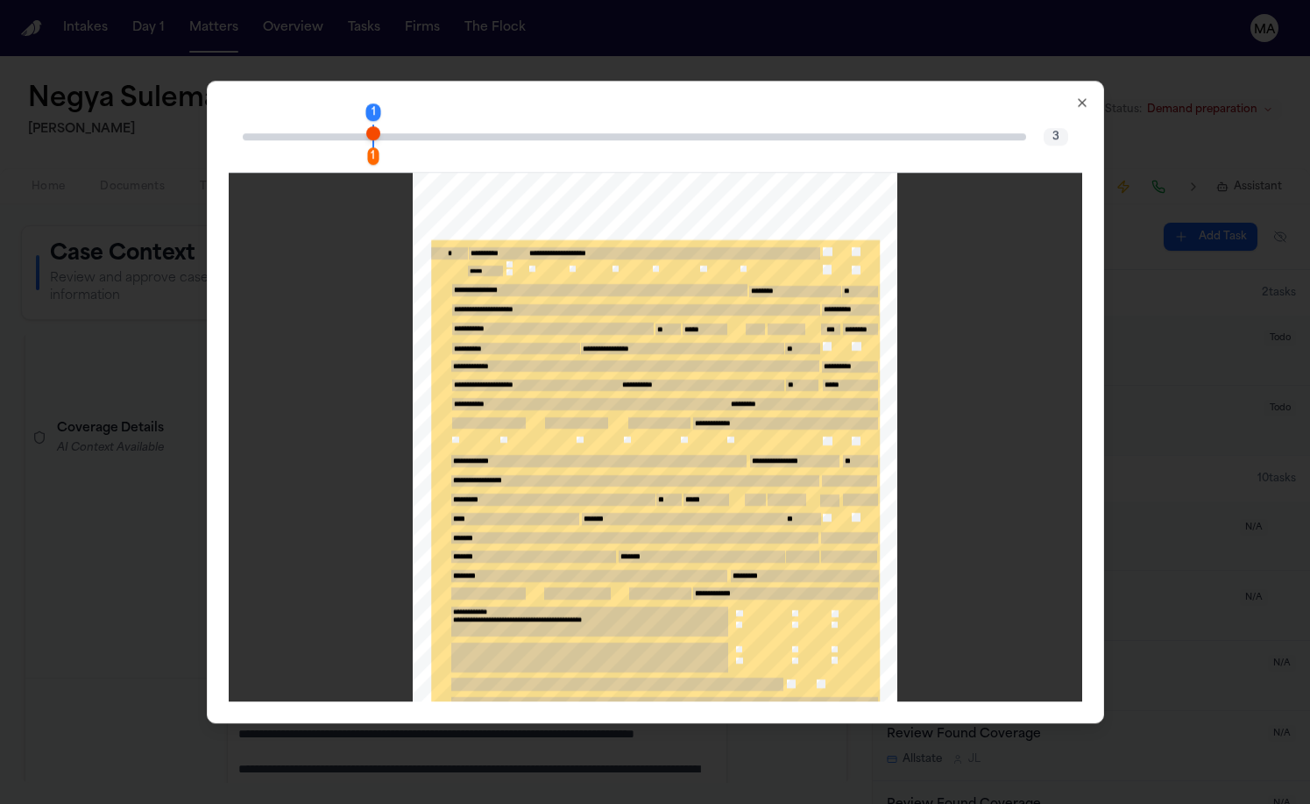
click at [1075, 96] on icon "button" at bounding box center [1082, 103] width 14 height 14
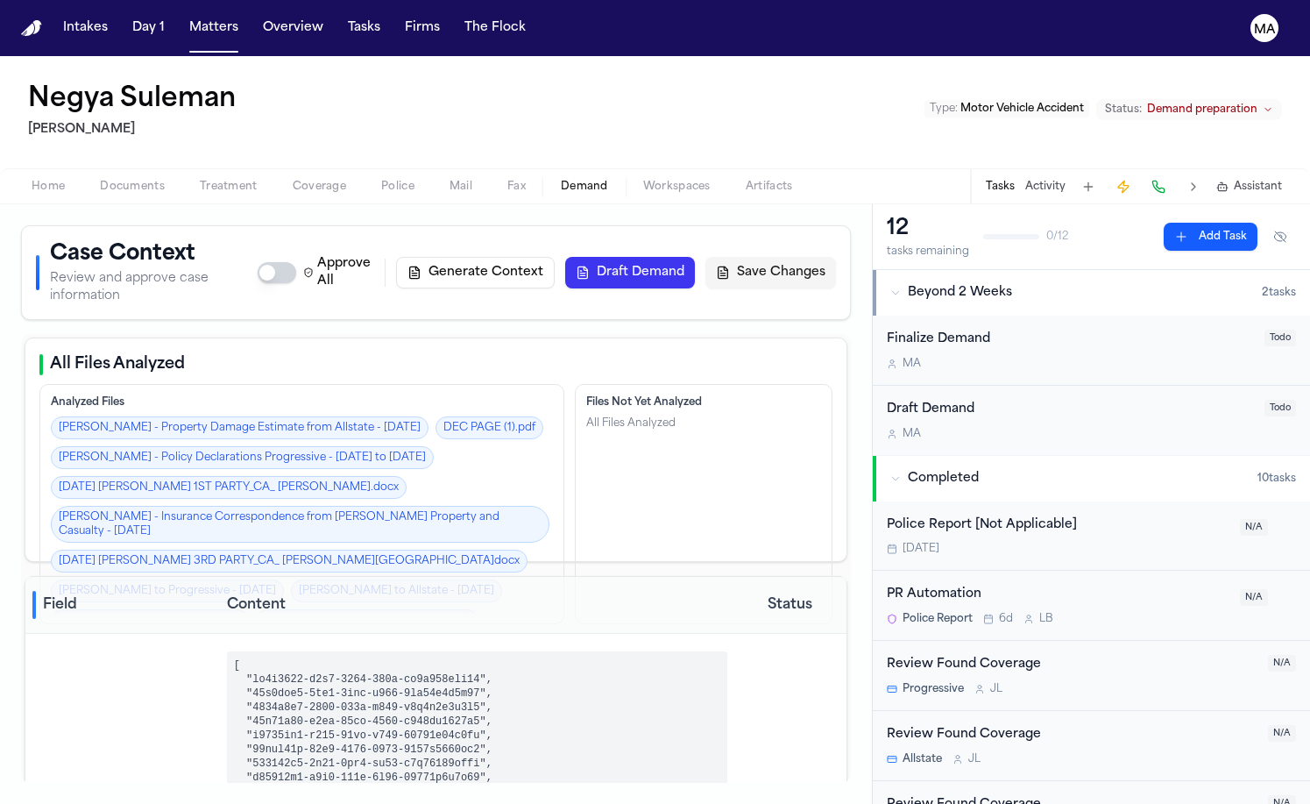
scroll to position [0, 0]
click at [695, 257] on button "Draft Demand" at bounding box center [630, 273] width 130 height 32
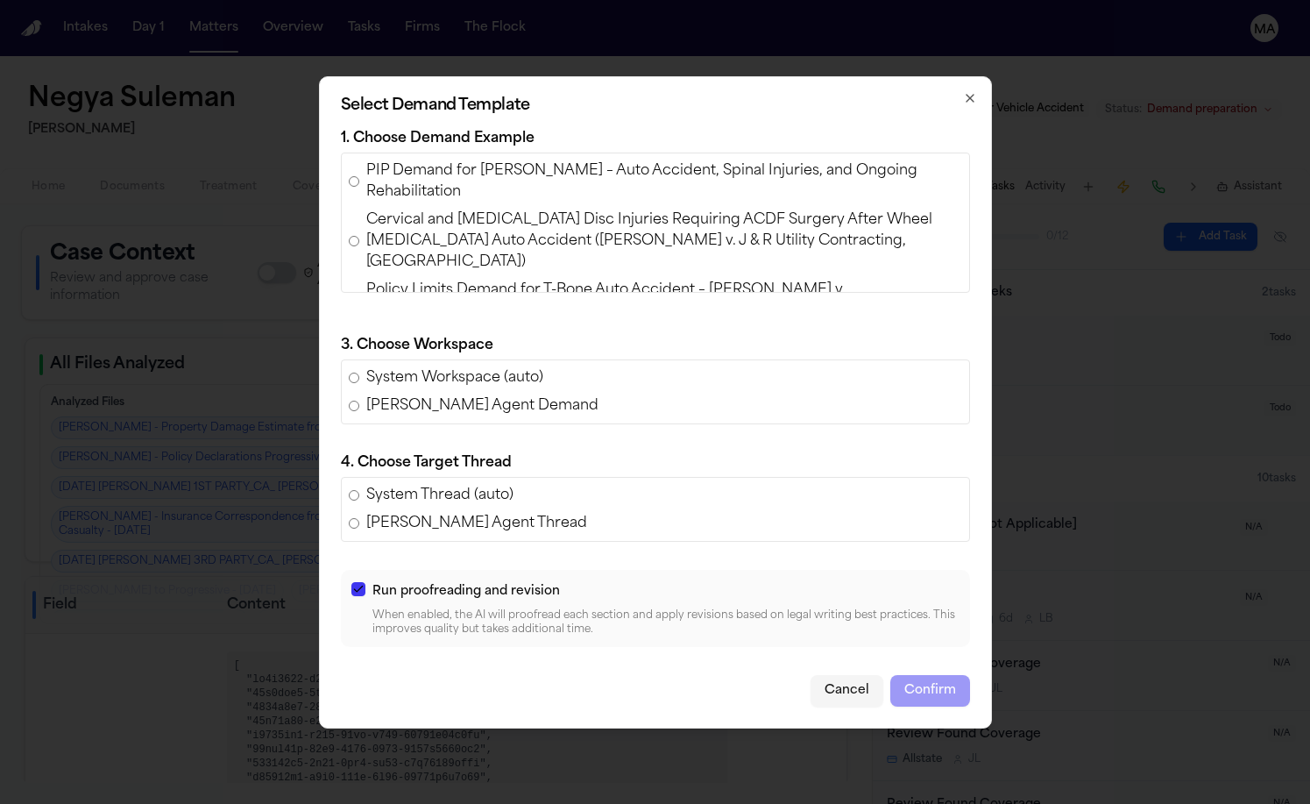
click at [544, 321] on span "Policy Limits Demand for T-Bone Auto Accident – [PERSON_NAME] v. [PERSON_NAME] …" at bounding box center [664, 301] width 596 height 42
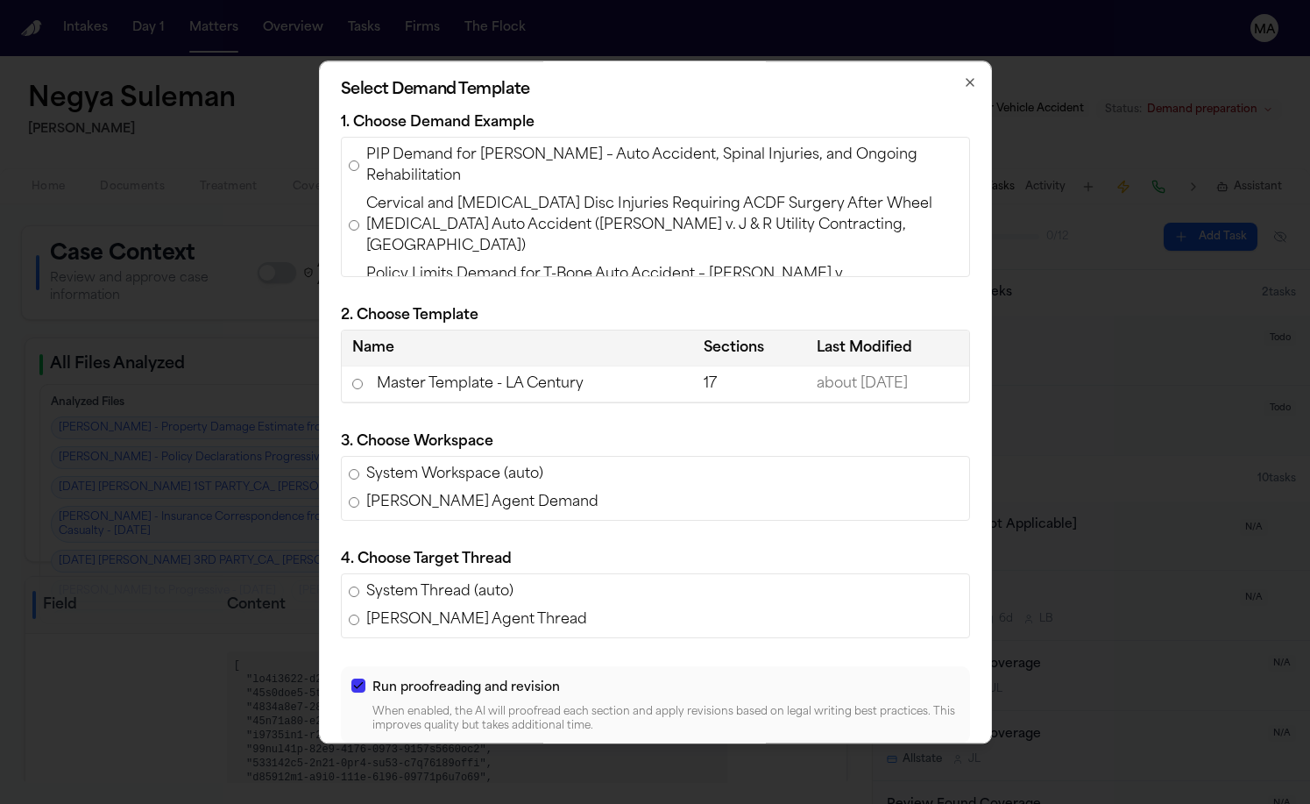
click at [537, 370] on td "Master Template - LA Century" at bounding box center [517, 384] width 351 height 36
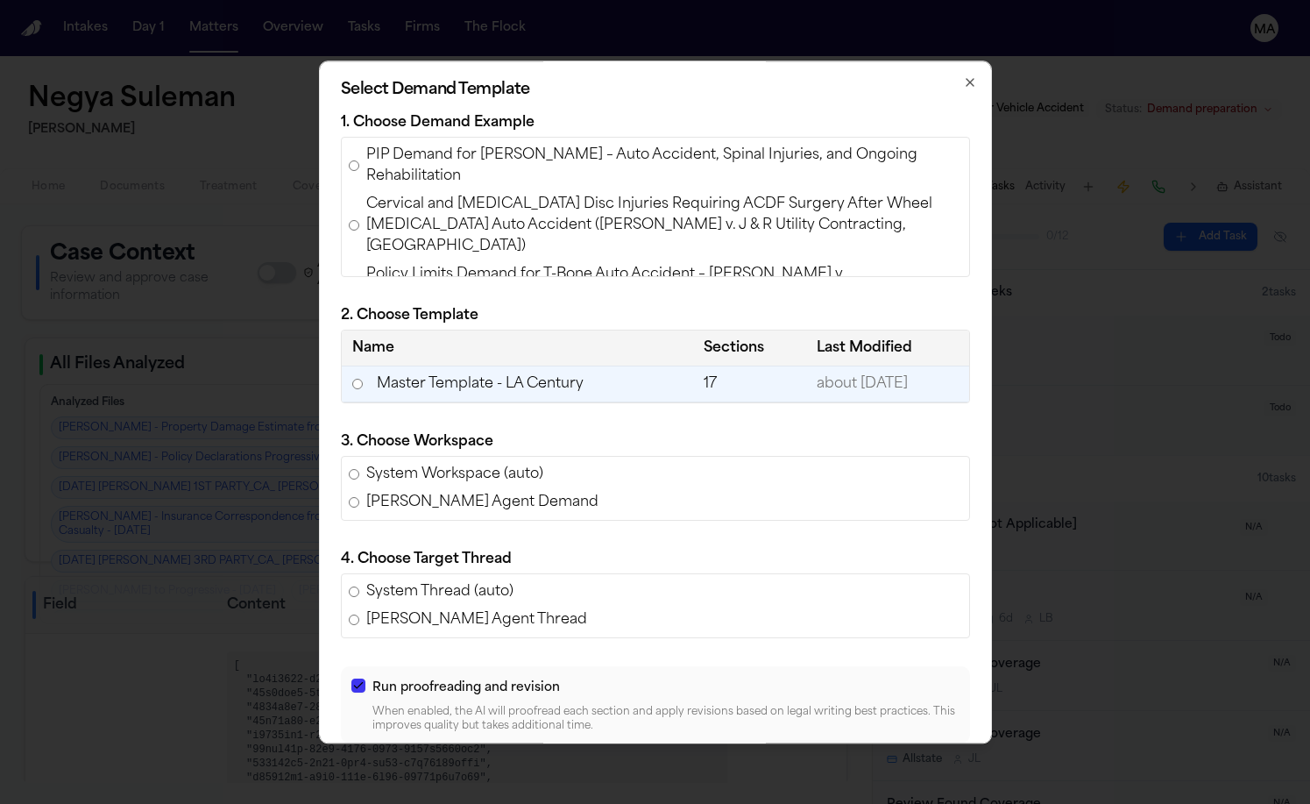
click at [891, 771] on button "Confirm" at bounding box center [931, 787] width 80 height 32
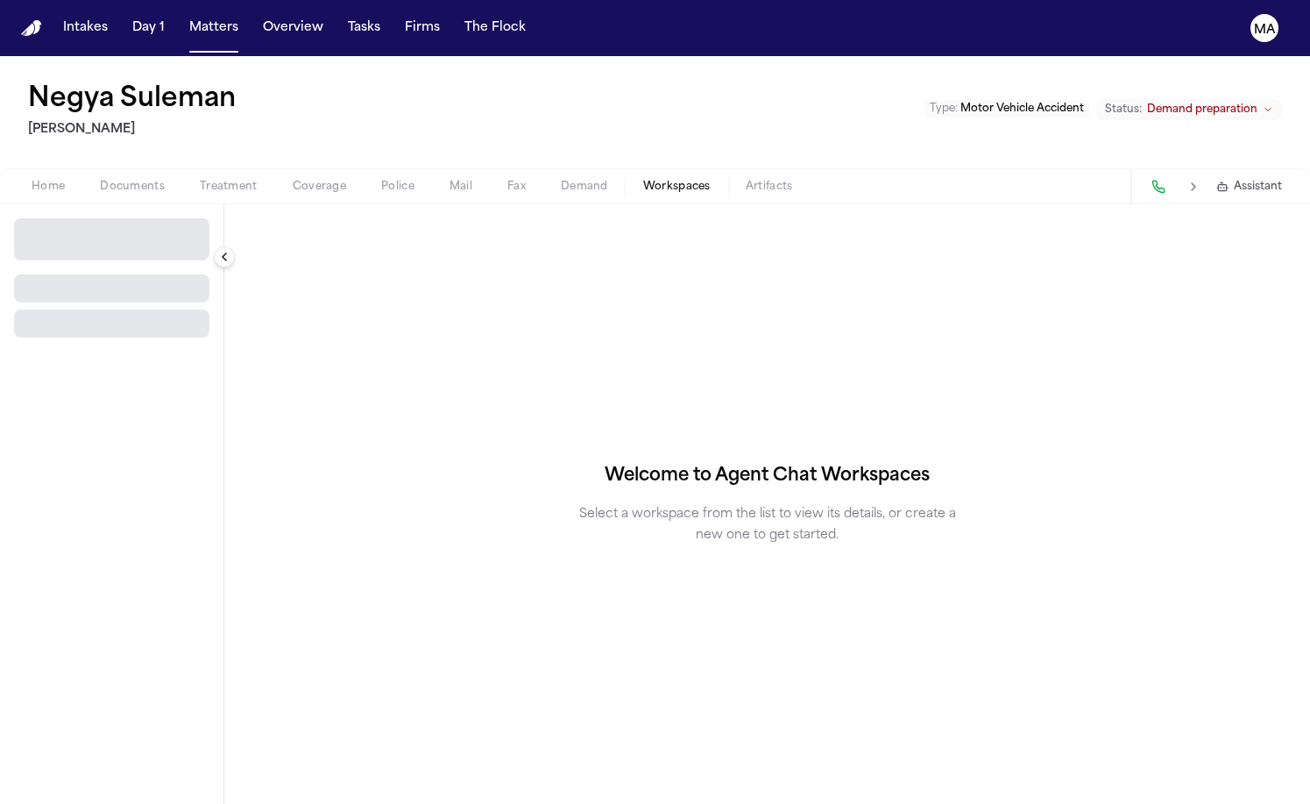
click at [643, 180] on span "Workspaces" at bounding box center [676, 187] width 67 height 14
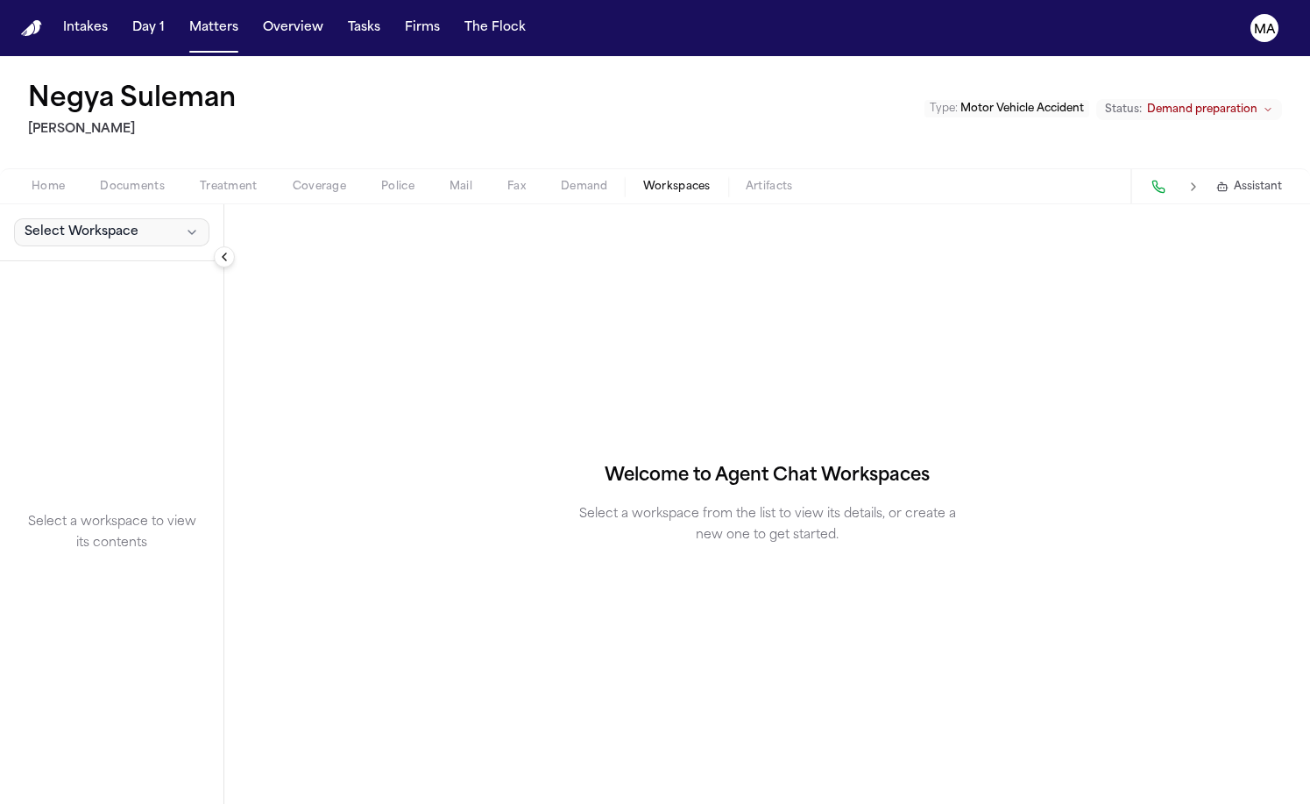
click at [34, 224] on span "Select Workspace" at bounding box center [82, 233] width 114 height 18
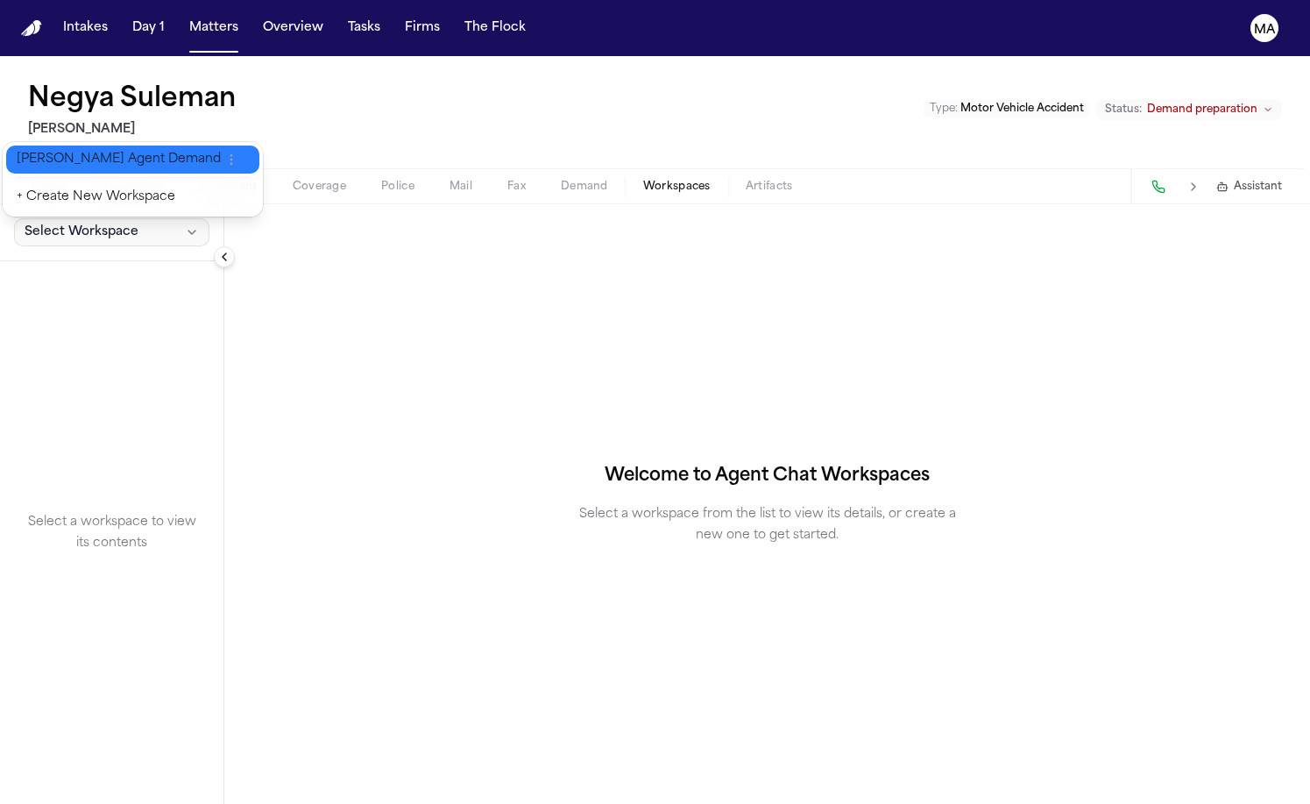
click at [46, 155] on span "[PERSON_NAME] Agent Demand" at bounding box center [119, 160] width 204 height 18
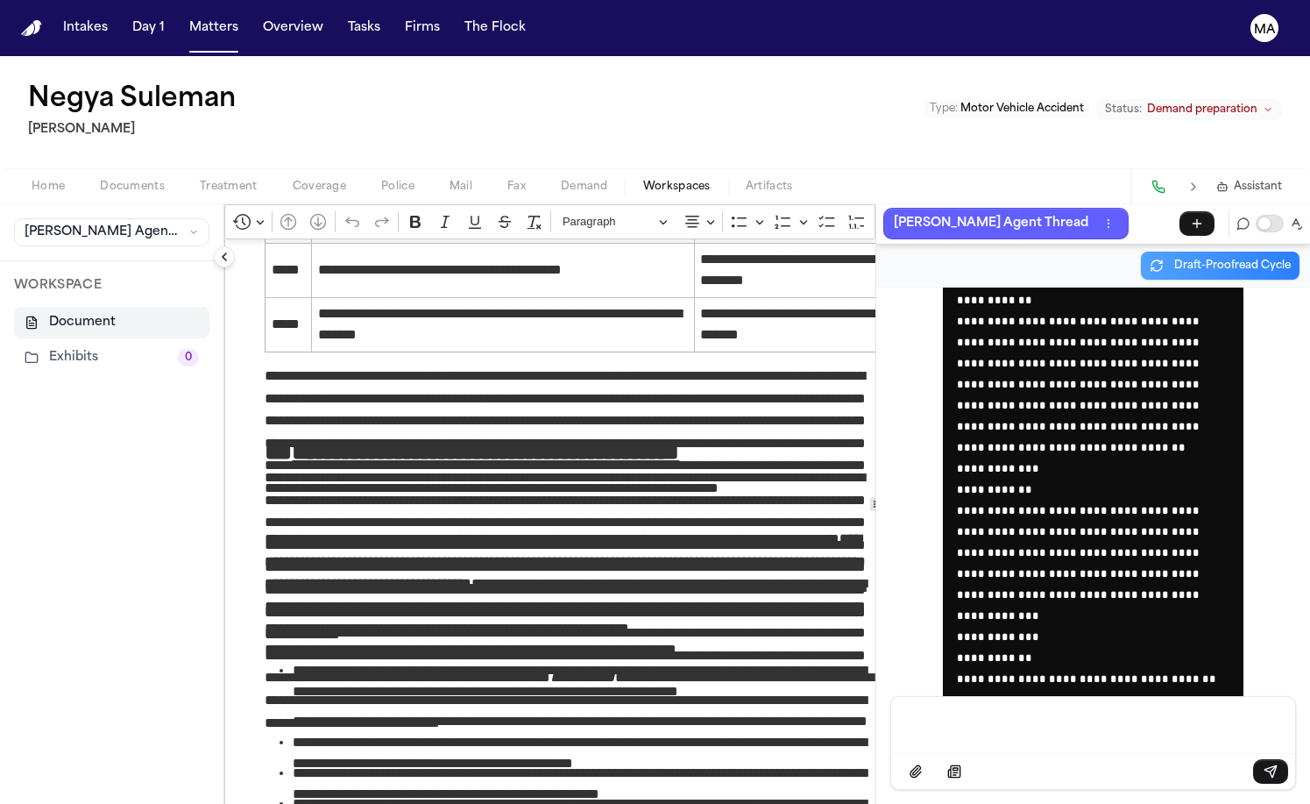
scroll to position [4406, 0]
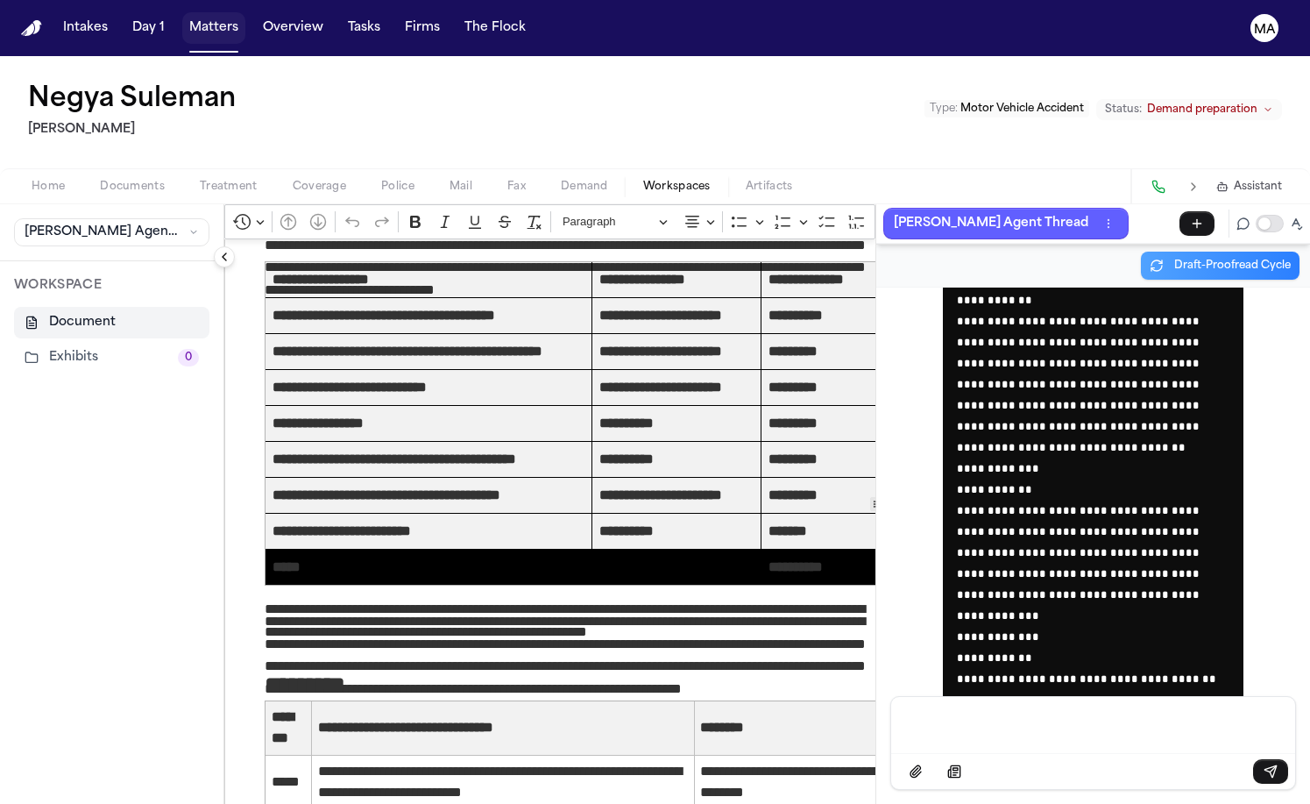
click at [182, 12] on button "Matters" at bounding box center [213, 28] width 63 height 32
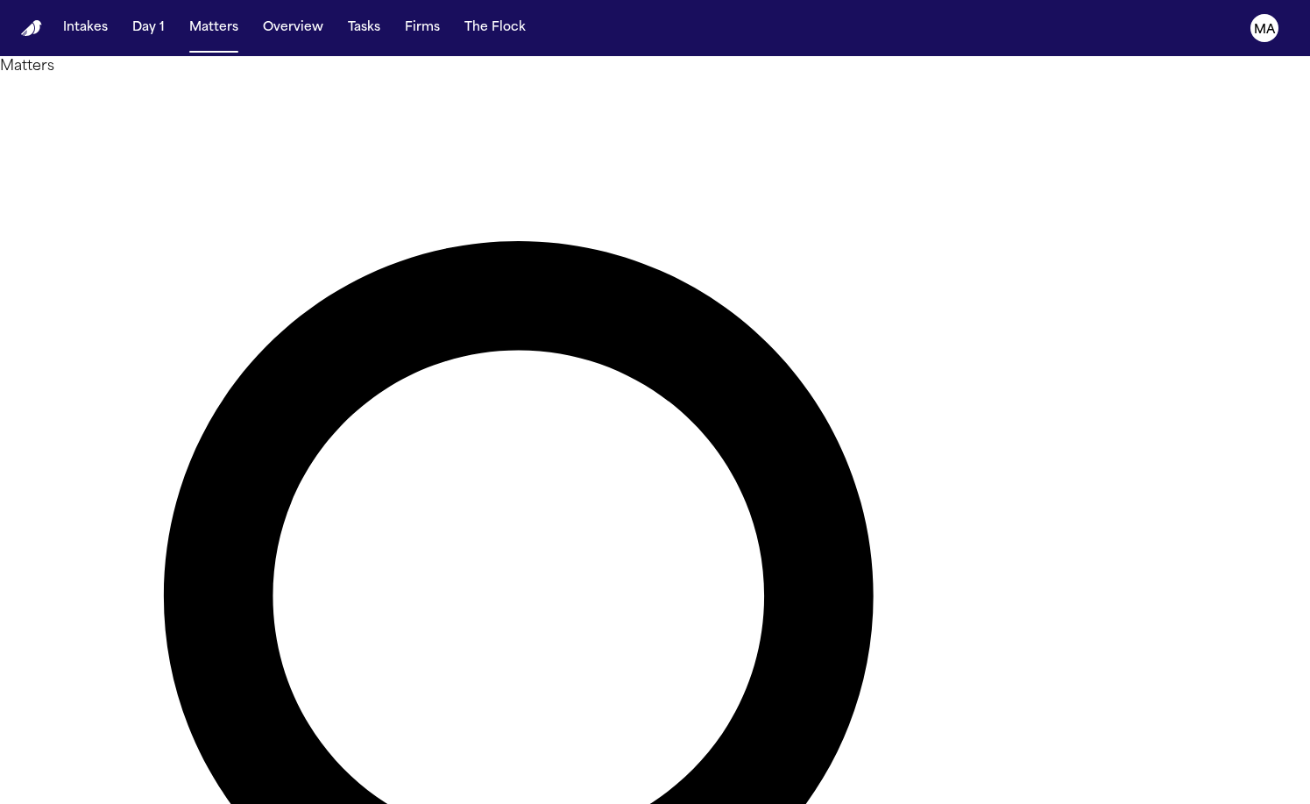
drag, startPoint x: 891, startPoint y: 75, endPoint x: 629, endPoint y: 63, distance: 262.3
click at [629, 77] on div "******* Overview Add Matter" at bounding box center [655, 753] width 1310 height 1352
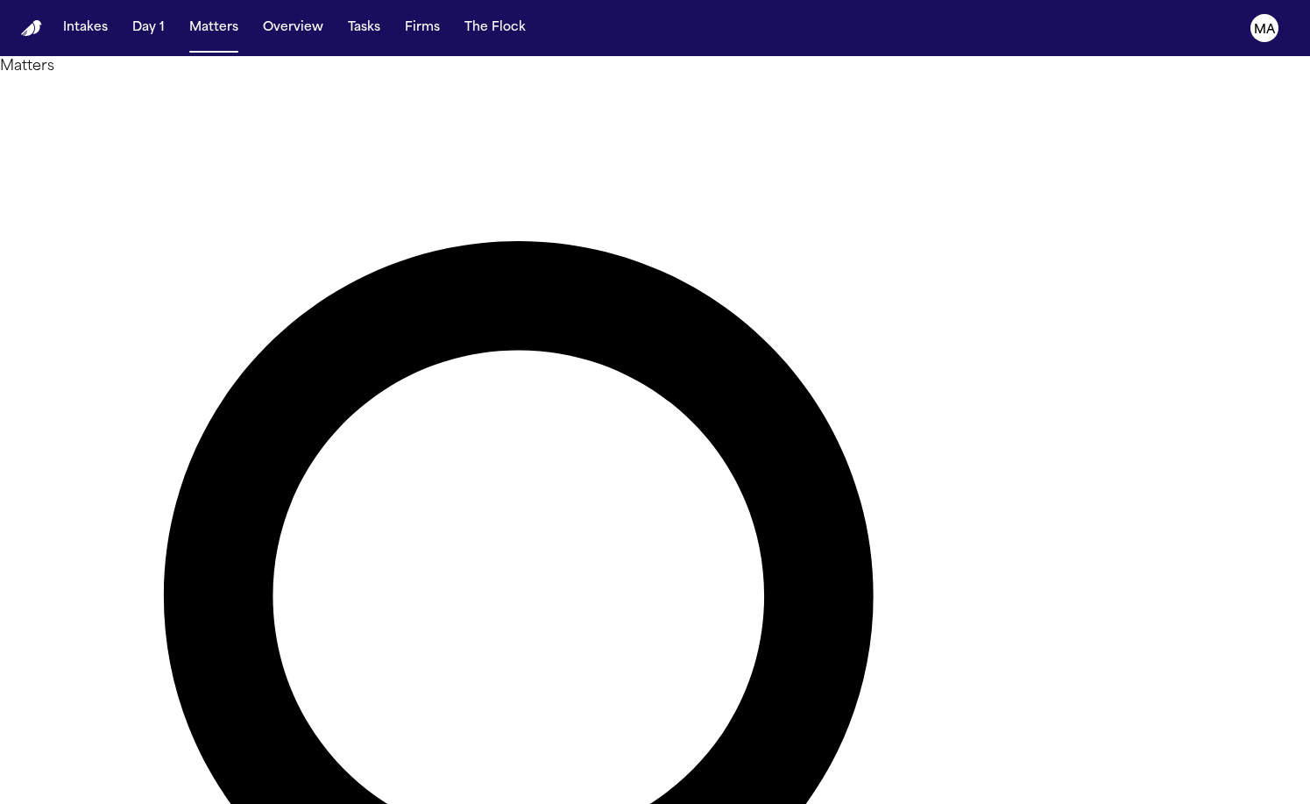
type input "******"
click at [1153, 358] on li "Demand Preparation" at bounding box center [1161, 347] width 249 height 21
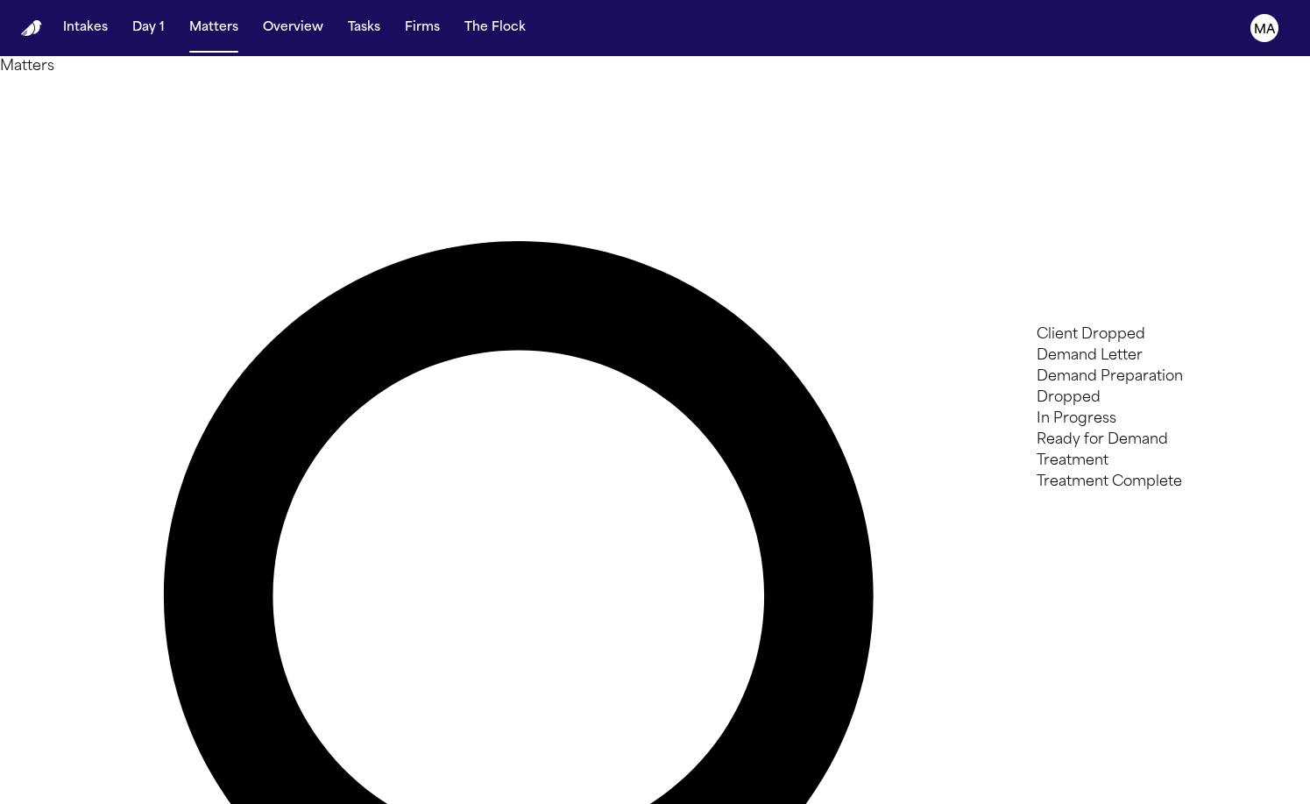
type input "****"
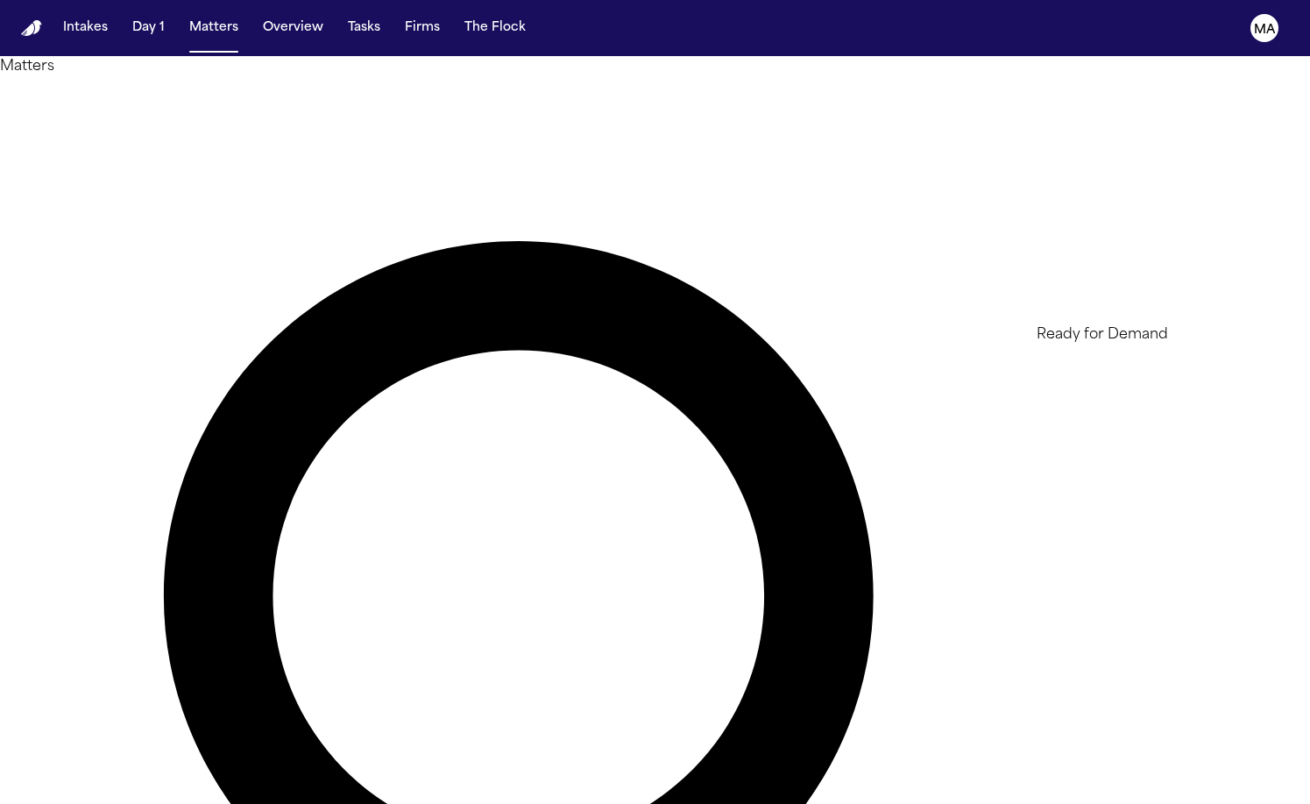
click at [1128, 345] on li "Ready for Demand" at bounding box center [1161, 334] width 249 height 21
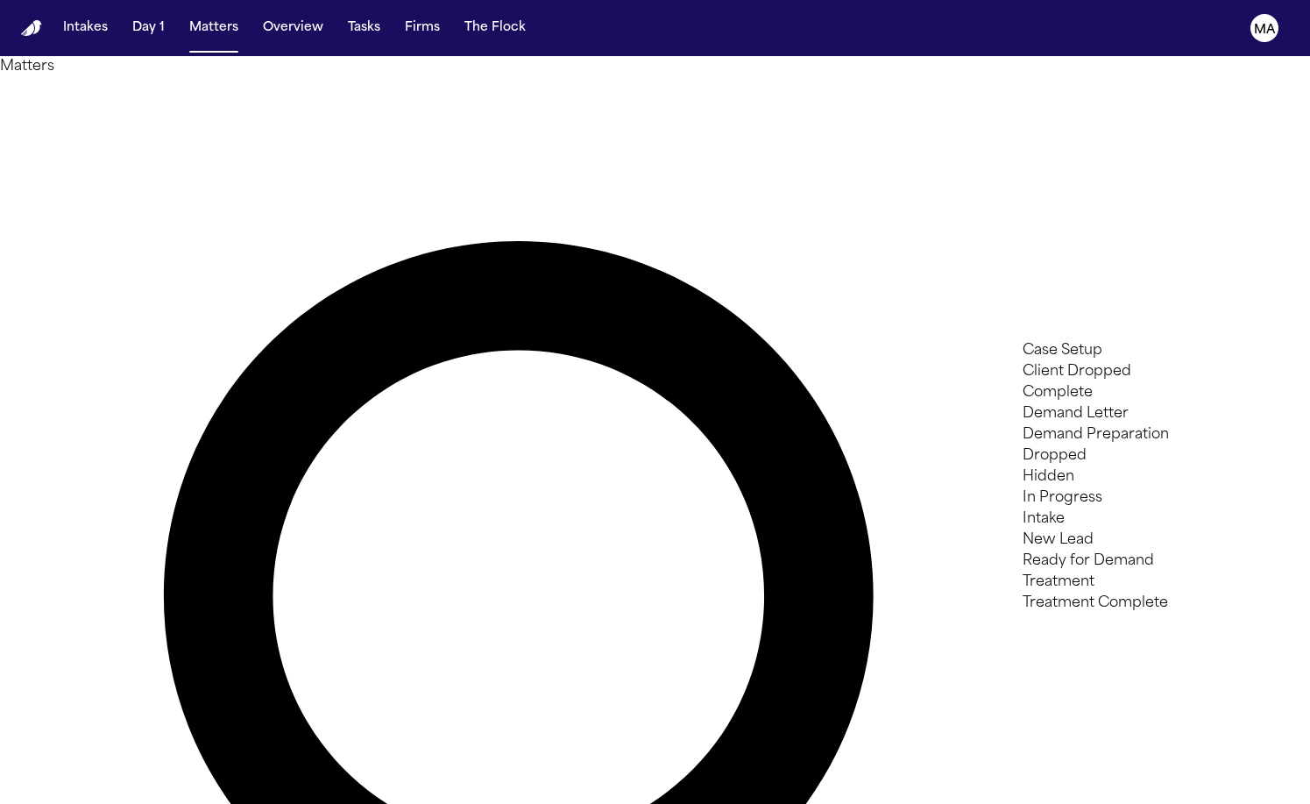
click at [516, 803] on div at bounding box center [655, 804] width 1310 height 0
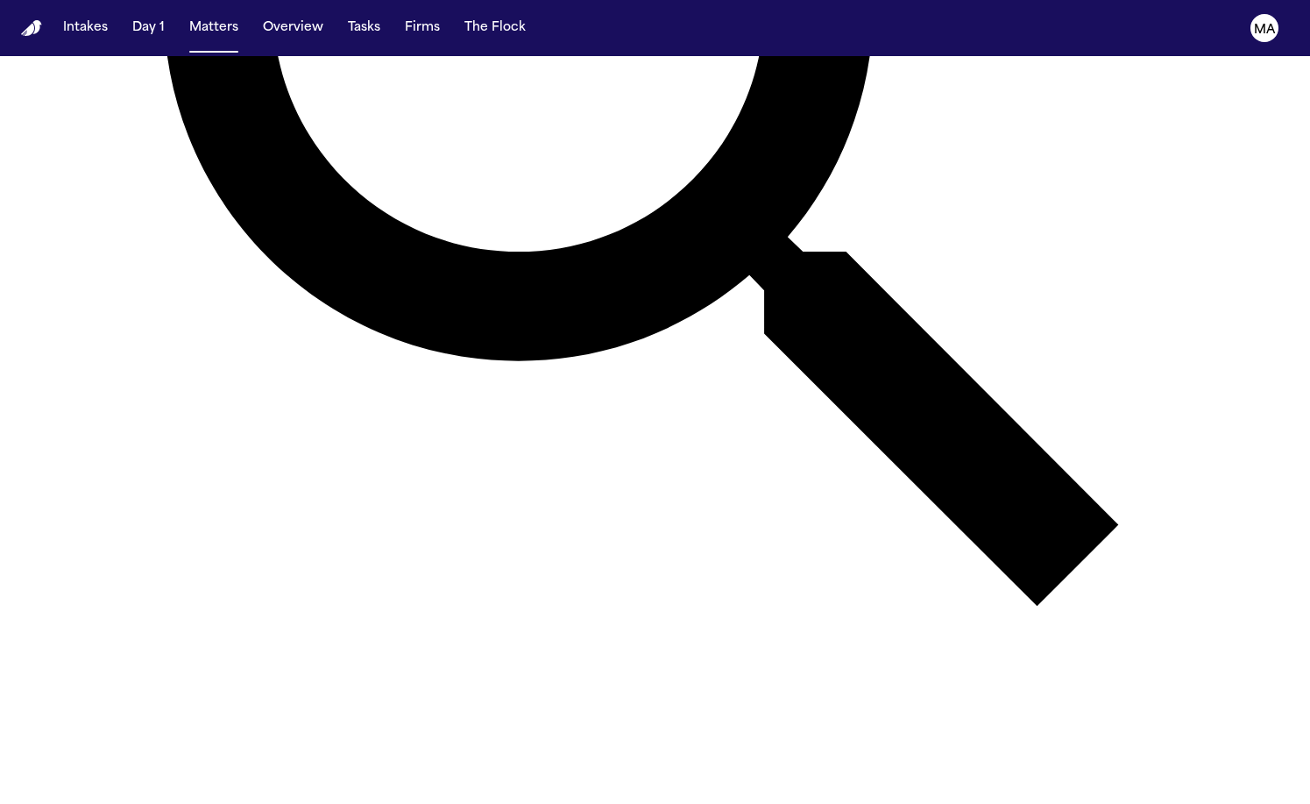
scroll to position [593, 0]
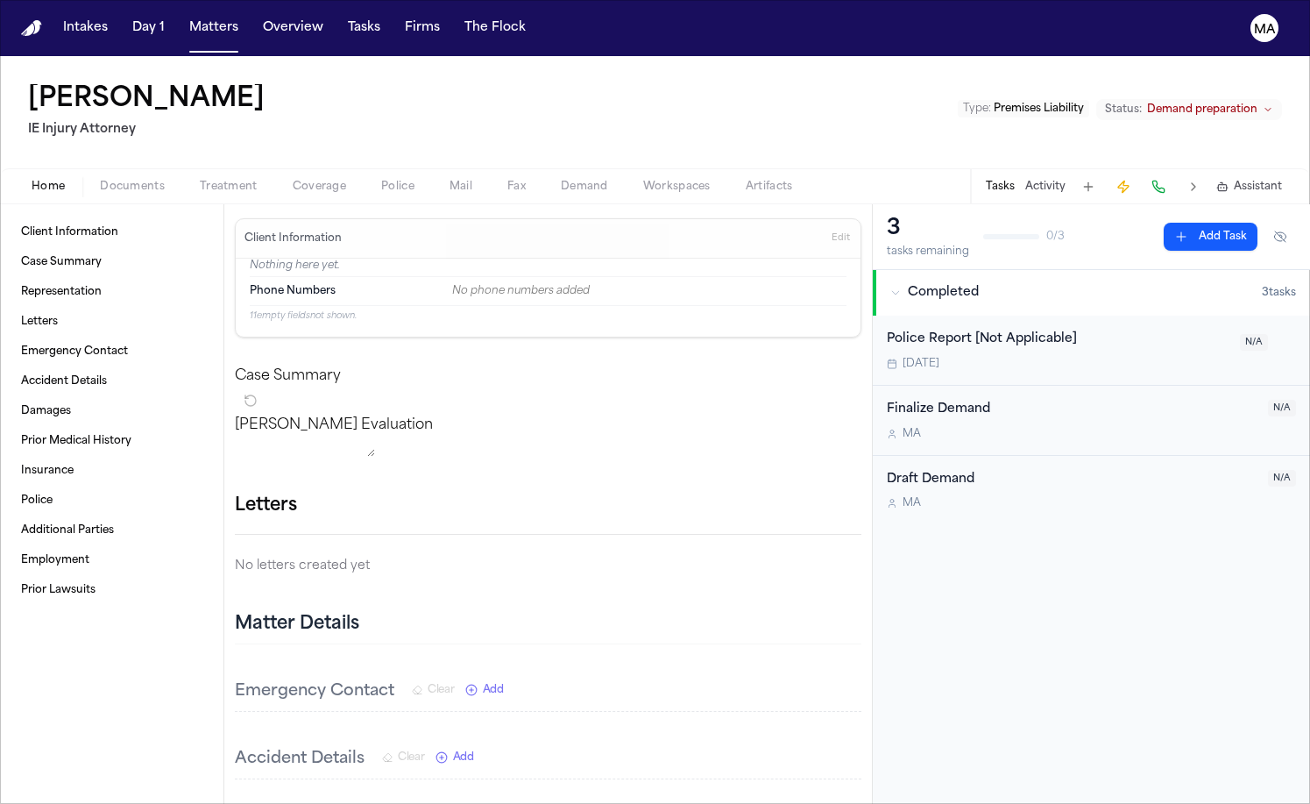
click at [1256, 103] on span "Demand preparation" at bounding box center [1202, 110] width 110 height 14
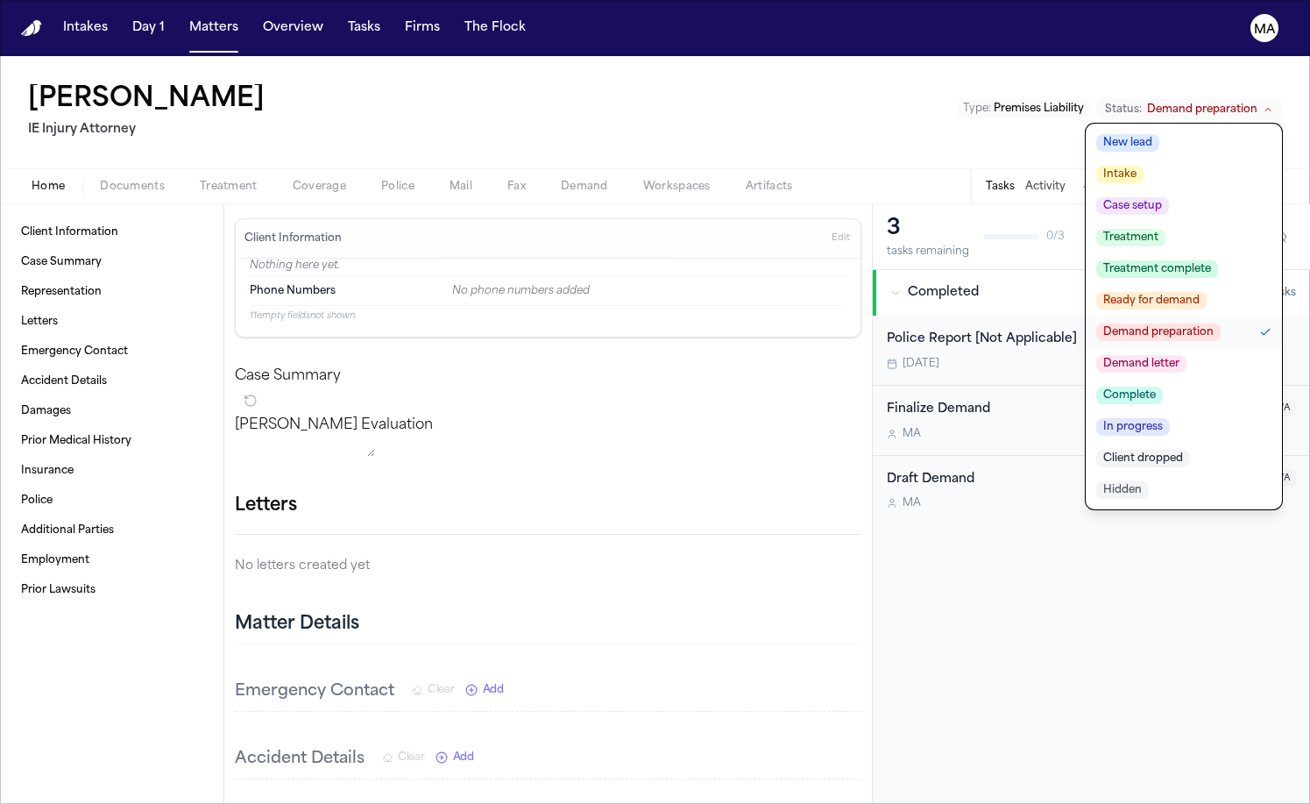
click at [1187, 355] on span "Demand letter" at bounding box center [1142, 364] width 90 height 18
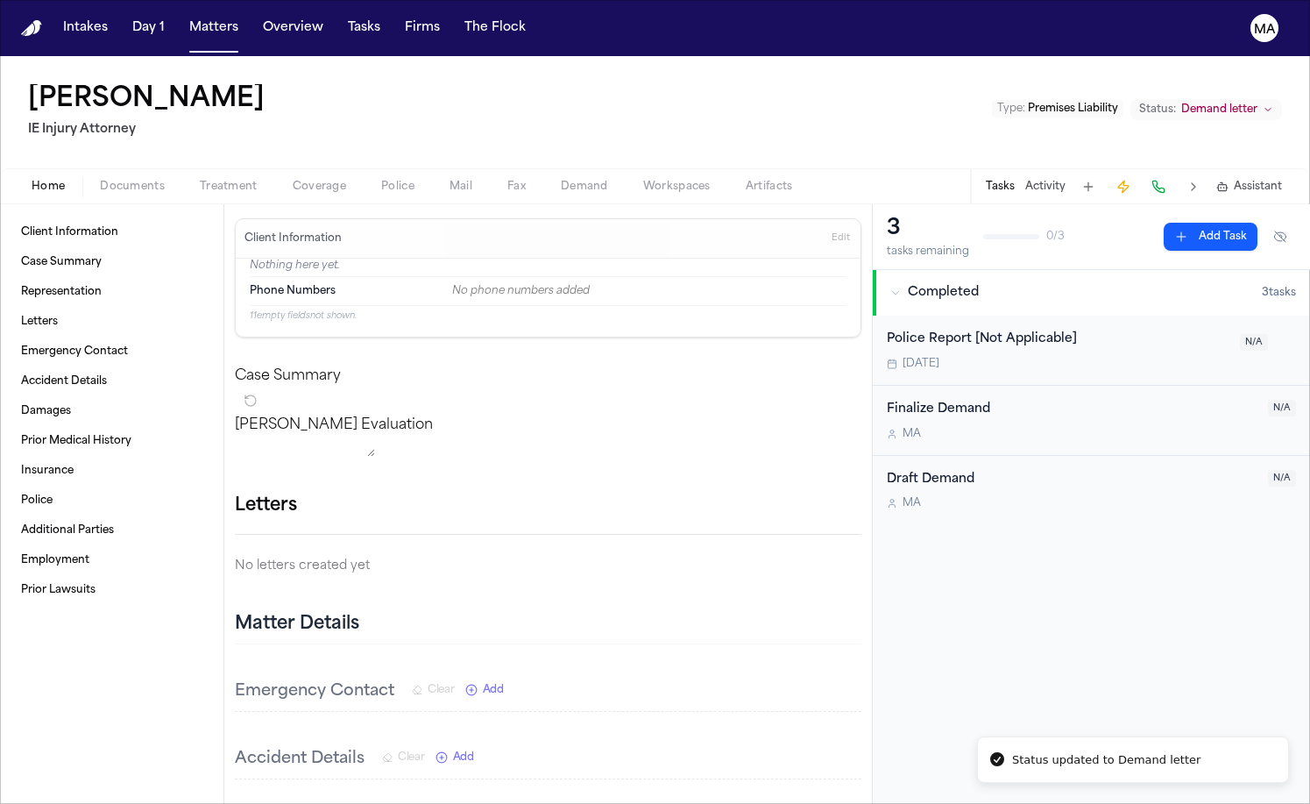
click at [899, 56] on div "[PERSON_NAME] IE Injury Attorney Type : Premises Liability Status: Demand letter" at bounding box center [655, 112] width 1310 height 112
click at [182, 20] on button "Matters" at bounding box center [213, 28] width 63 height 32
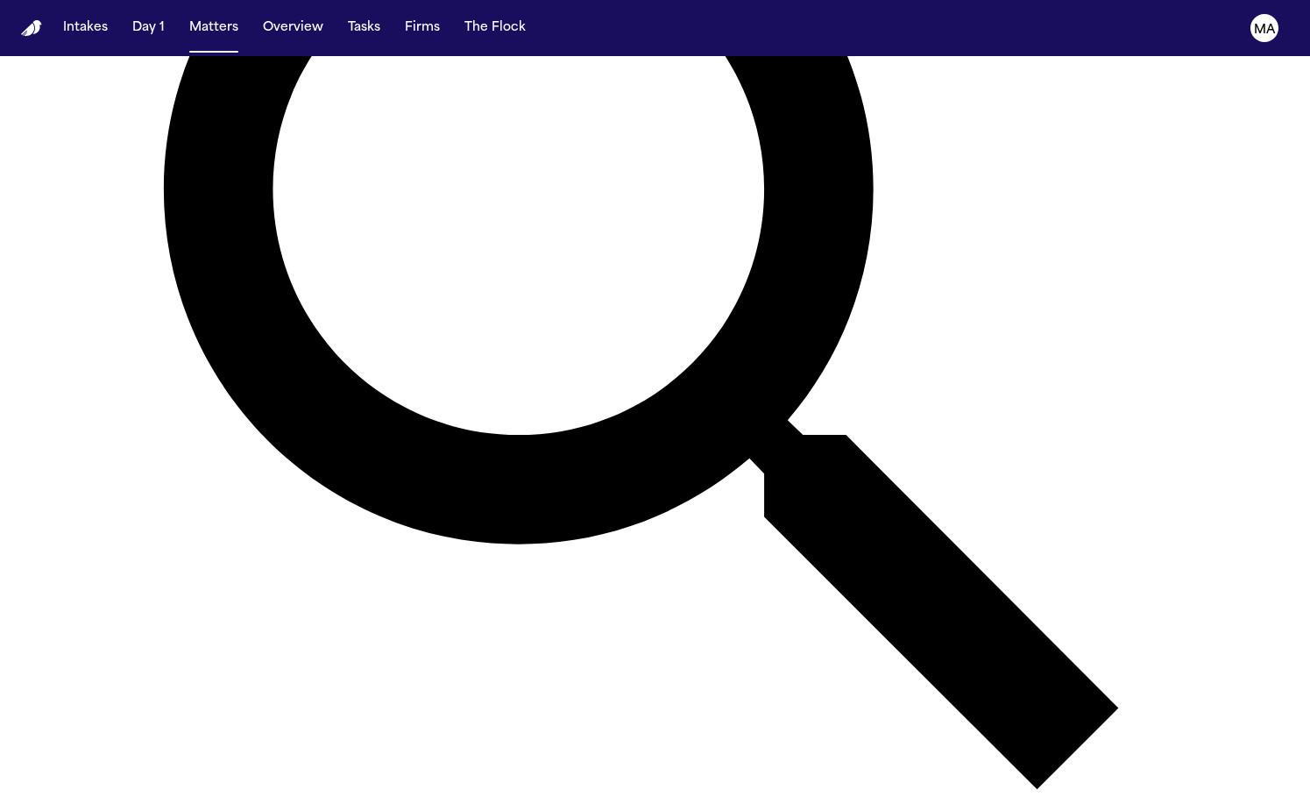
scroll to position [409, 0]
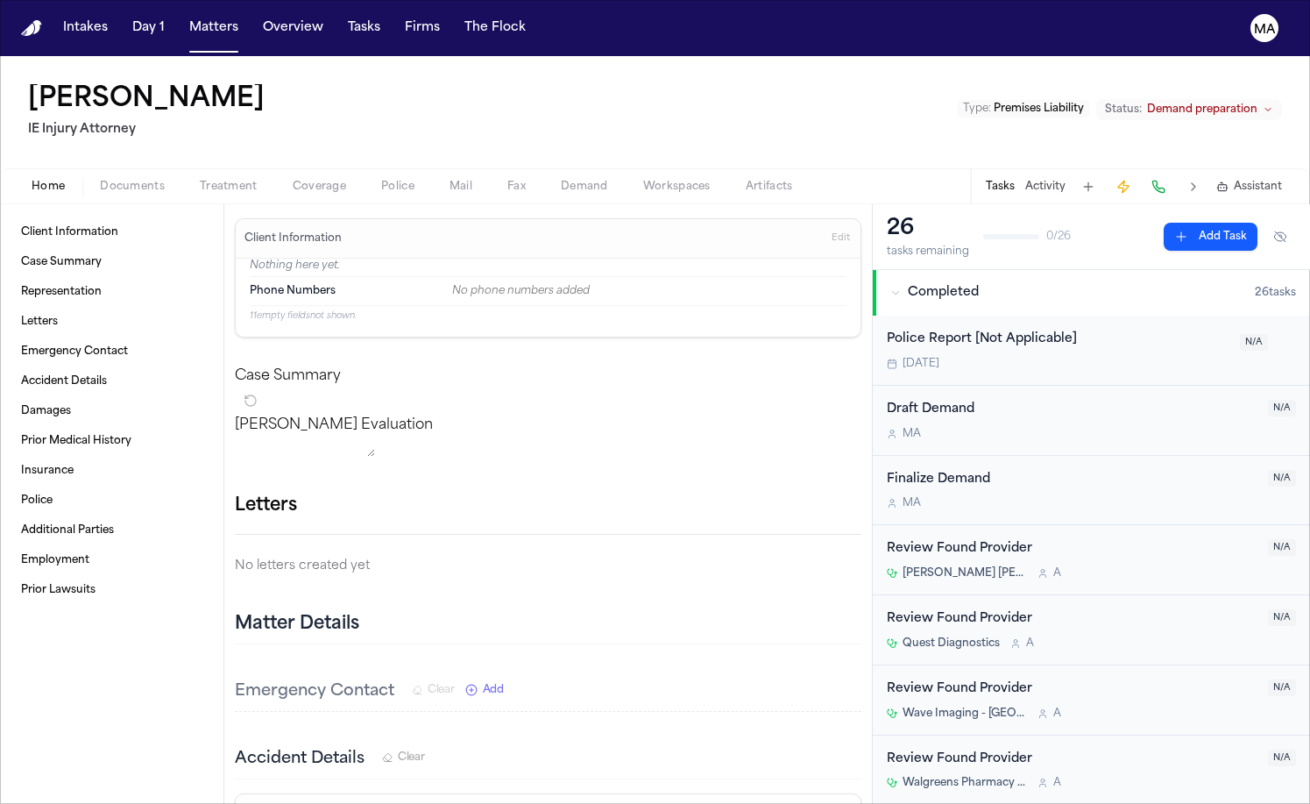
click at [1247, 103] on span "Demand preparation" at bounding box center [1202, 110] width 110 height 14
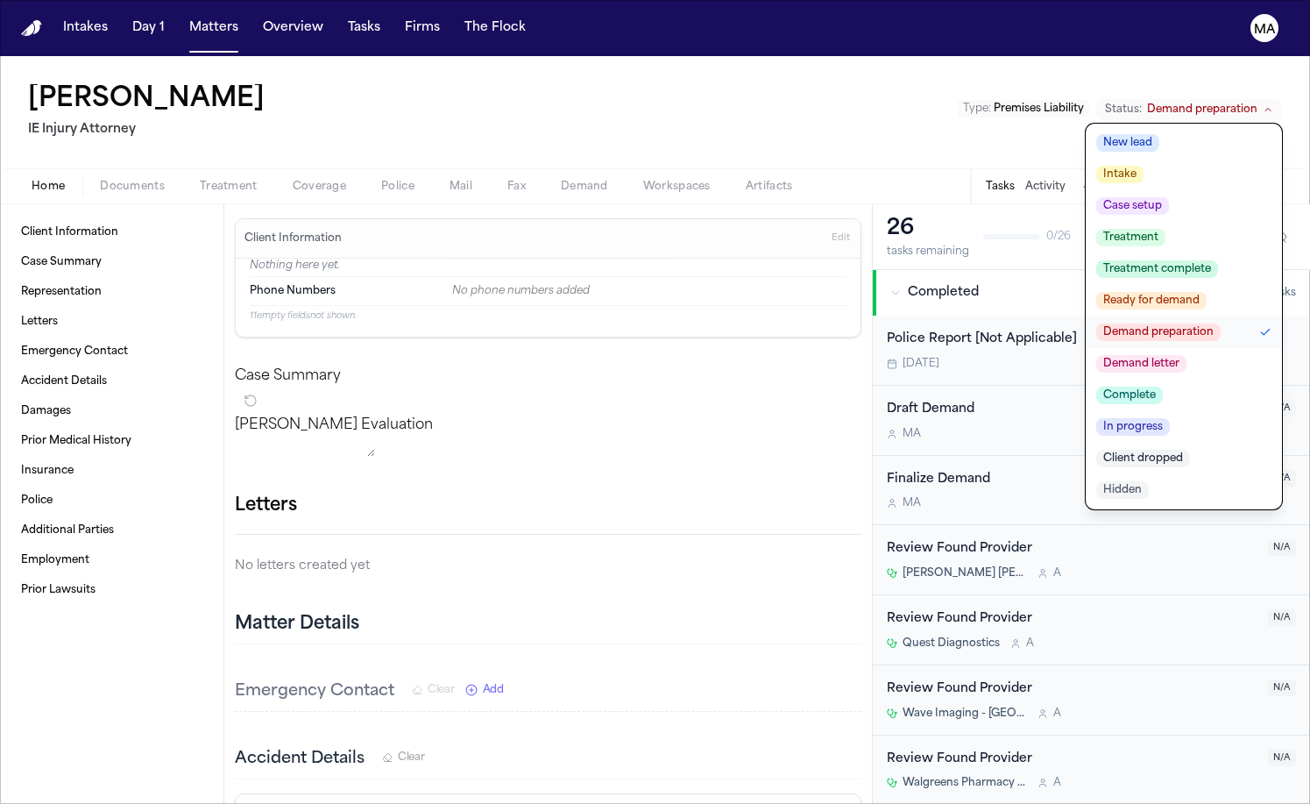
click at [1187, 355] on span "Demand letter" at bounding box center [1142, 364] width 90 height 18
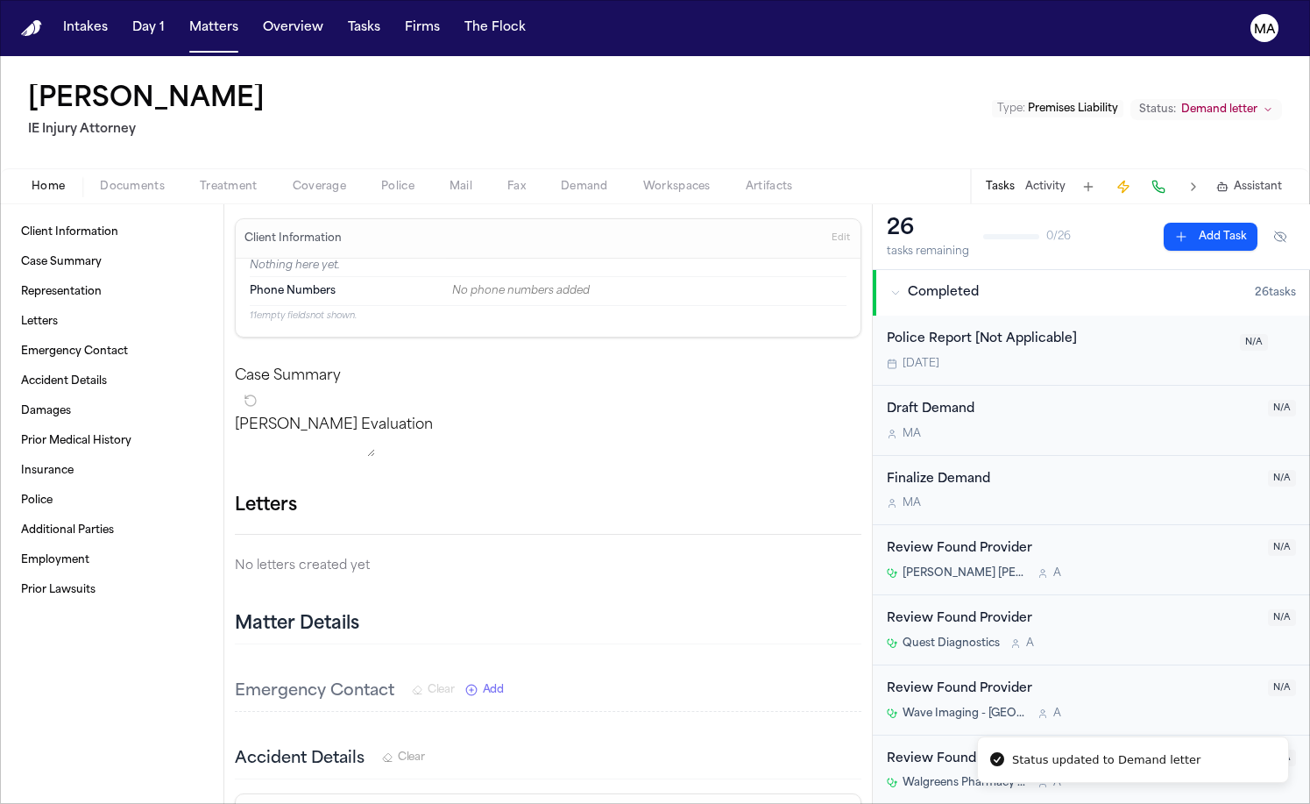
click at [578, 56] on div "[PERSON_NAME] IE Injury Attorney Type : Premises Liability Status: Demand letter" at bounding box center [655, 112] width 1310 height 112
click at [151, 7] on nav "Intakes Day 1 Matters Overview Tasks Firms The Flock MA" at bounding box center [655, 28] width 1310 height 56
click at [182, 12] on button "Matters" at bounding box center [213, 28] width 63 height 32
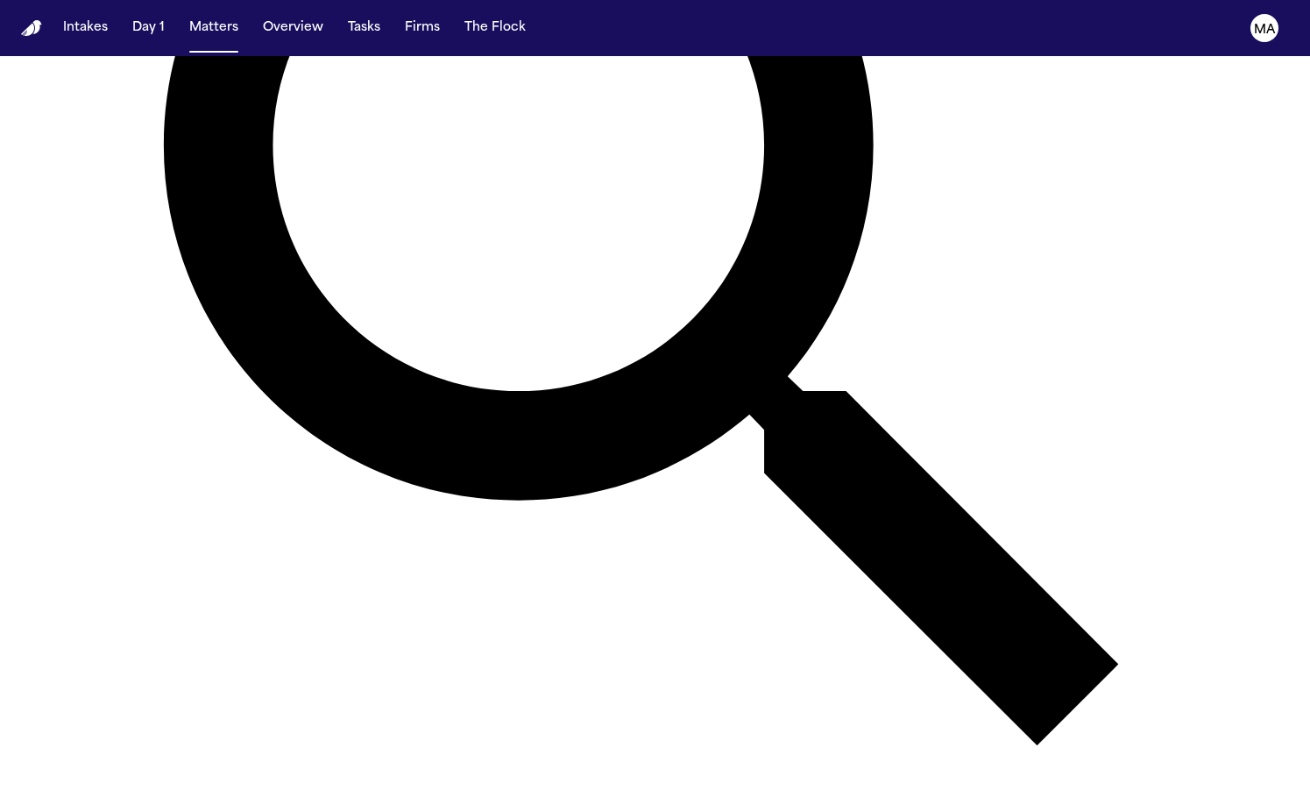
scroll to position [452, 0]
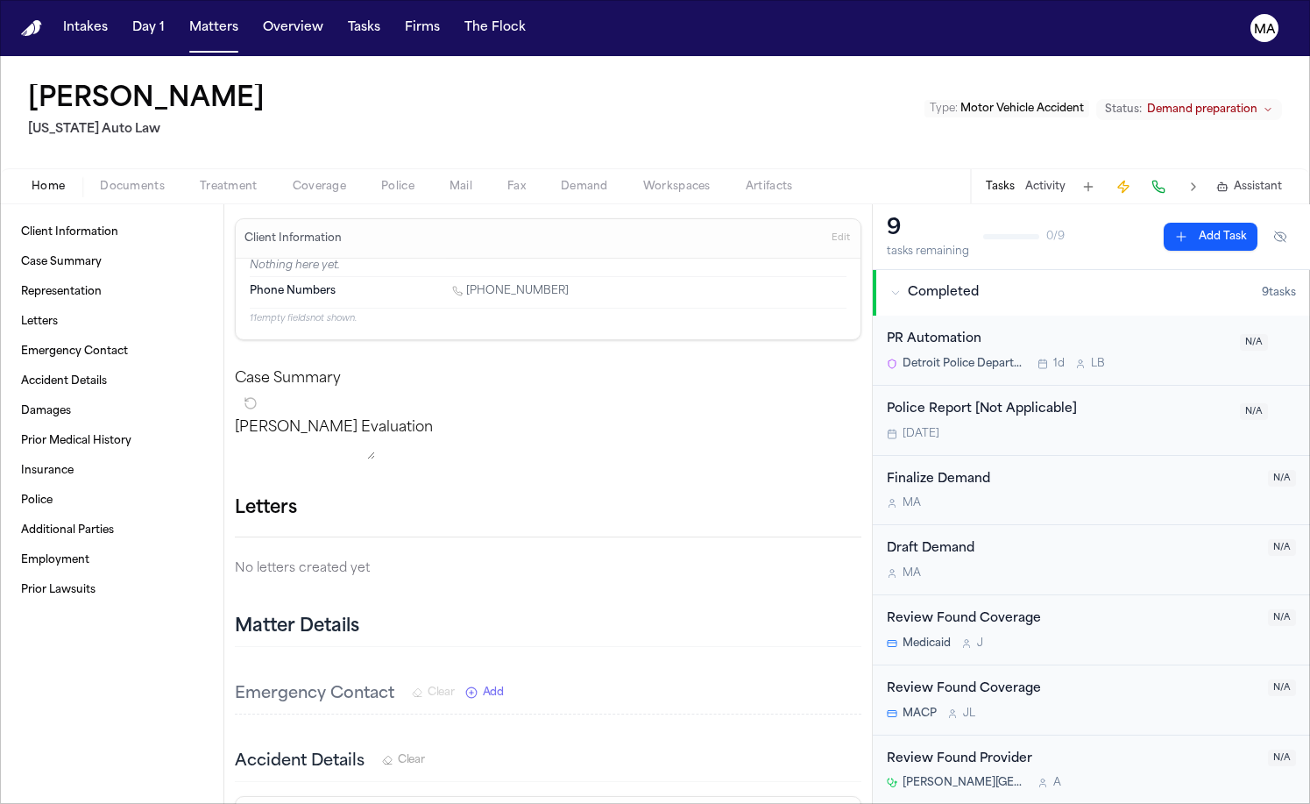
click at [561, 180] on span "Demand" at bounding box center [584, 187] width 47 height 14
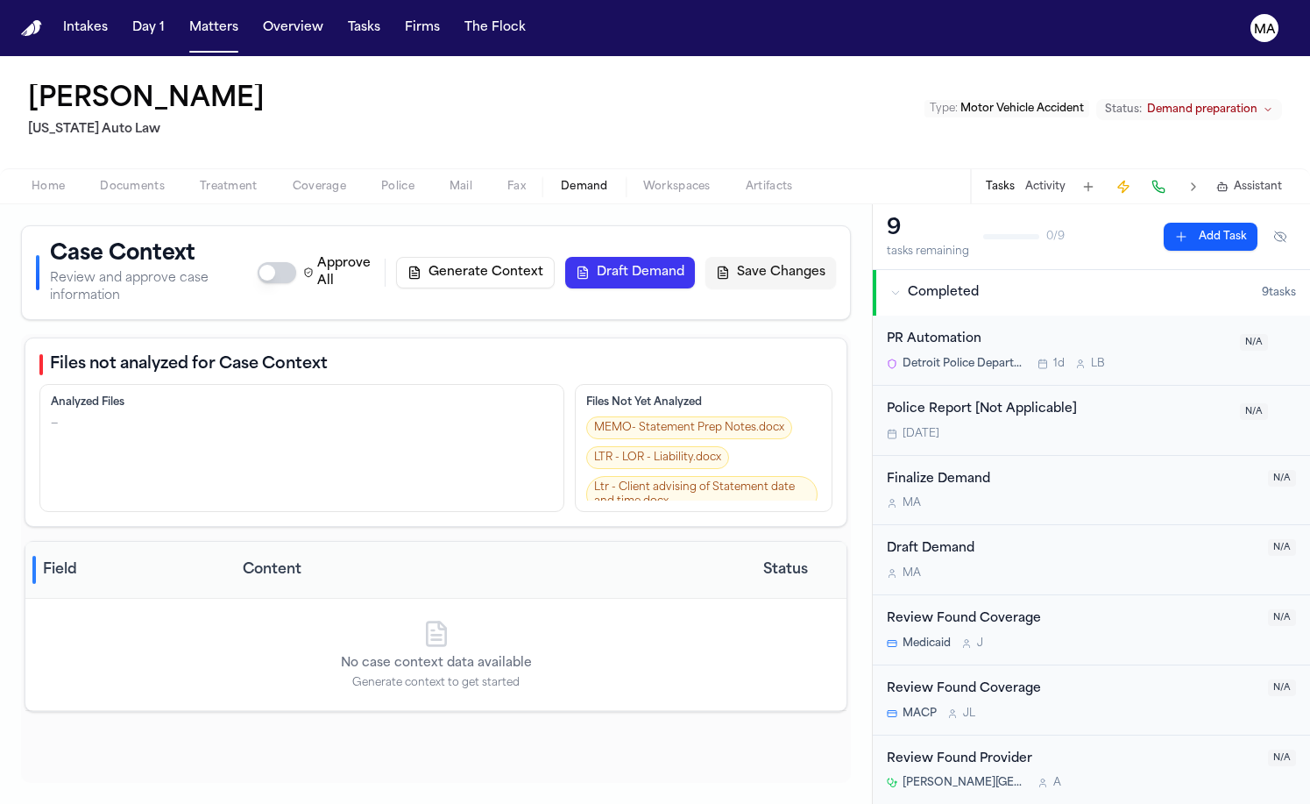
click at [555, 257] on button "Generate Context" at bounding box center [475, 273] width 159 height 32
click at [642, 514] on div "Files not analyzed for Case Context Analyzed Files — Files Not Yet Analyzed MEM…" at bounding box center [436, 558] width 830 height 449
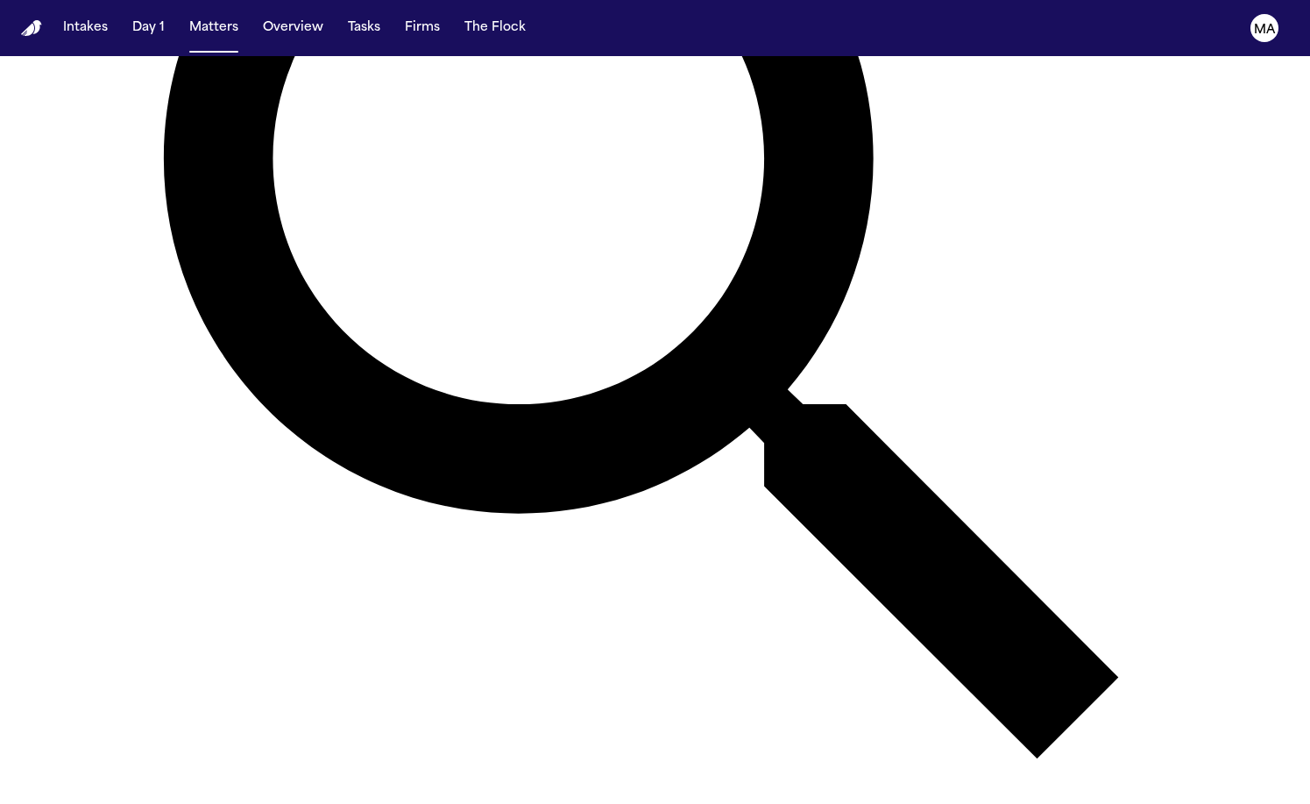
scroll to position [554, 0]
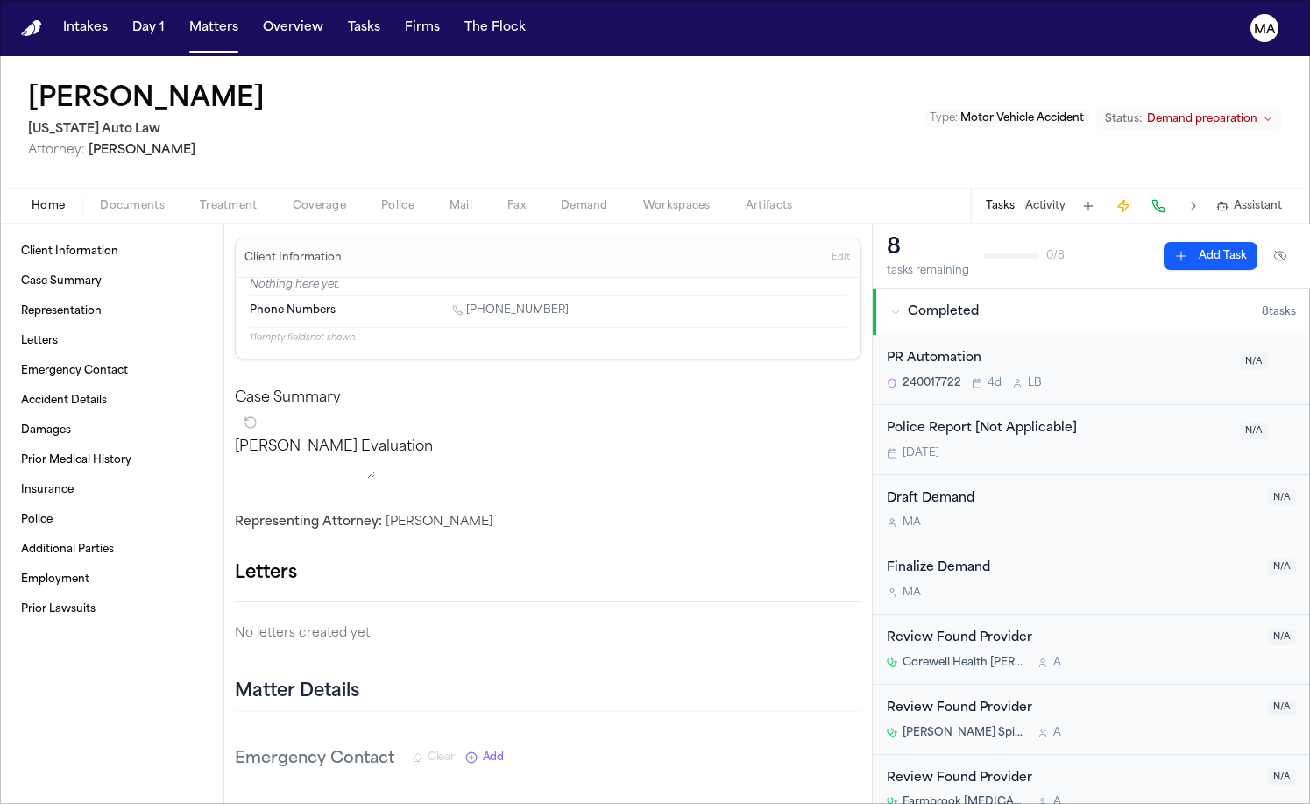
click at [1251, 112] on span "Demand preparation" at bounding box center [1202, 119] width 110 height 14
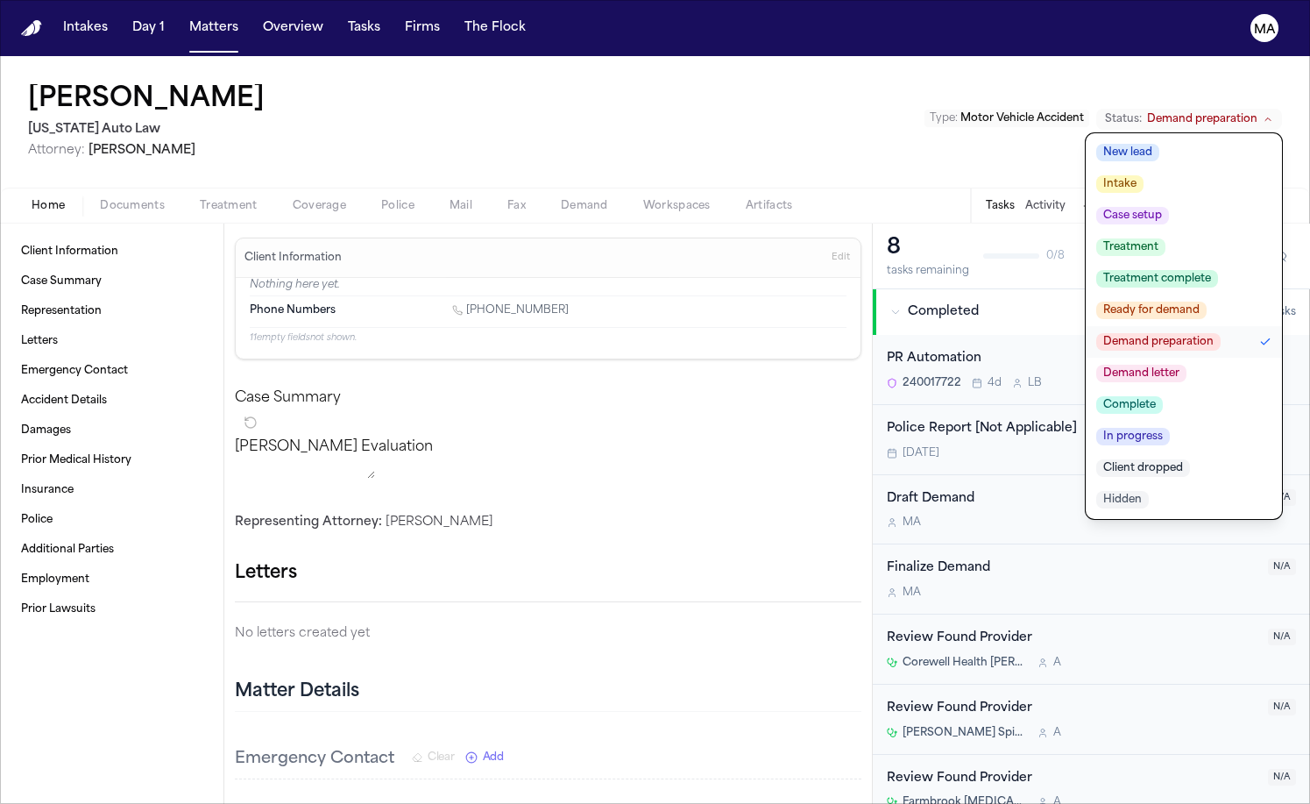
click at [1187, 365] on span "Demand letter" at bounding box center [1142, 374] width 90 height 18
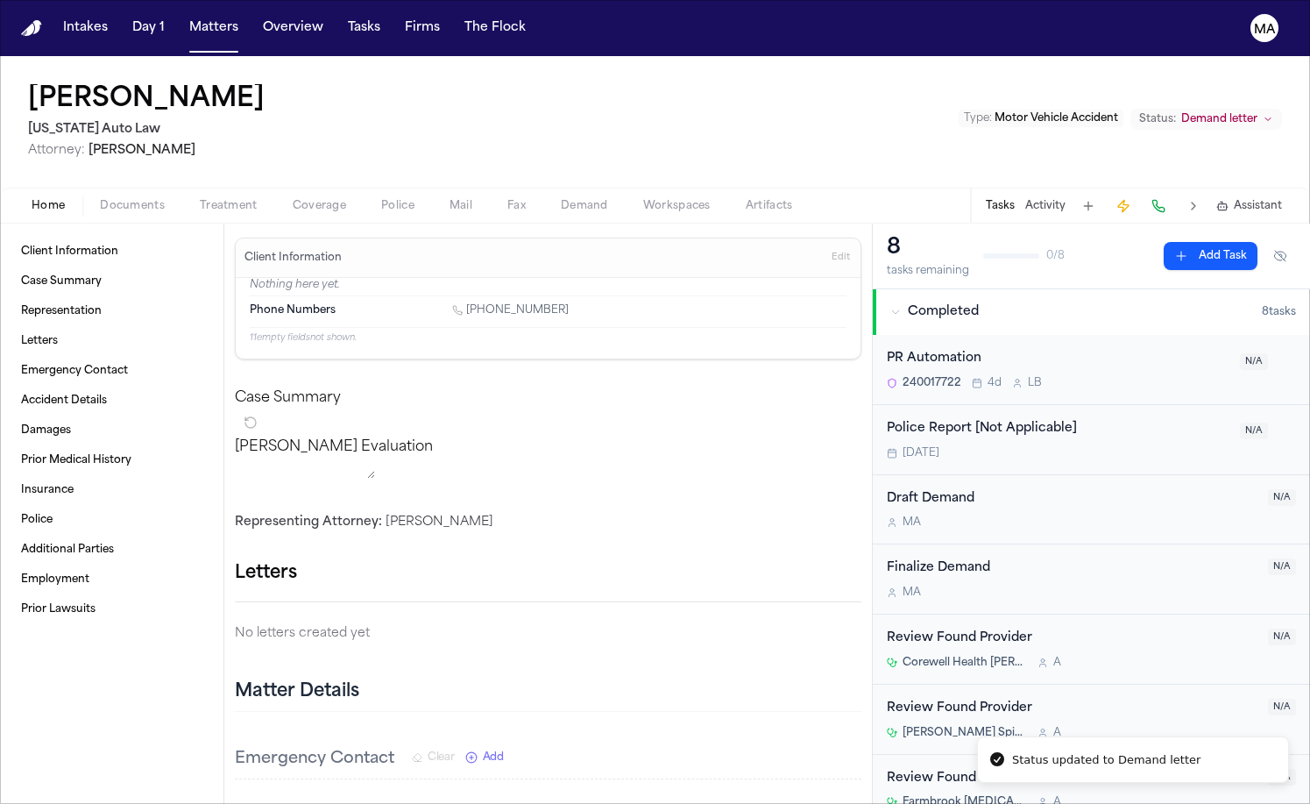
click at [721, 56] on div "[PERSON_NAME] [US_STATE] Auto Law Attorney: [PERSON_NAME] Type : Motor Vehicle …" at bounding box center [655, 121] width 1310 height 131
click at [182, 12] on button "Matters" at bounding box center [213, 28] width 63 height 32
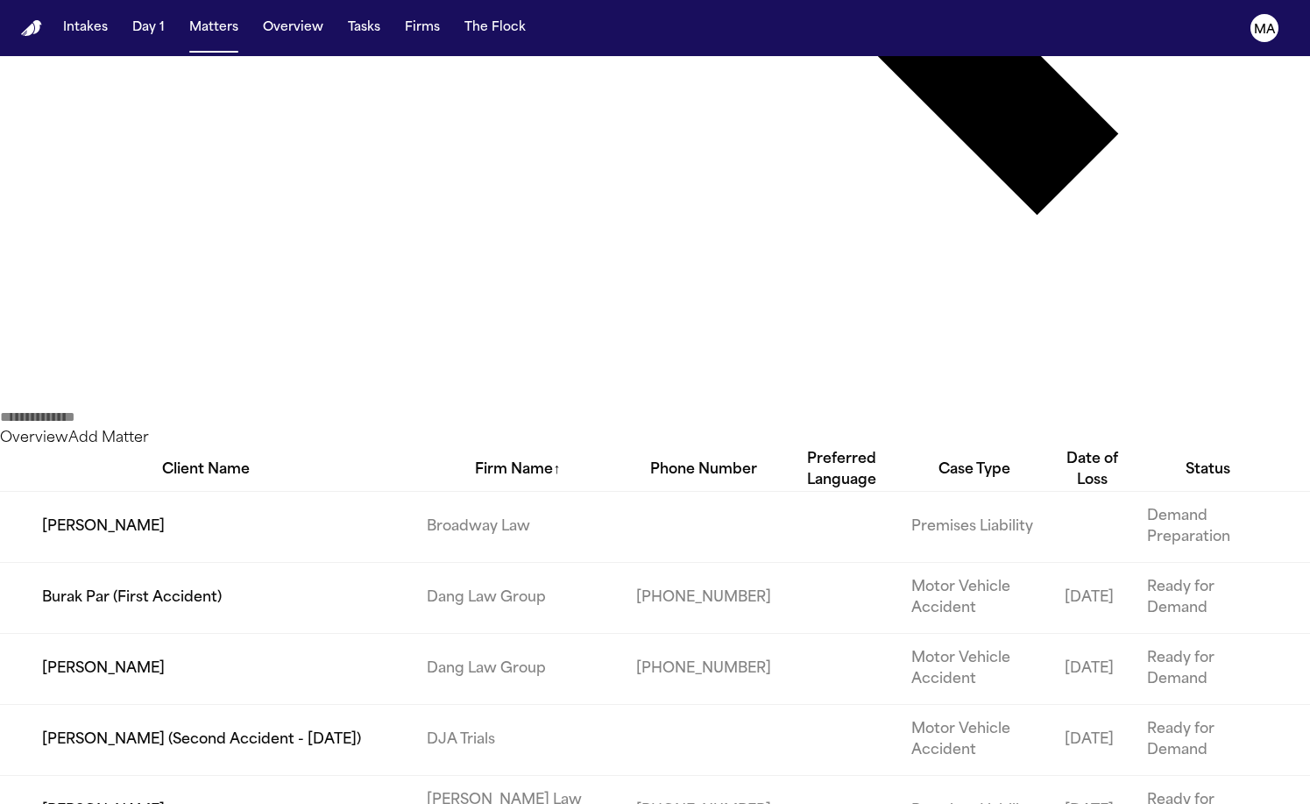
scroll to position [968, 0]
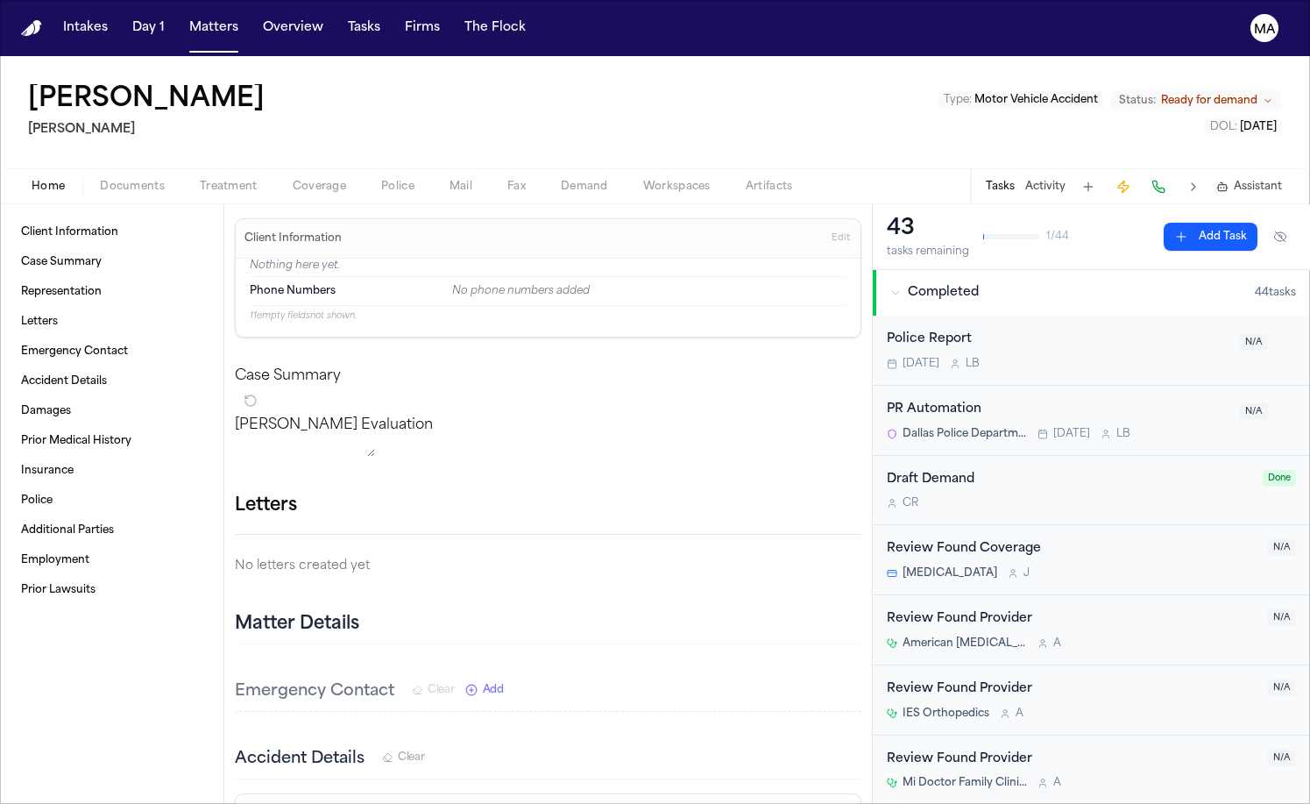
click at [1246, 94] on span "Ready for demand" at bounding box center [1209, 101] width 96 height 14
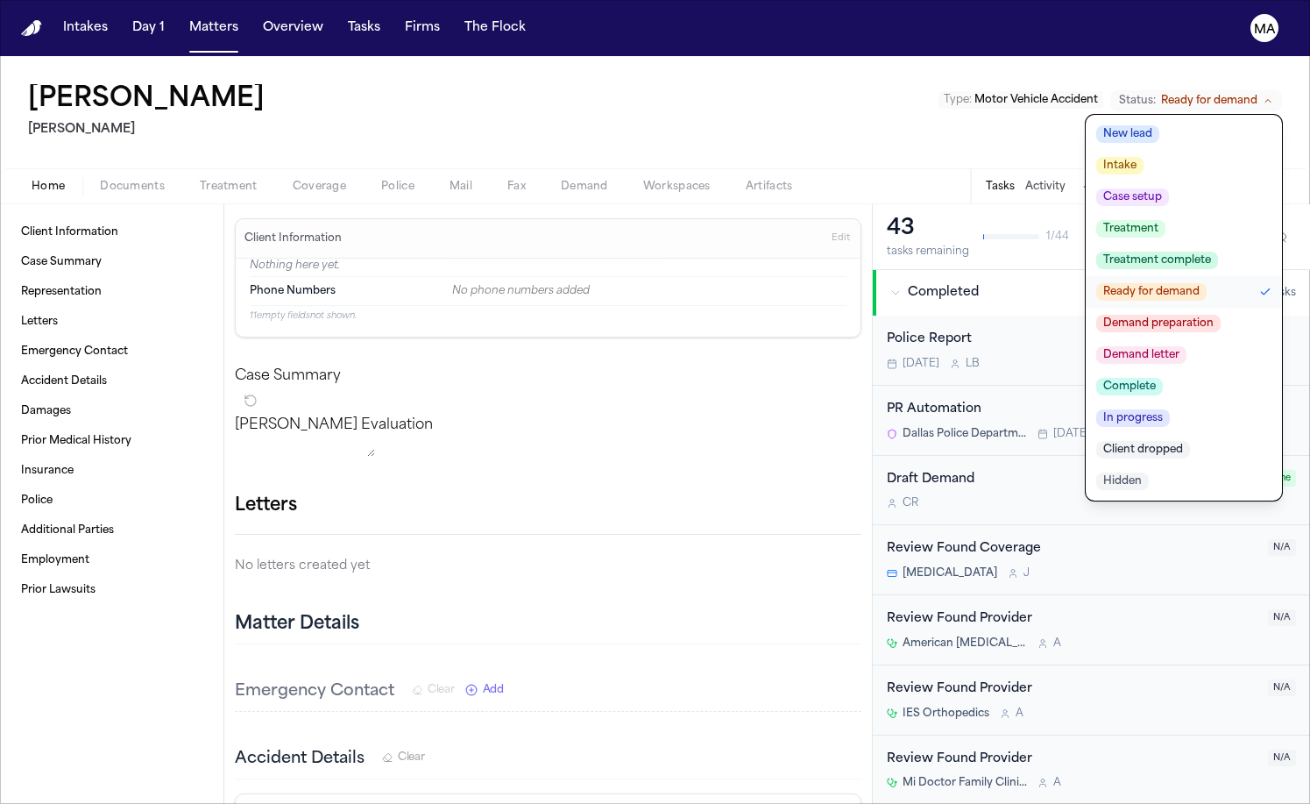
click at [1187, 346] on span "Demand letter" at bounding box center [1142, 355] width 90 height 18
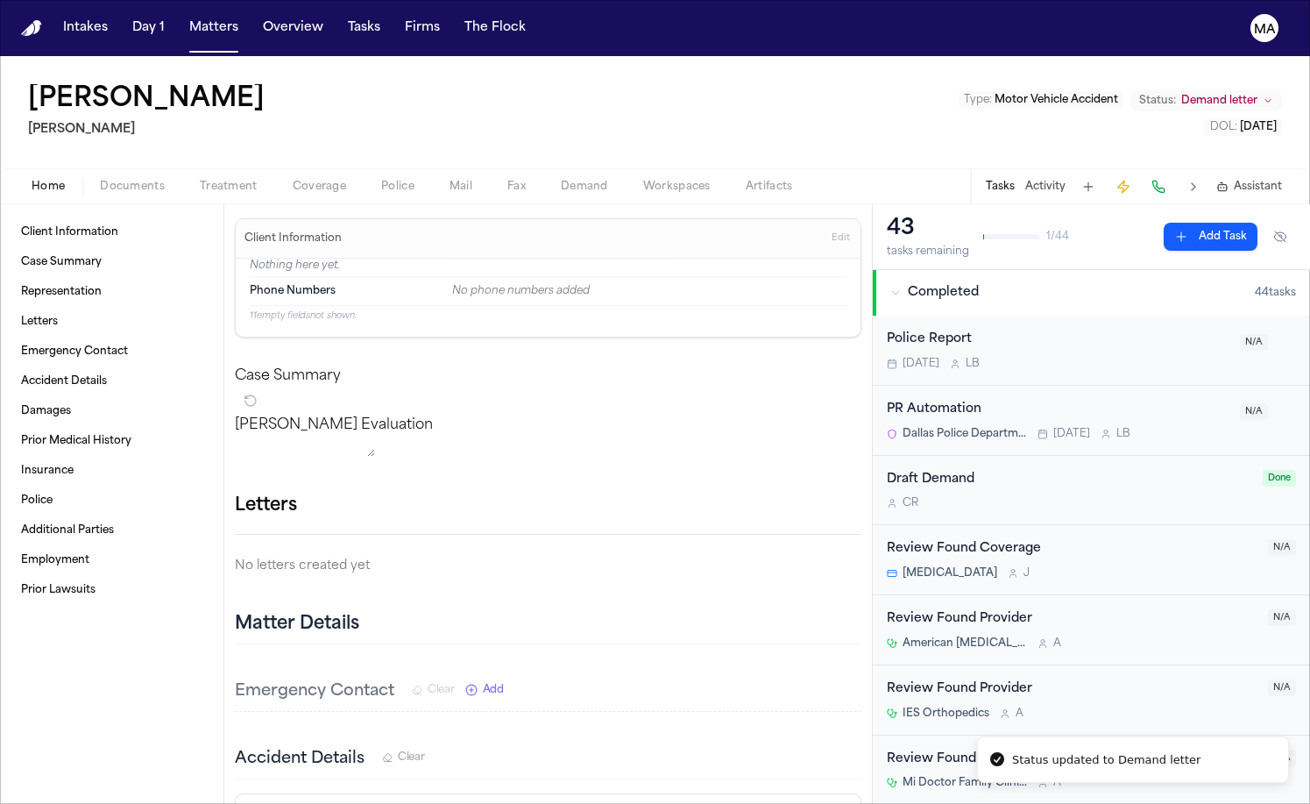
click at [627, 56] on div "[PERSON_NAME] [PERSON_NAME] Type : Motor Vehicle Accident Status: Demand letter…" at bounding box center [655, 112] width 1310 height 112
click at [182, 12] on button "Matters" at bounding box center [213, 28] width 63 height 32
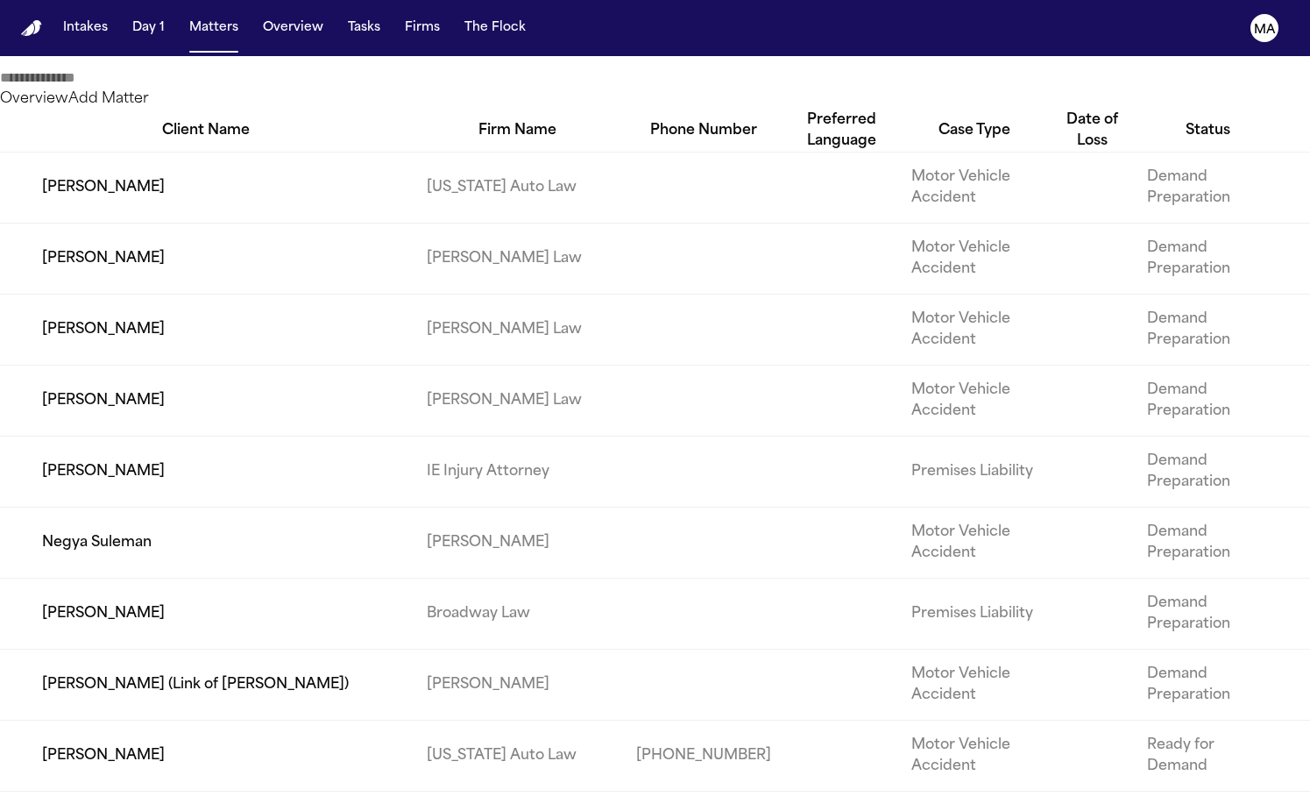
scroll to position [1322, 0]
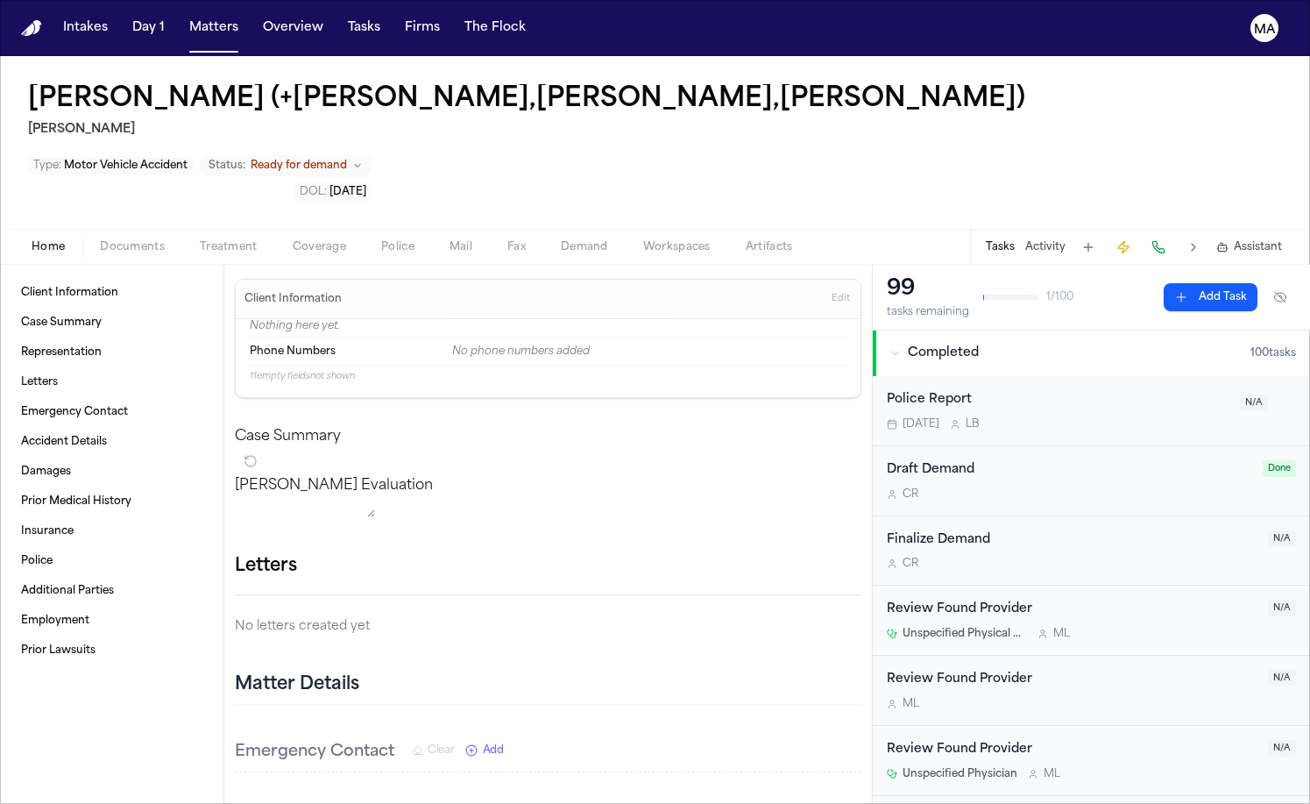
click at [347, 159] on span "Ready for demand" at bounding box center [299, 166] width 96 height 14
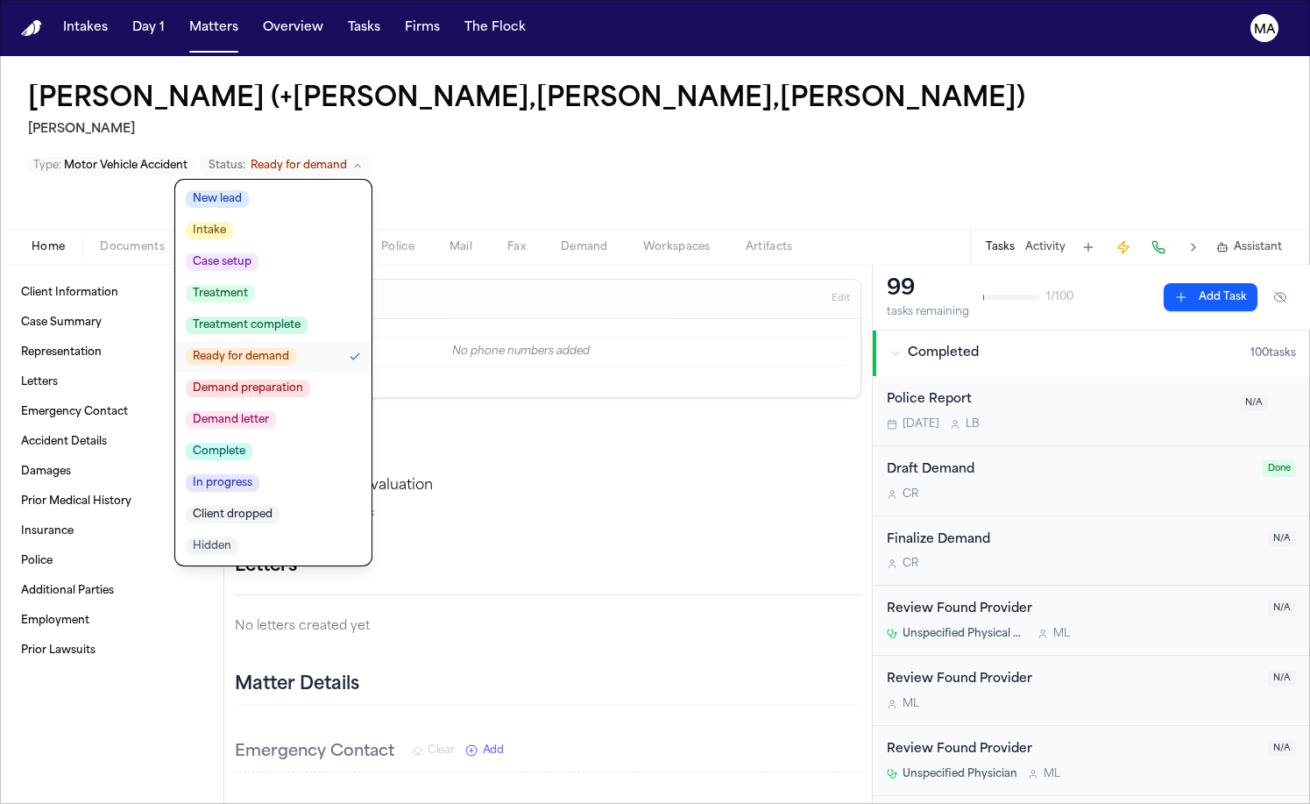
click at [276, 411] on span "Demand letter" at bounding box center [231, 420] width 90 height 18
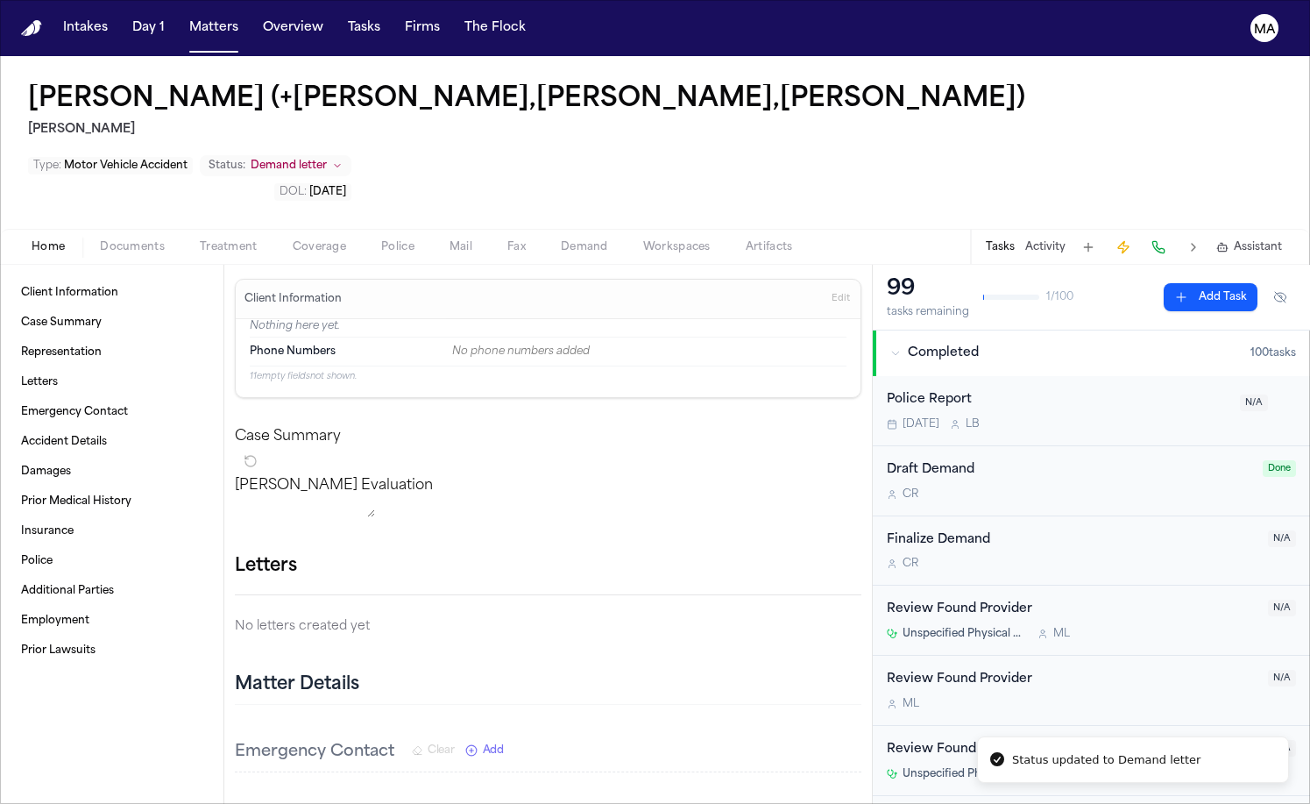
click at [673, 70] on div "[PERSON_NAME] (+[PERSON_NAME],[PERSON_NAME],[PERSON_NAME]) [PERSON_NAME] Type :…" at bounding box center [655, 142] width 1310 height 173
click at [182, 17] on button "Matters" at bounding box center [213, 28] width 63 height 32
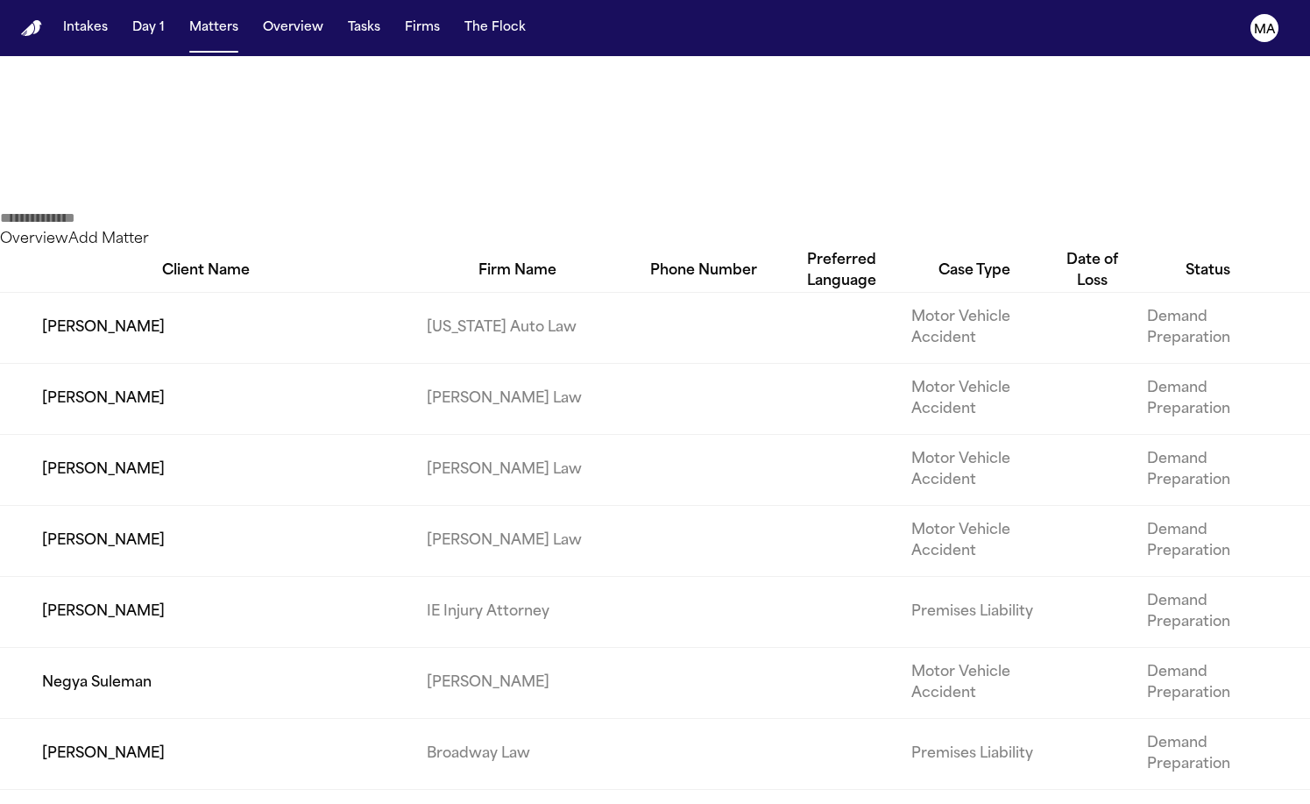
scroll to position [1175, 0]
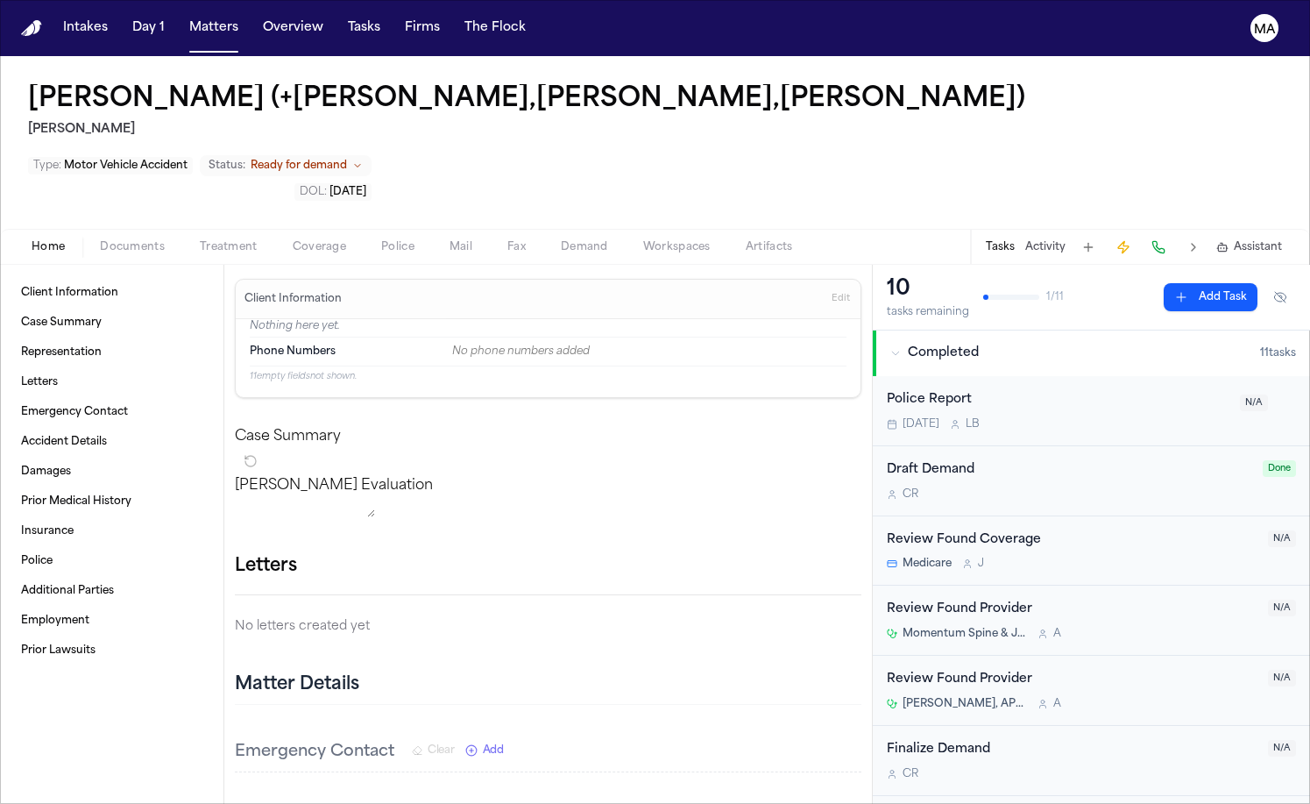
click at [347, 159] on span "Ready for demand" at bounding box center [299, 166] width 96 height 14
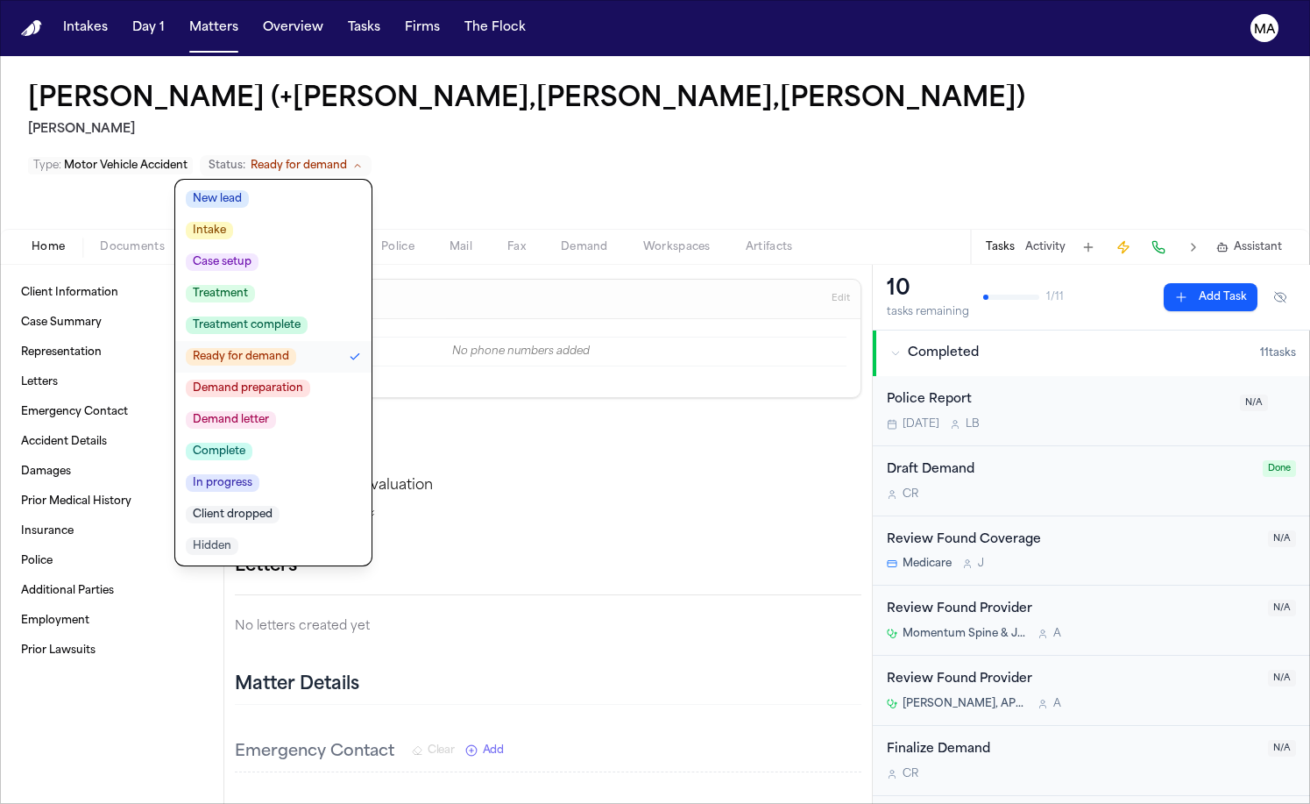
click at [276, 411] on span "Demand letter" at bounding box center [231, 420] width 90 height 18
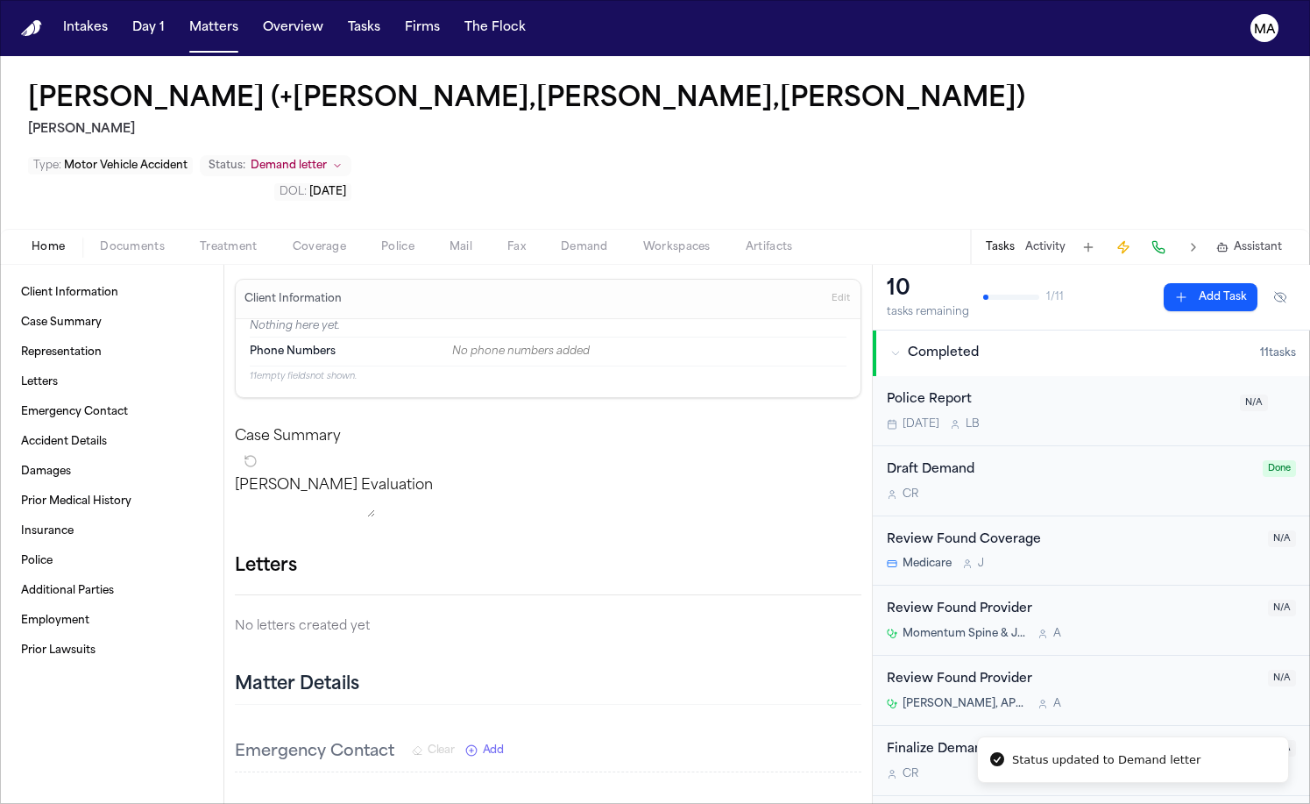
click at [678, 72] on div "[PERSON_NAME] (+[PERSON_NAME],[PERSON_NAME],[PERSON_NAME]) [PERSON_NAME] Type :…" at bounding box center [655, 142] width 1310 height 173
click at [182, 15] on button "Matters" at bounding box center [213, 28] width 63 height 32
